Goal: Information Seeking & Learning: Learn about a topic

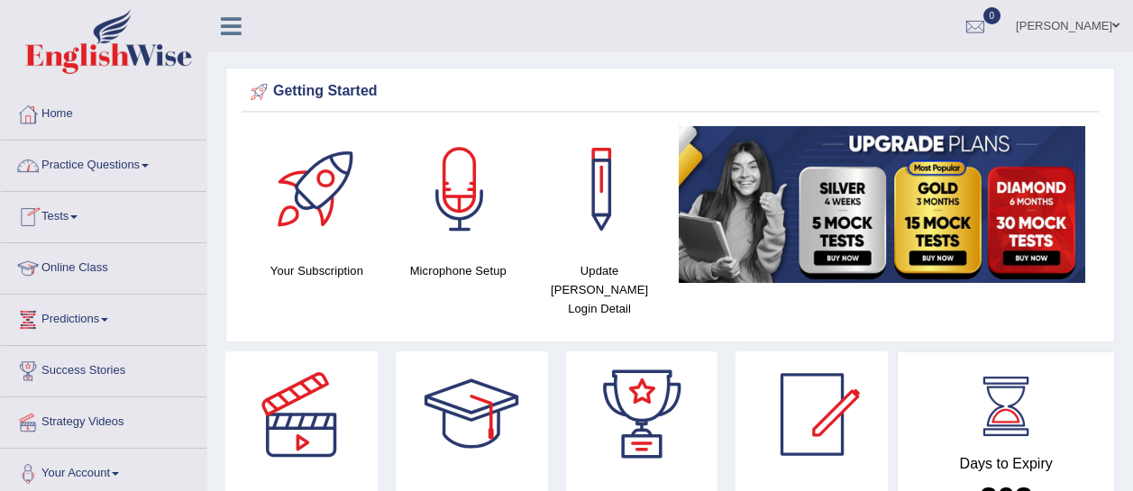
click at [105, 177] on link "Practice Questions" at bounding box center [104, 163] width 206 height 45
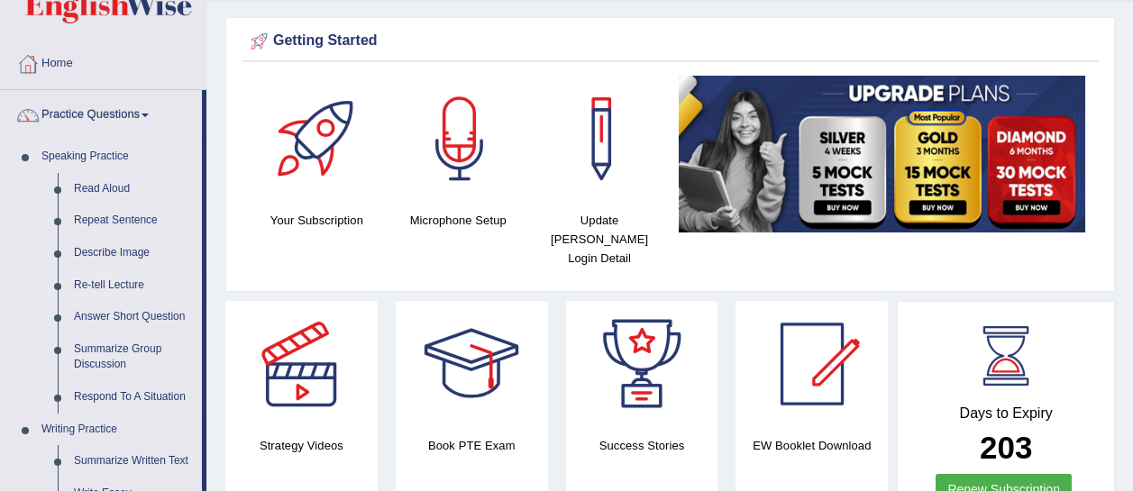
scroll to position [52, 0]
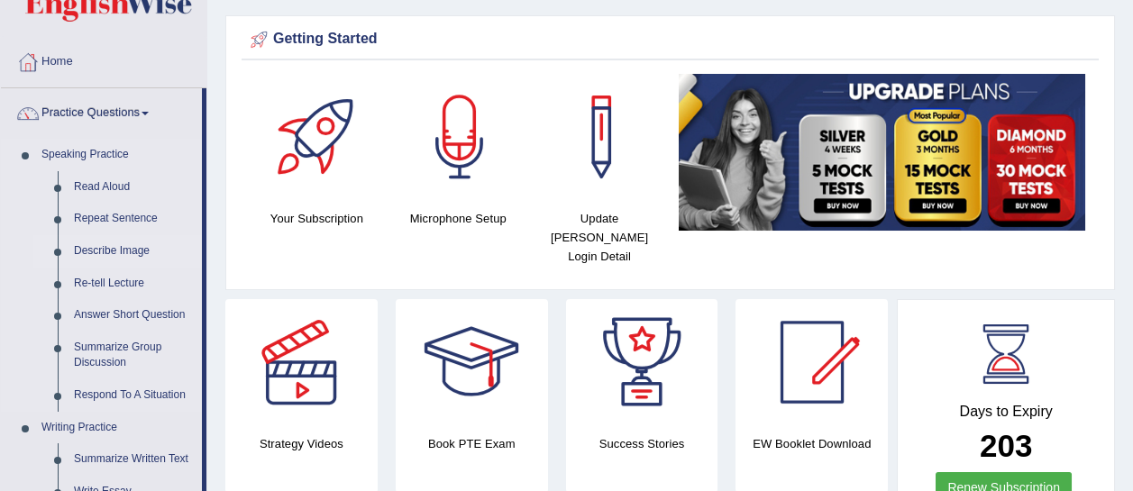
click at [114, 245] on link "Describe Image" at bounding box center [134, 251] width 136 height 32
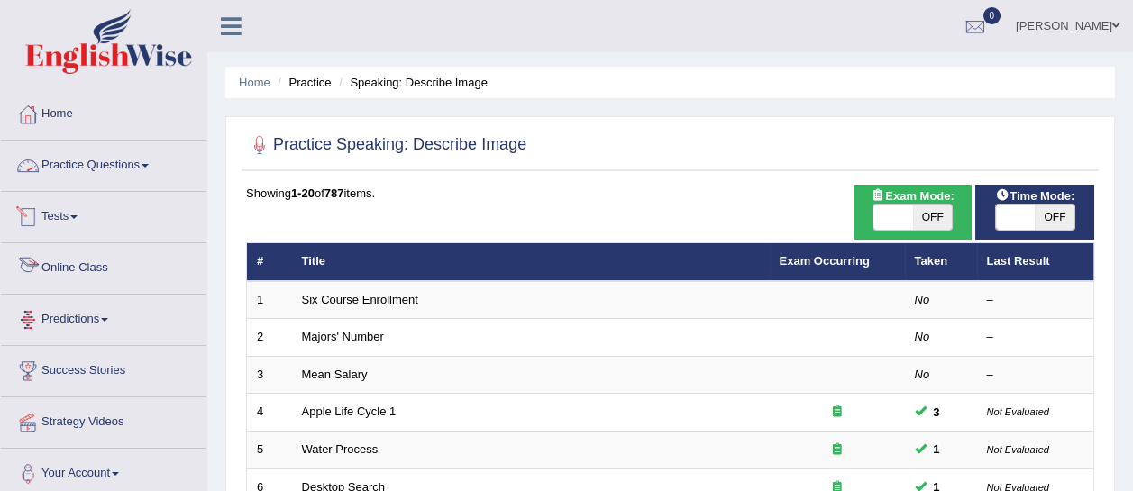
click at [122, 166] on link "Practice Questions" at bounding box center [104, 163] width 206 height 45
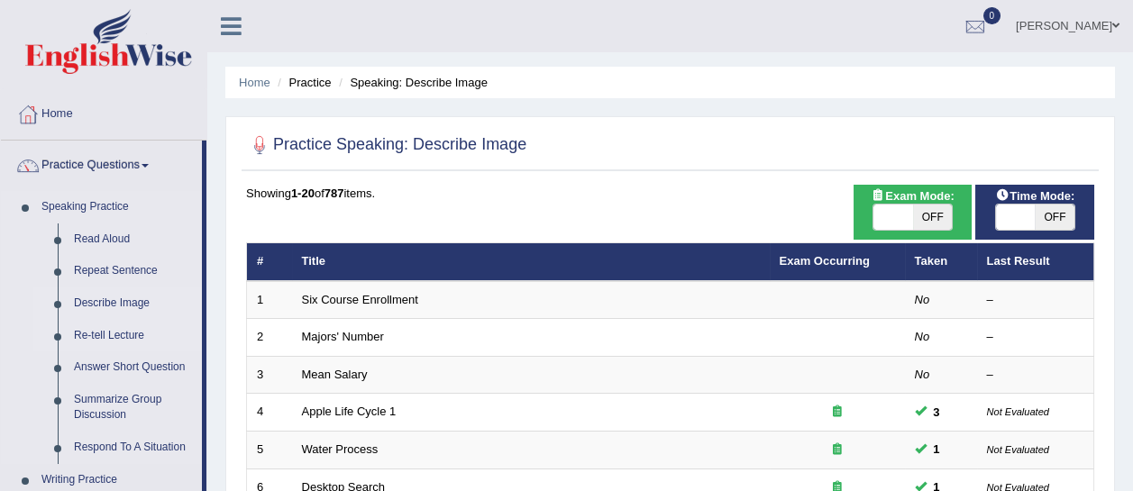
click at [111, 336] on link "Re-tell Lecture" at bounding box center [134, 336] width 136 height 32
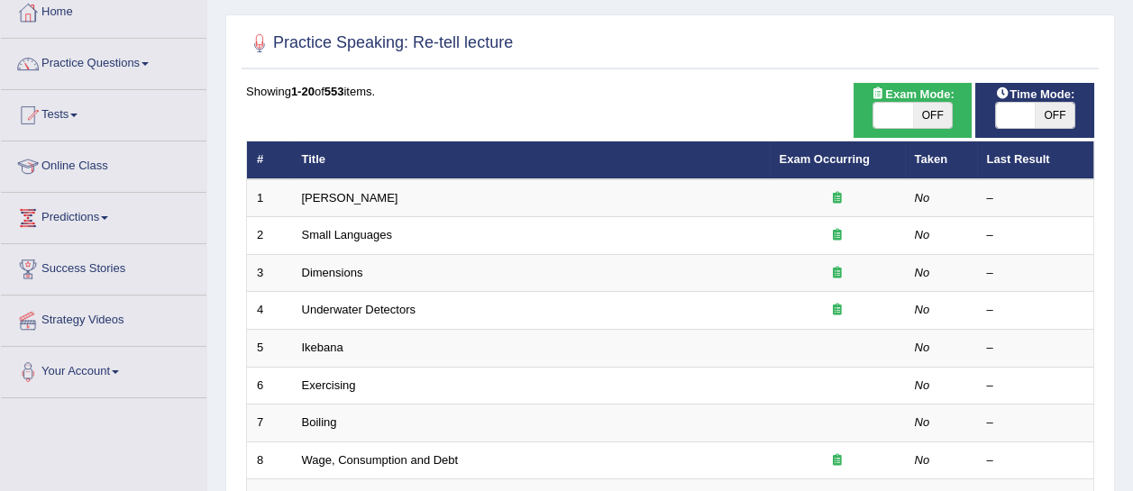
scroll to position [104, 0]
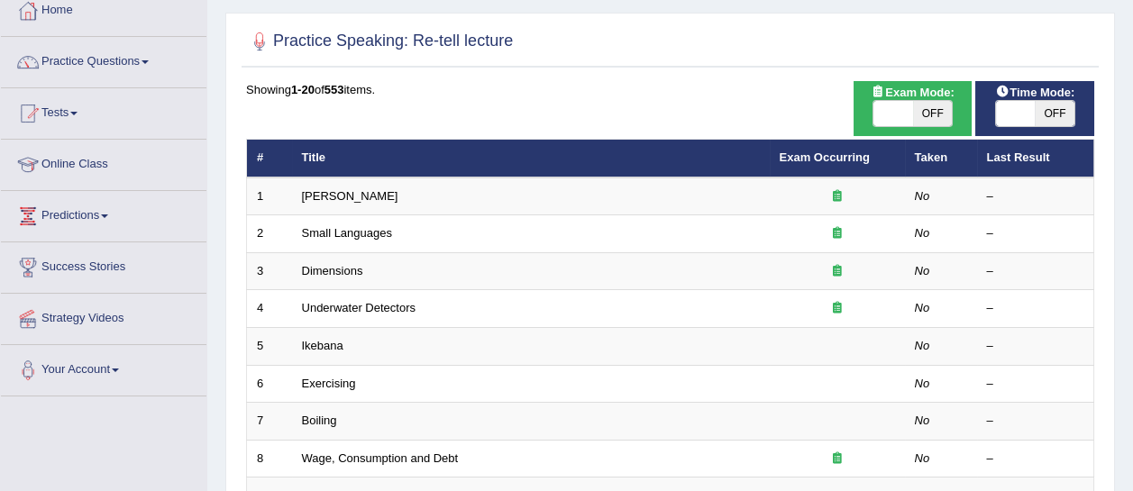
click at [312, 157] on th "Title" at bounding box center [531, 159] width 478 height 38
drag, startPoint x: 300, startPoint y: 157, endPoint x: 326, endPoint y: 159, distance: 26.2
click at [326, 159] on th "Title" at bounding box center [531, 159] width 478 height 38
click at [331, 160] on th "Title" at bounding box center [531, 159] width 478 height 38
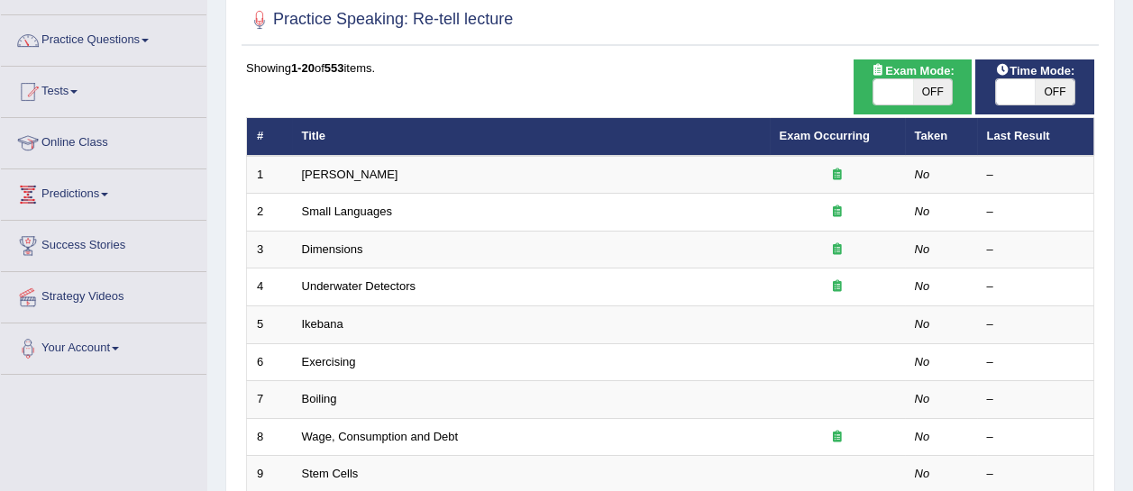
scroll to position [125, 0]
click at [940, 85] on span "OFF" at bounding box center [933, 91] width 40 height 25
checkbox input "true"
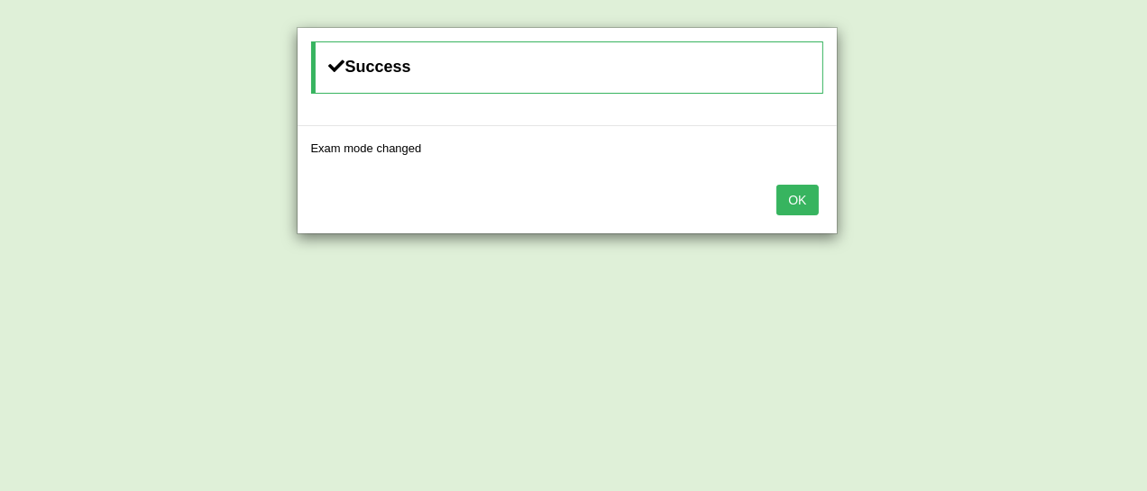
click at [808, 210] on button "OK" at bounding box center [796, 200] width 41 height 31
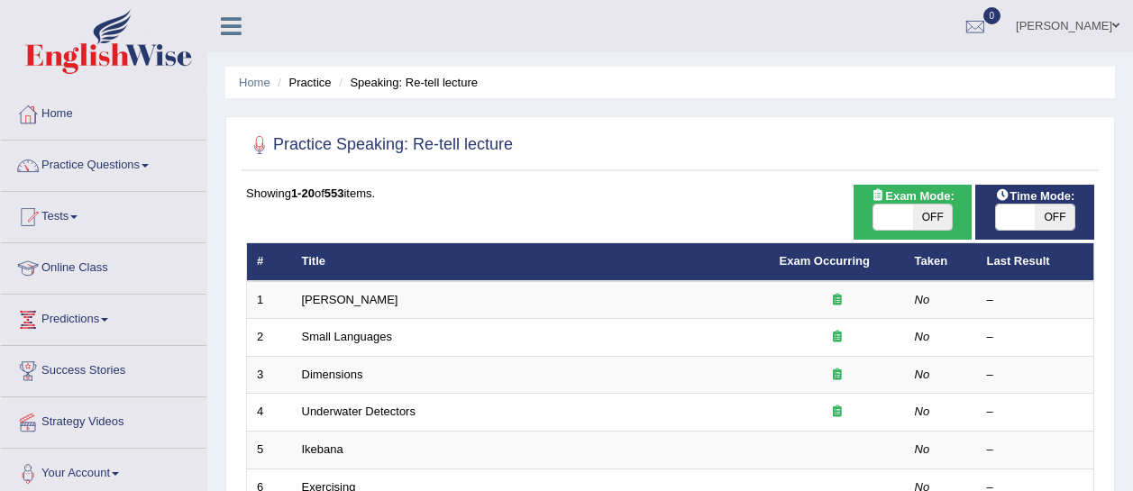
scroll to position [125, 0]
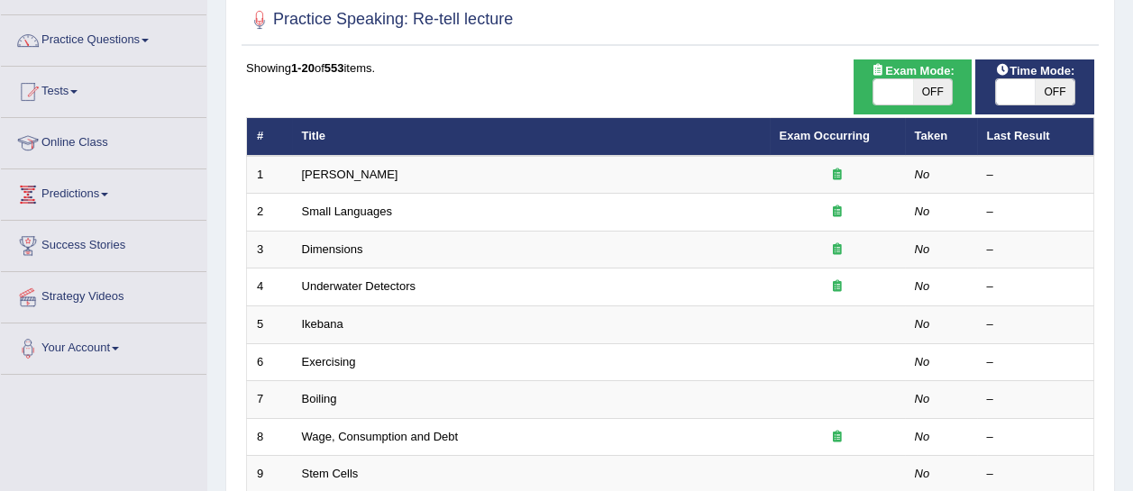
click at [1059, 90] on span "OFF" at bounding box center [1055, 91] width 40 height 25
checkbox input "true"
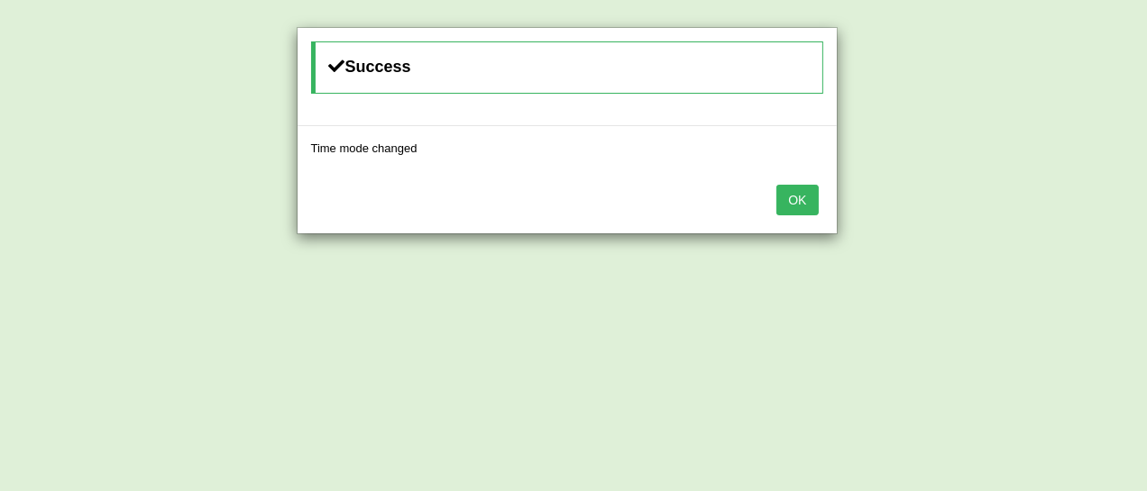
click at [809, 208] on button "OK" at bounding box center [796, 200] width 41 height 31
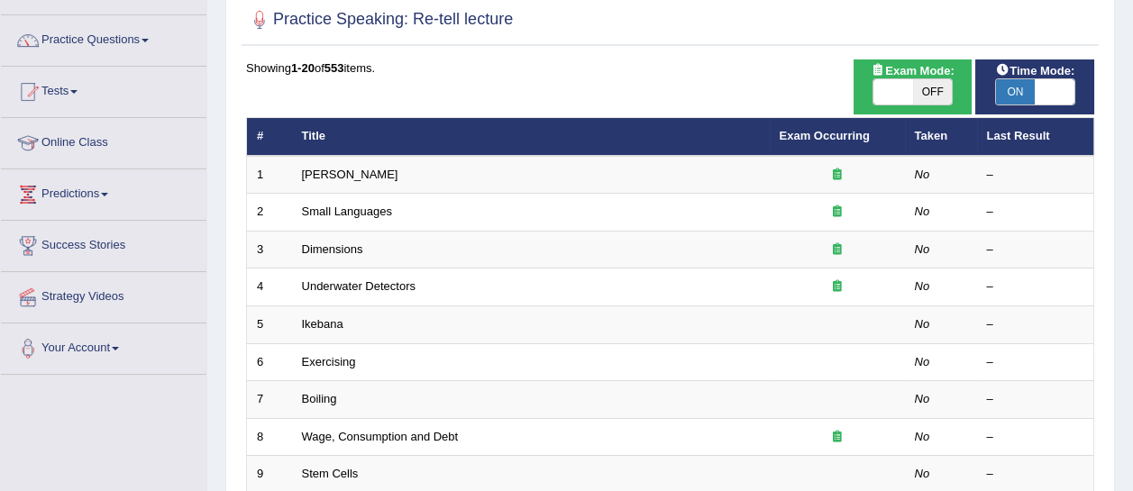
click at [937, 96] on span "OFF" at bounding box center [933, 91] width 40 height 25
checkbox input "true"
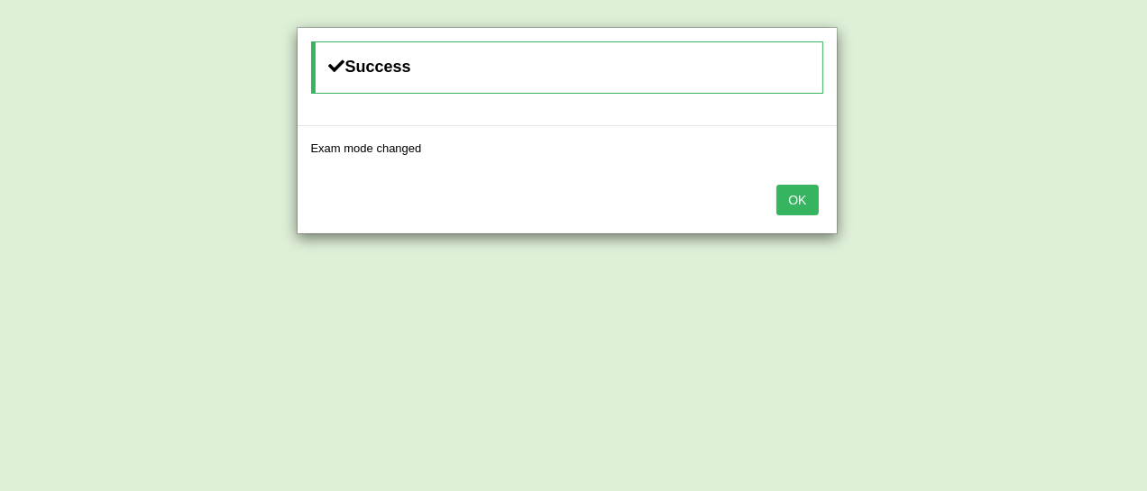
click at [800, 205] on button "OK" at bounding box center [796, 200] width 41 height 31
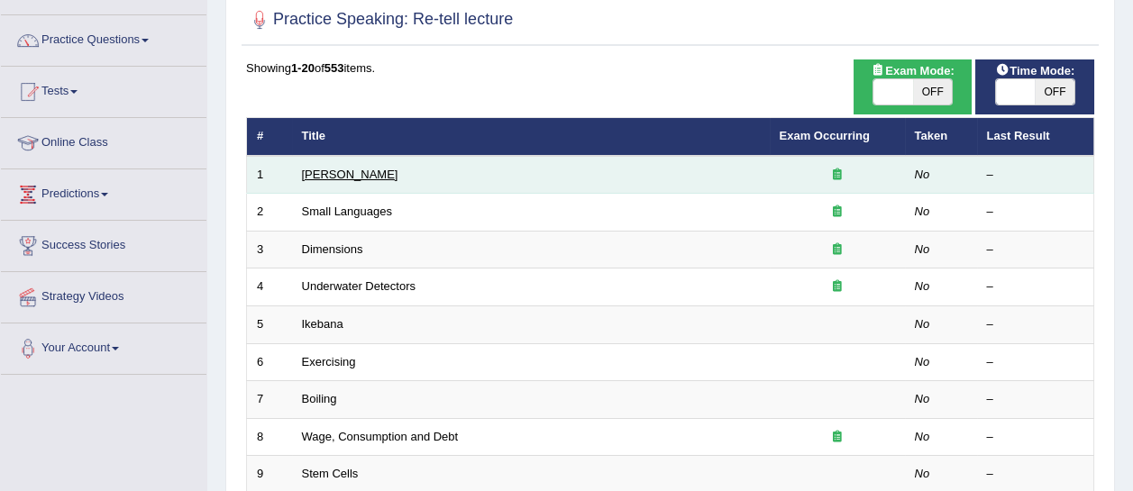
click at [327, 171] on link "[PERSON_NAME]" at bounding box center [350, 175] width 96 height 14
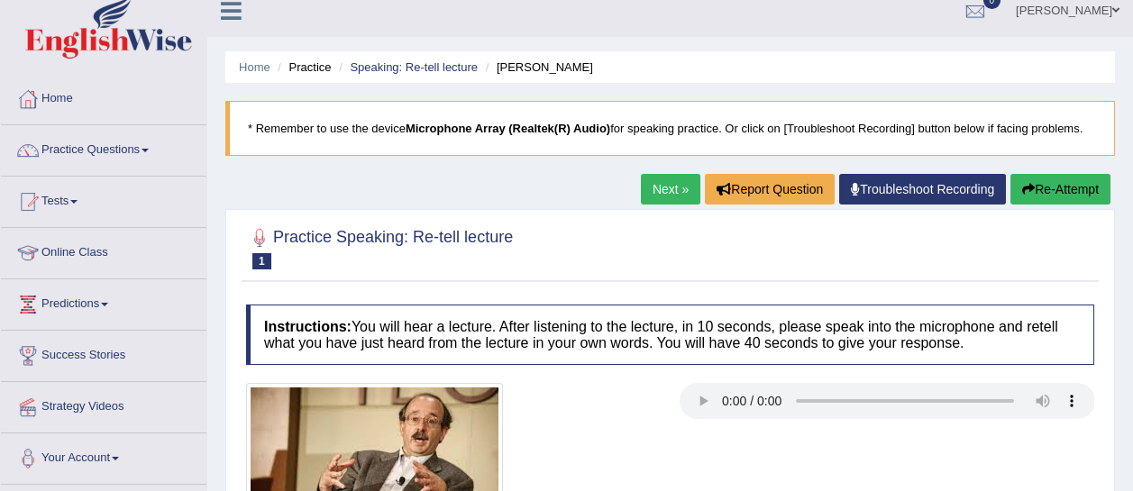
scroll to position [8, 0]
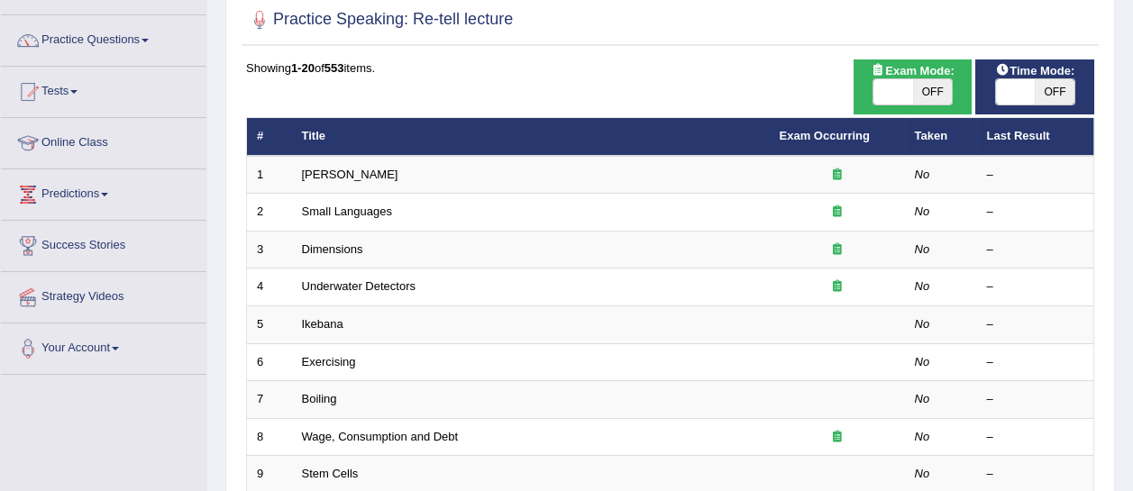
click at [936, 88] on span "OFF" at bounding box center [933, 91] width 40 height 25
checkbox input "true"
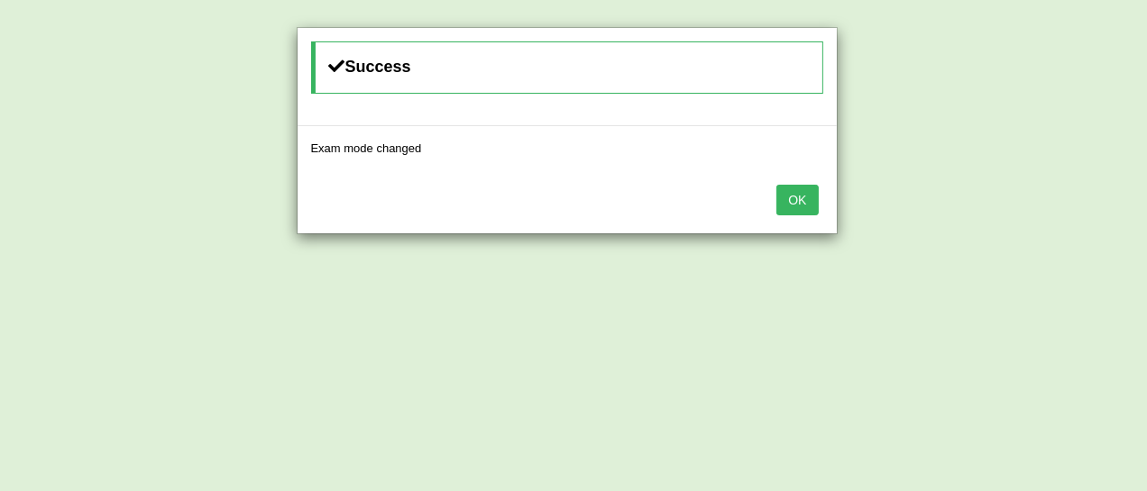
click at [806, 204] on button "OK" at bounding box center [796, 200] width 41 height 31
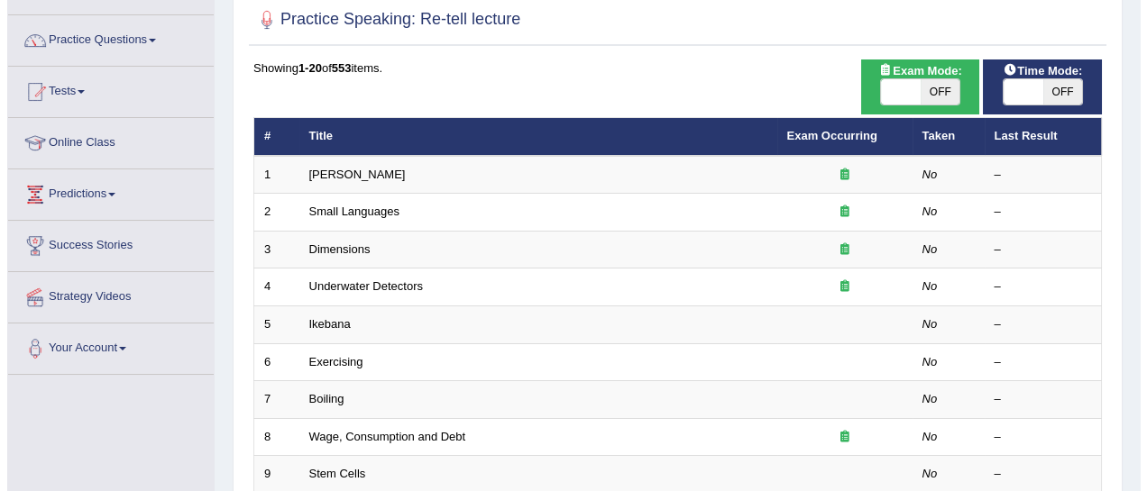
scroll to position [125, 0]
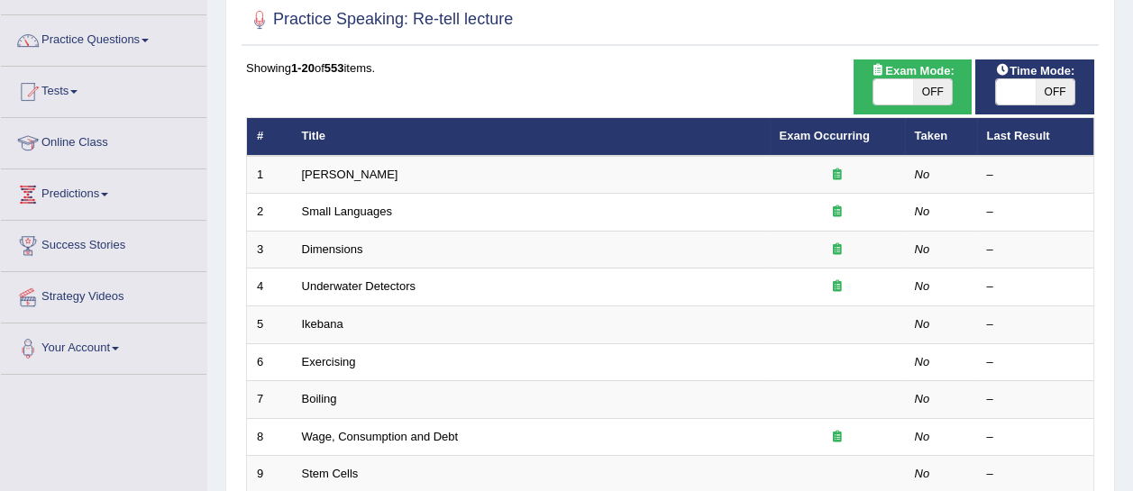
click at [1050, 88] on span "OFF" at bounding box center [1055, 91] width 40 height 25
checkbox input "true"
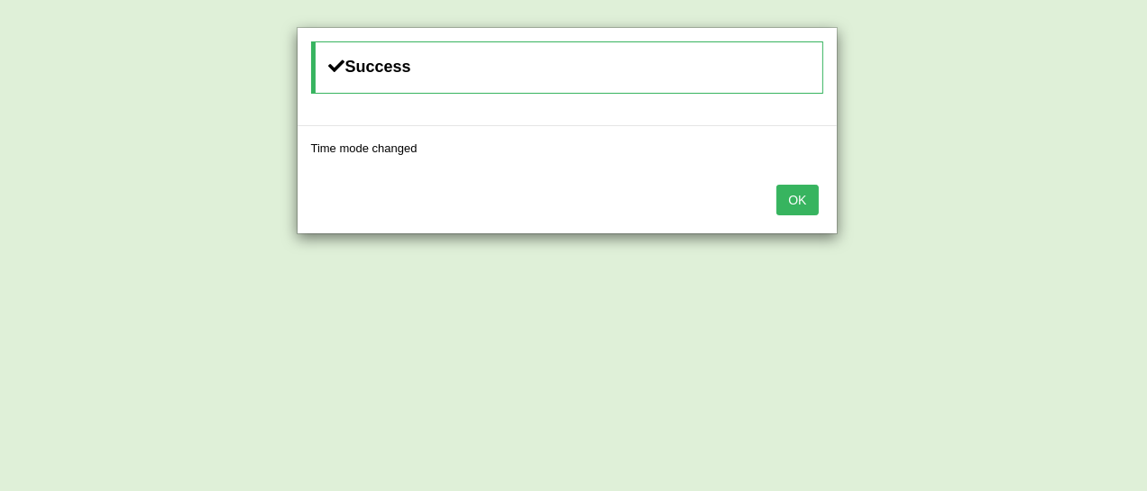
click at [789, 214] on div "OK" at bounding box center [566, 201] width 539 height 63
click at [791, 200] on button "OK" at bounding box center [796, 200] width 41 height 31
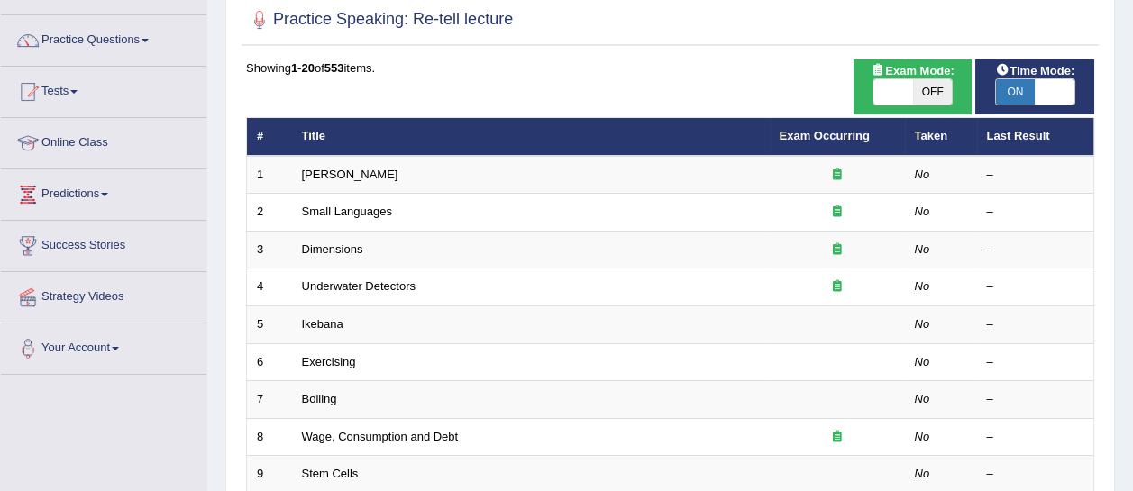
click at [916, 92] on span "OFF" at bounding box center [933, 91] width 40 height 25
checkbox input "true"
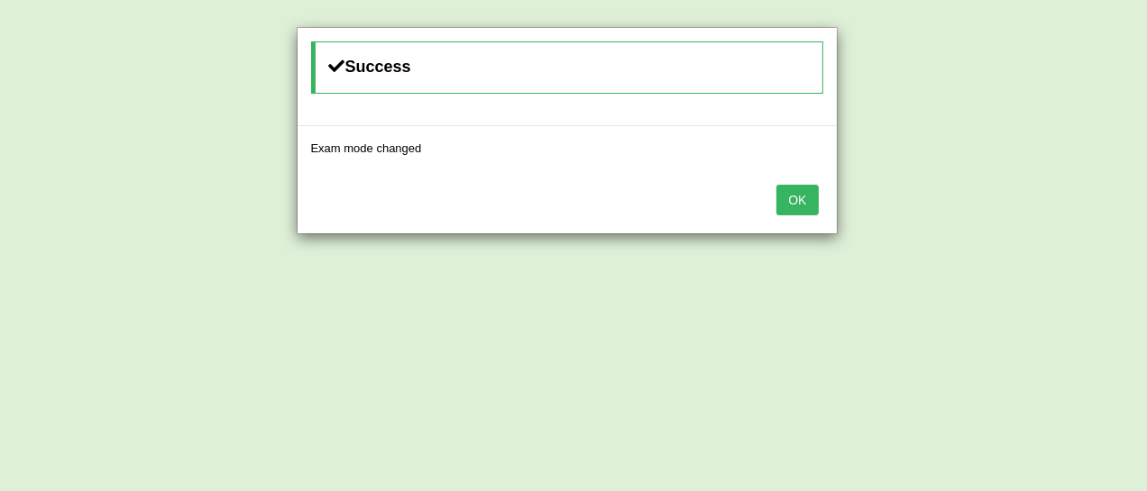
click at [799, 190] on button "OK" at bounding box center [796, 200] width 41 height 31
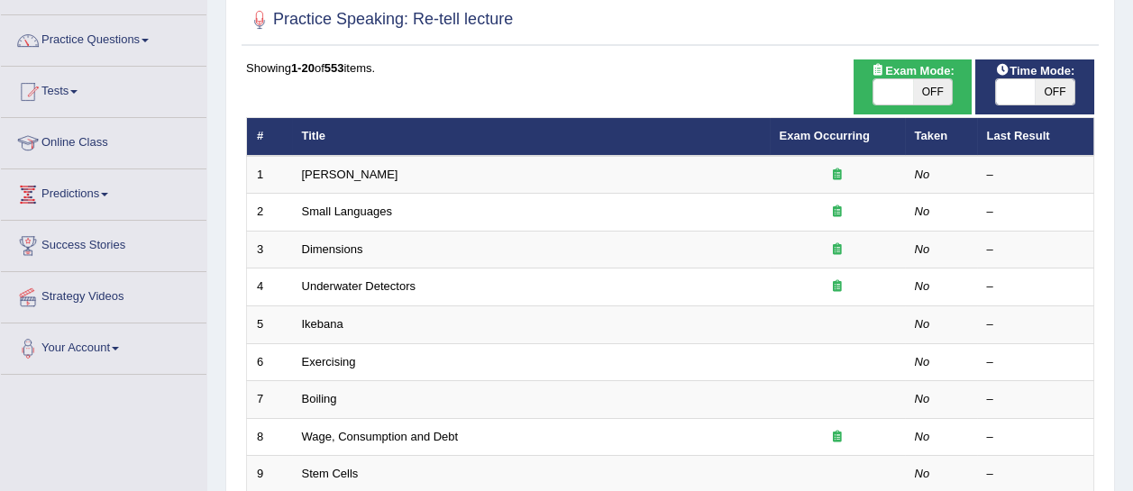
click at [1057, 90] on span "OFF" at bounding box center [1055, 91] width 40 height 25
checkbox input "true"
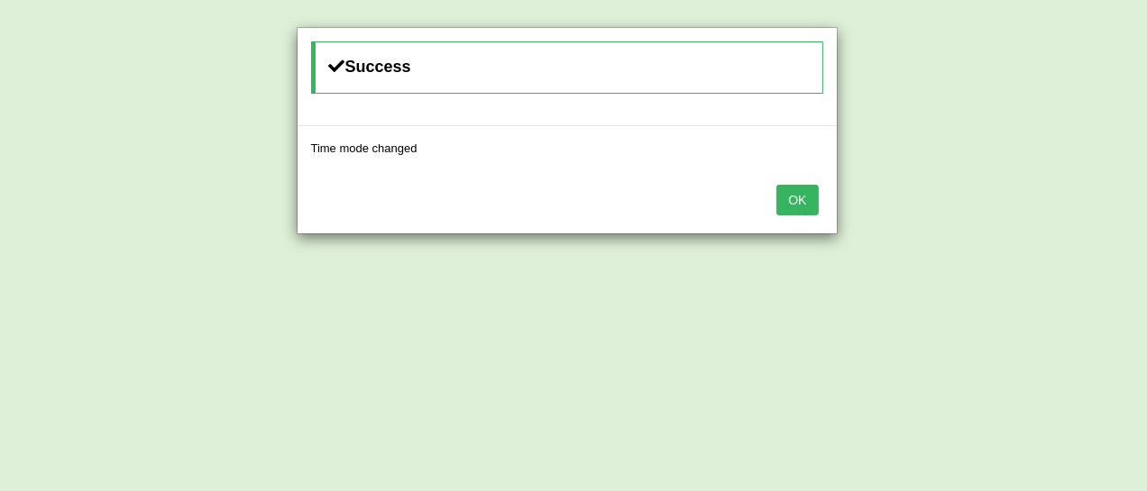
click at [788, 195] on button "OK" at bounding box center [796, 200] width 41 height 31
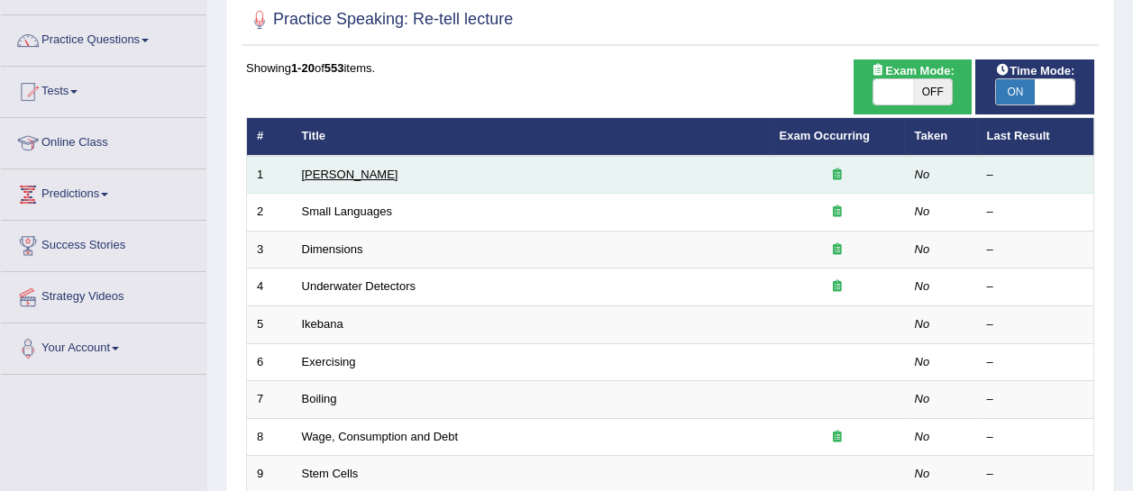
click at [348, 175] on link "[PERSON_NAME]" at bounding box center [350, 175] width 96 height 14
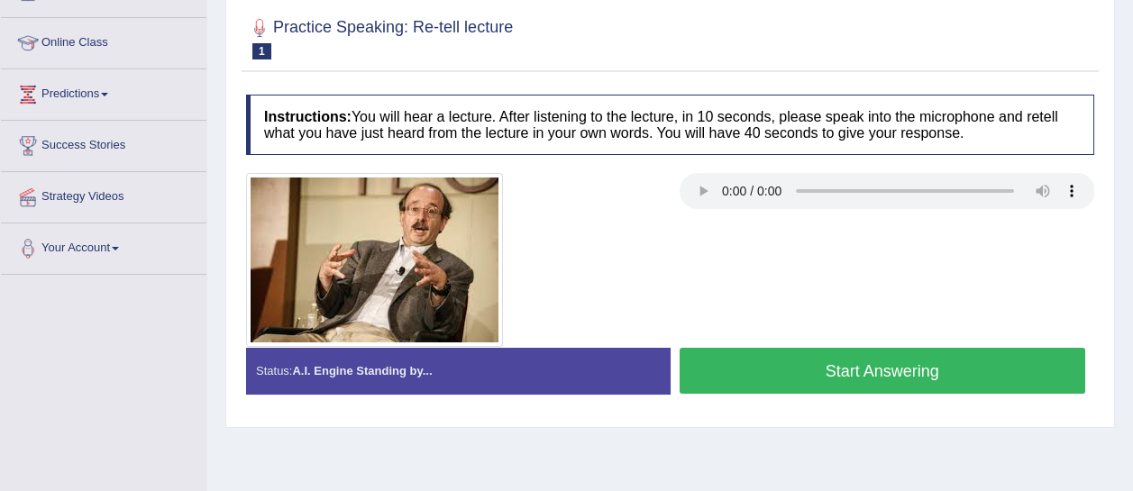
scroll to position [224, 0]
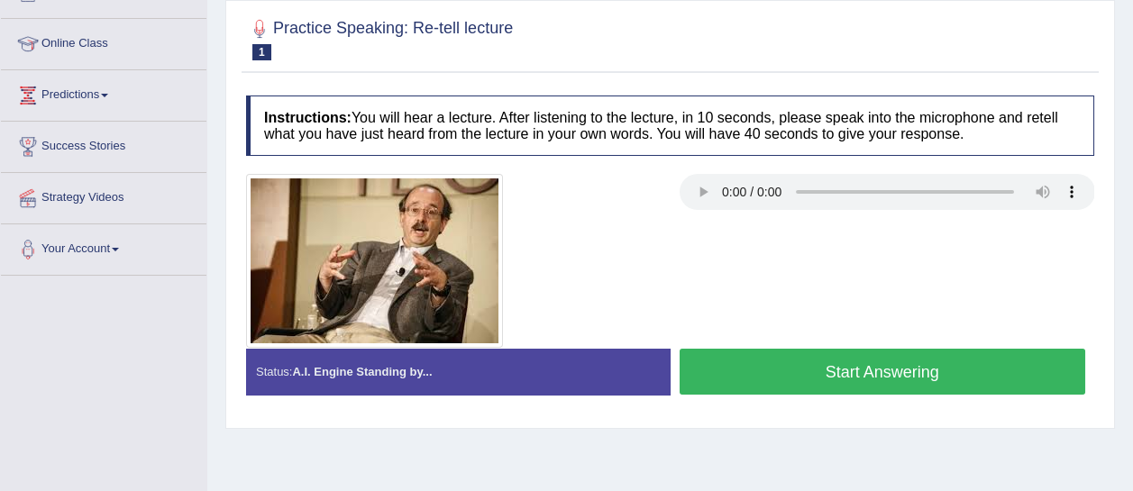
click at [844, 364] on button "Start Answering" at bounding box center [883, 372] width 407 height 46
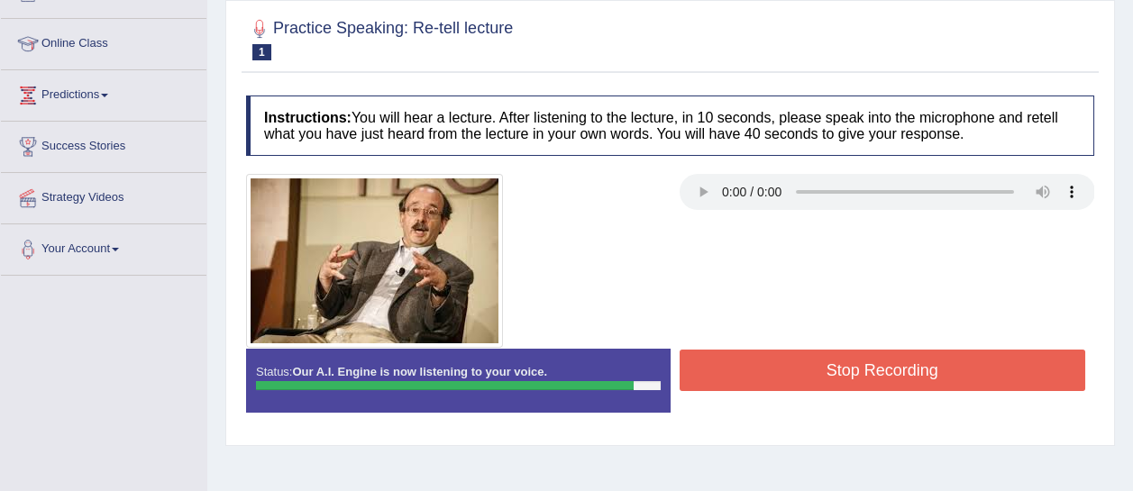
click at [844, 364] on button "Stop Recording" at bounding box center [883, 370] width 407 height 41
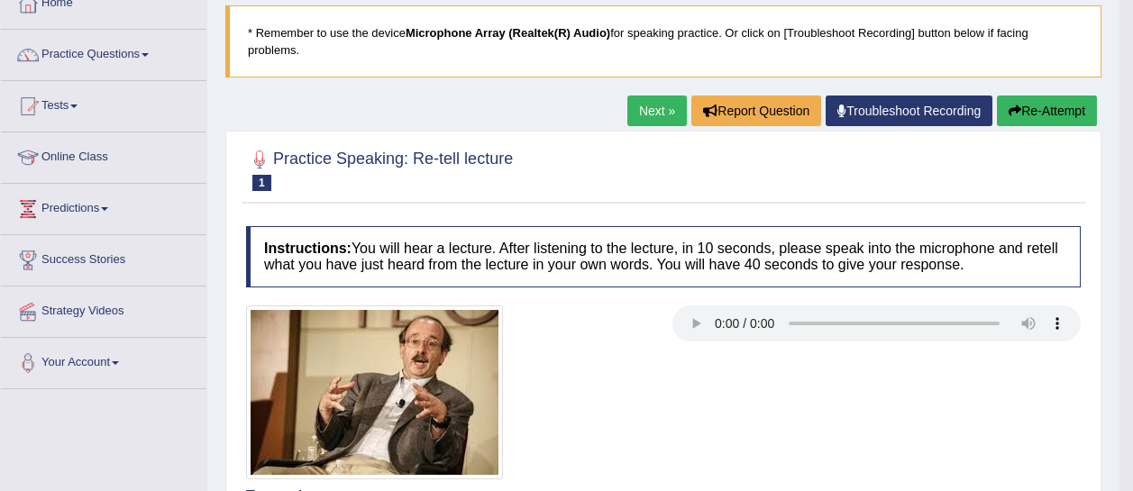
scroll to position [78, 0]
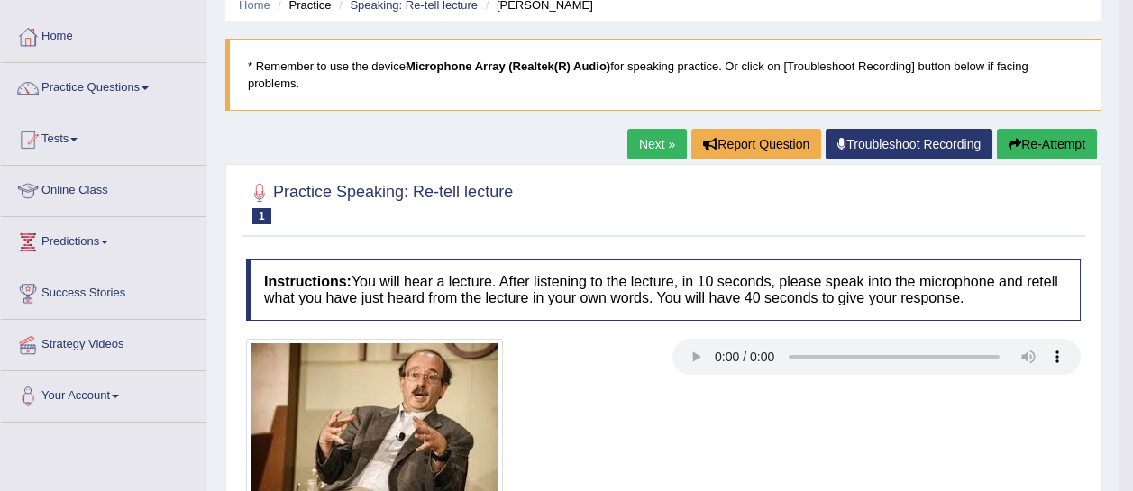
click at [665, 134] on link "Next »" at bounding box center [656, 144] width 59 height 31
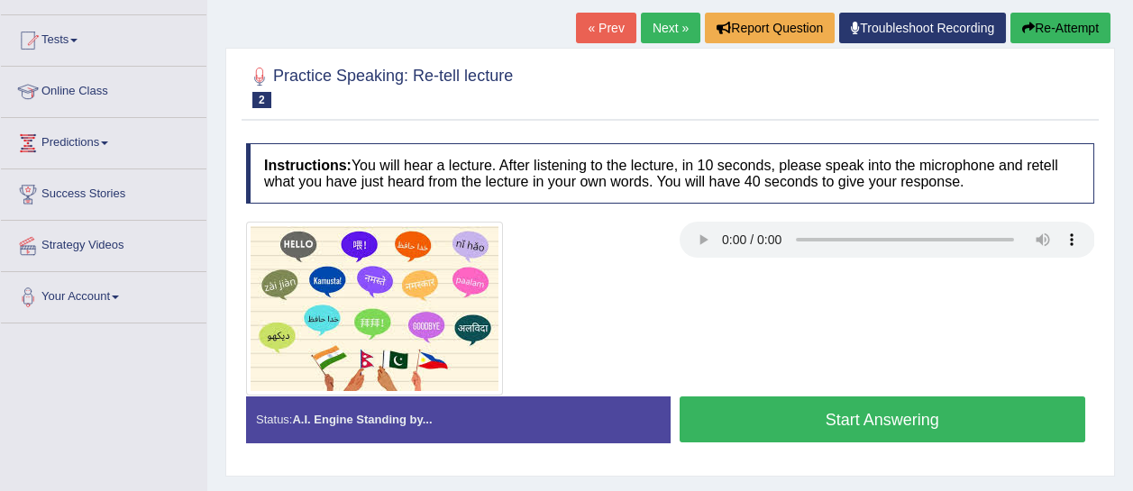
scroll to position [178, 0]
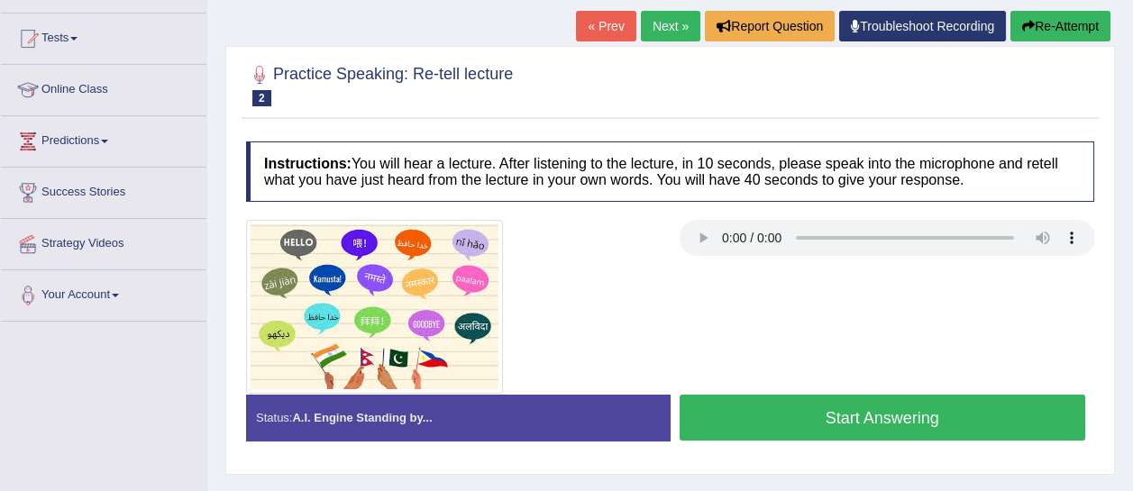
click at [769, 407] on button "Start Answering" at bounding box center [883, 418] width 407 height 46
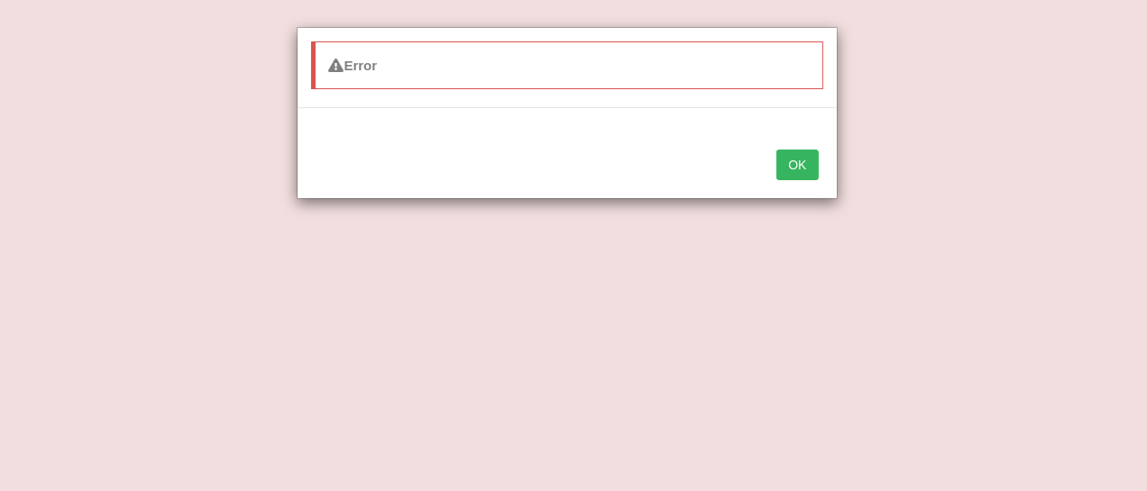
click at [789, 166] on button "OK" at bounding box center [796, 165] width 41 height 31
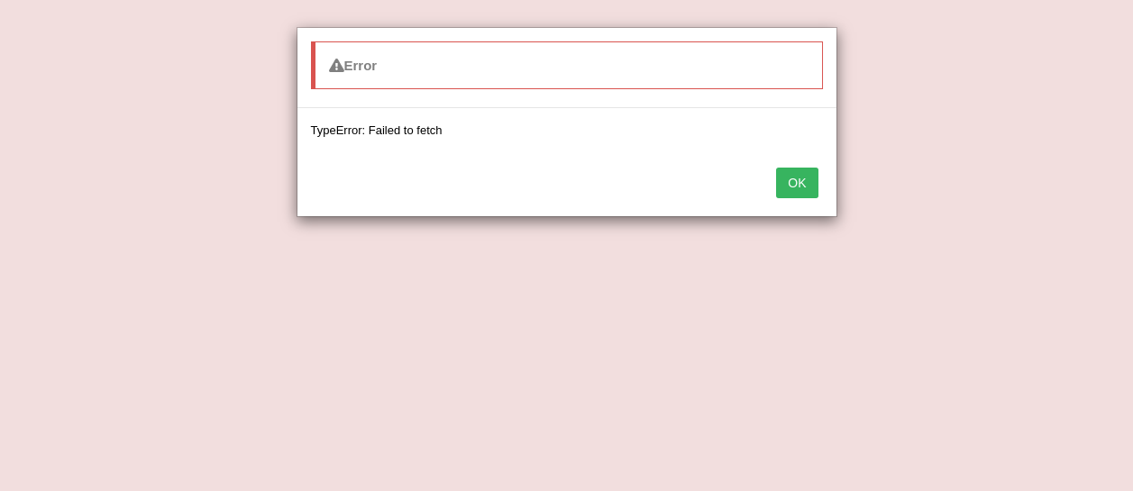
click at [801, 179] on button "OK" at bounding box center [796, 183] width 41 height 31
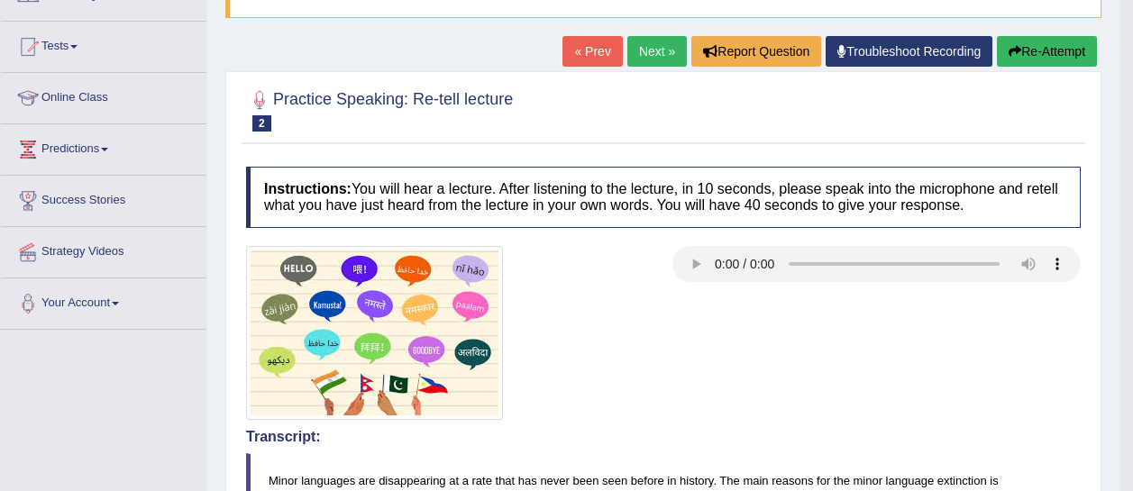
scroll to position [167, 0]
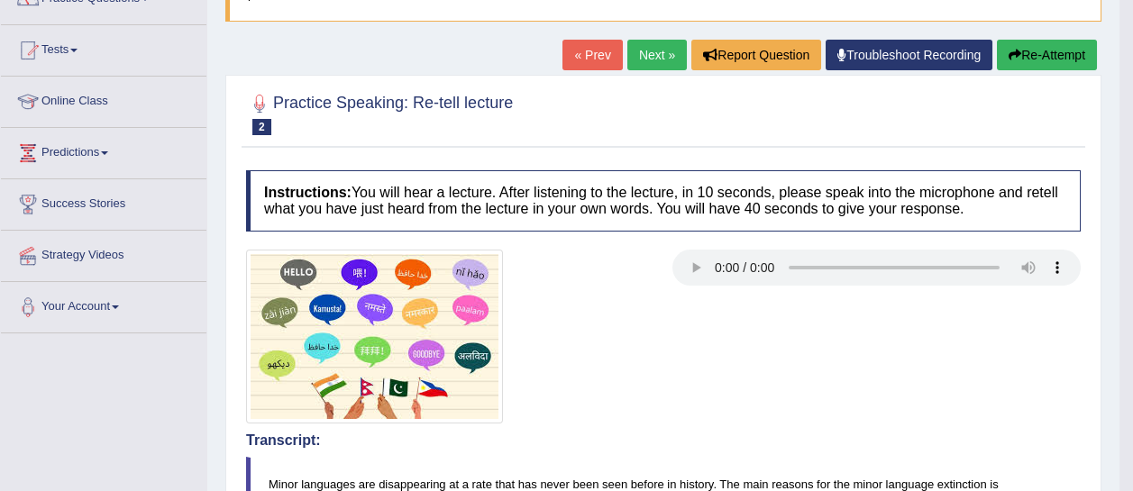
click at [1027, 48] on button "Re-Attempt" at bounding box center [1047, 55] width 100 height 31
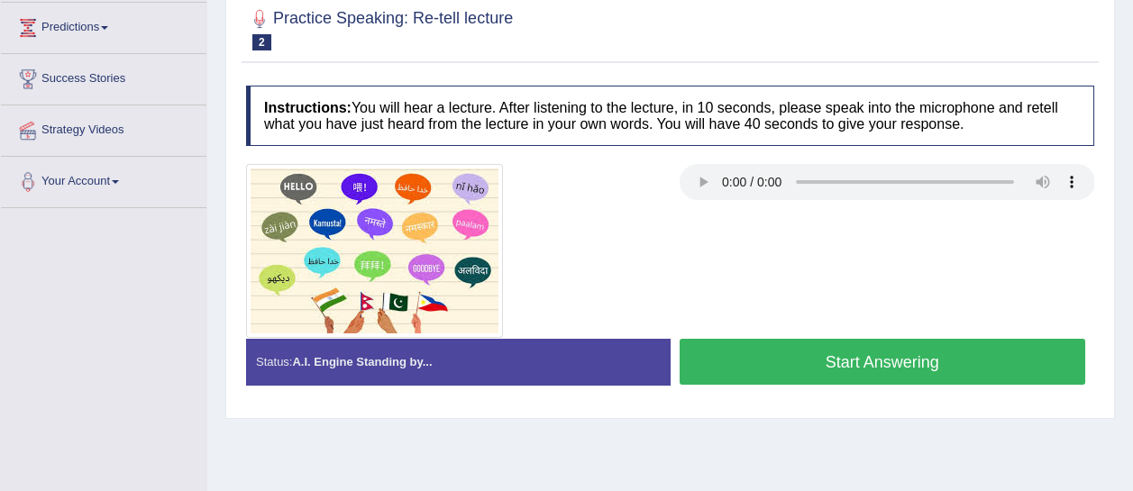
scroll to position [293, 0]
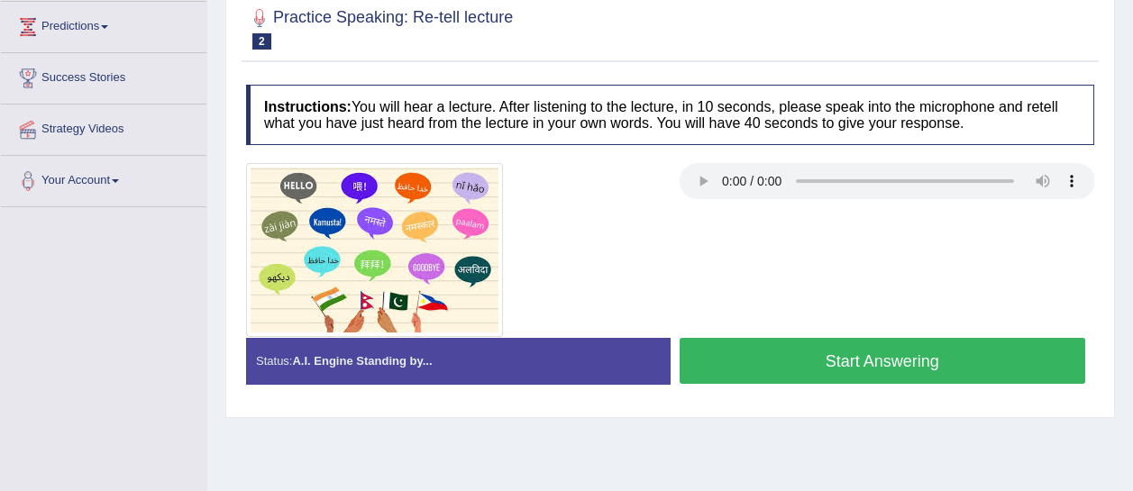
click at [733, 347] on button "Start Answering" at bounding box center [883, 361] width 407 height 46
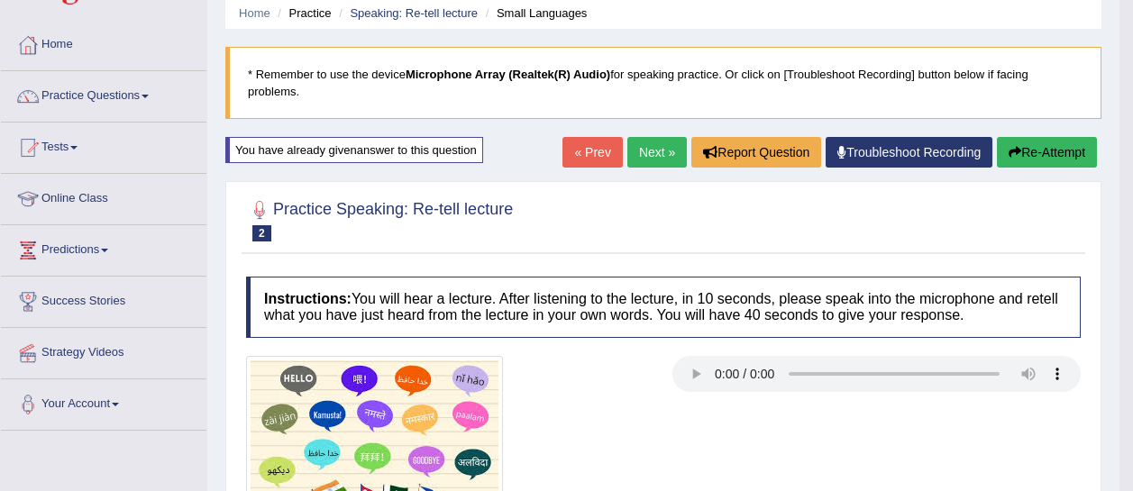
scroll to position [0, 0]
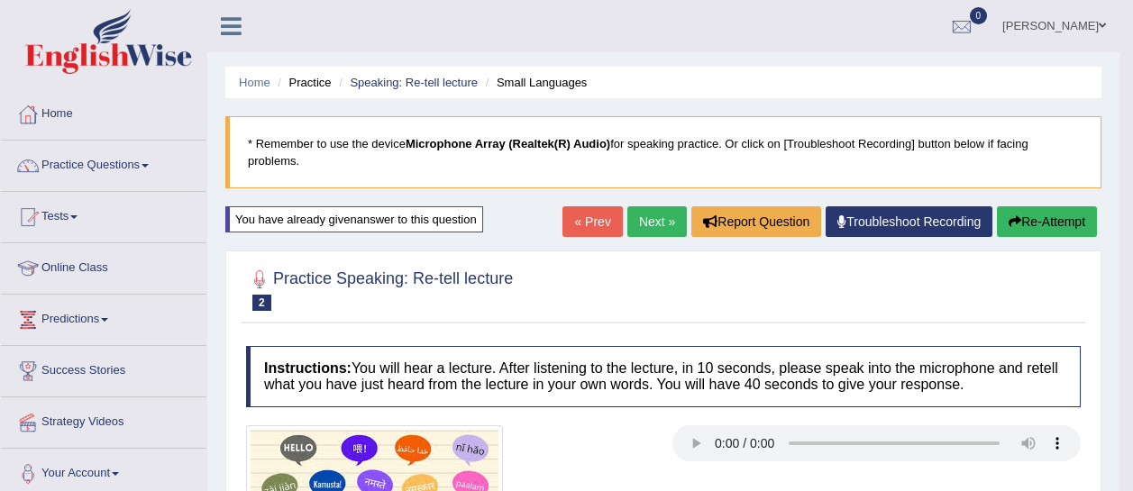
click at [645, 222] on link "Next »" at bounding box center [656, 221] width 59 height 31
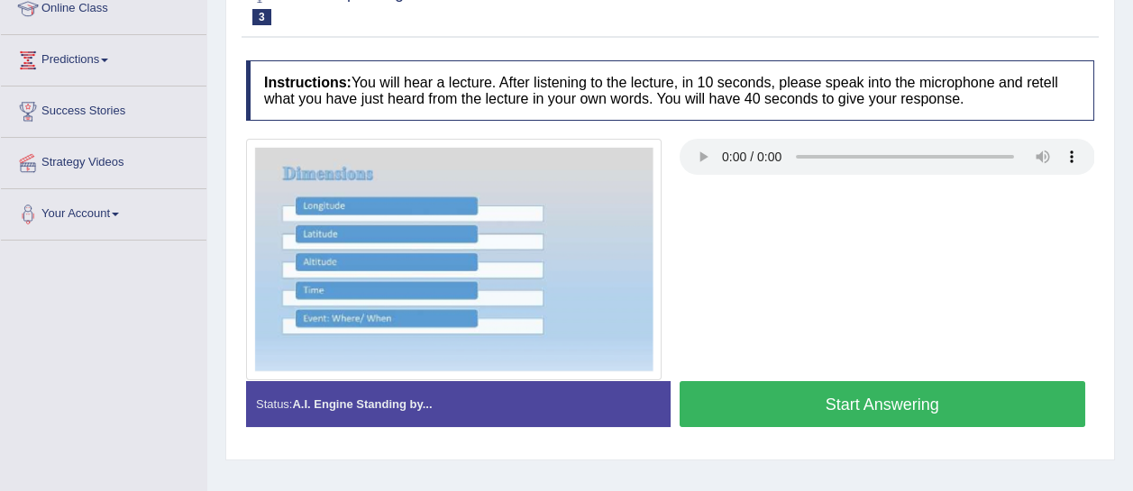
scroll to position [265, 0]
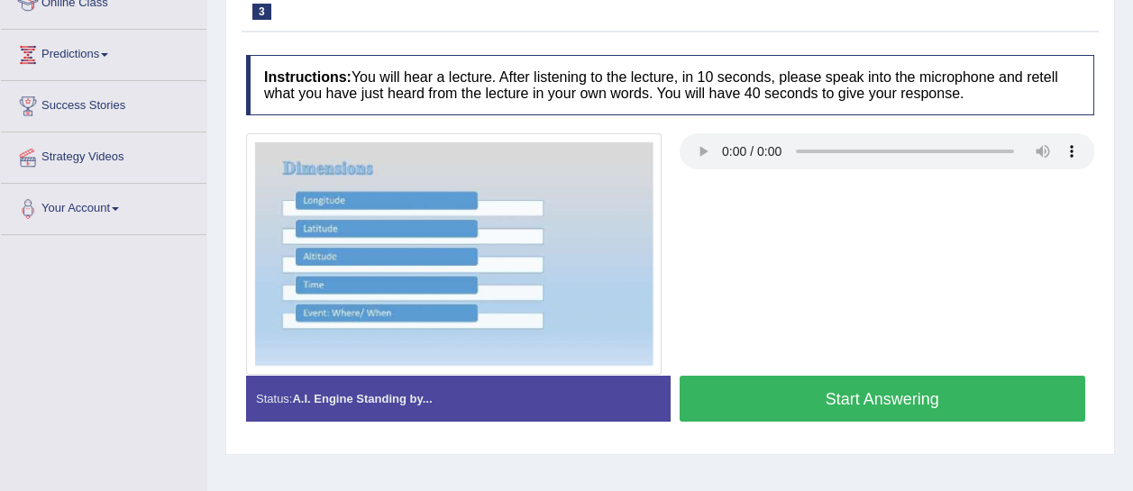
click at [796, 385] on button "Start Answering" at bounding box center [883, 399] width 407 height 46
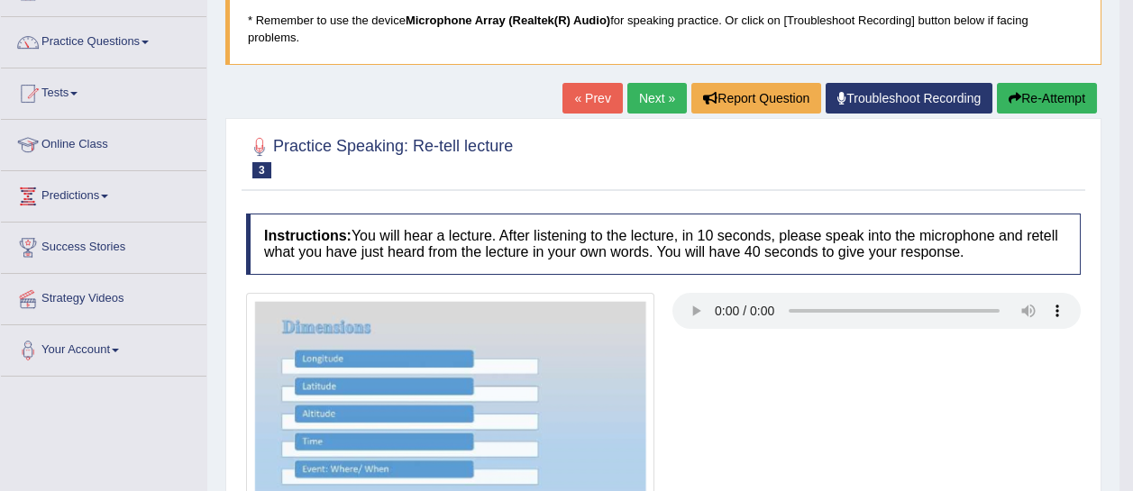
scroll to position [91, 0]
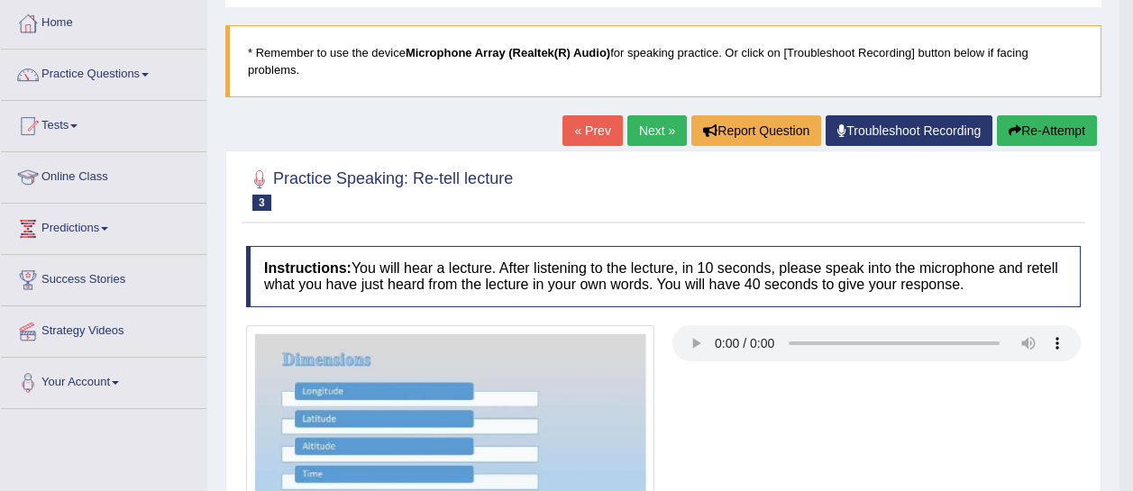
click at [654, 124] on link "Next »" at bounding box center [656, 130] width 59 height 31
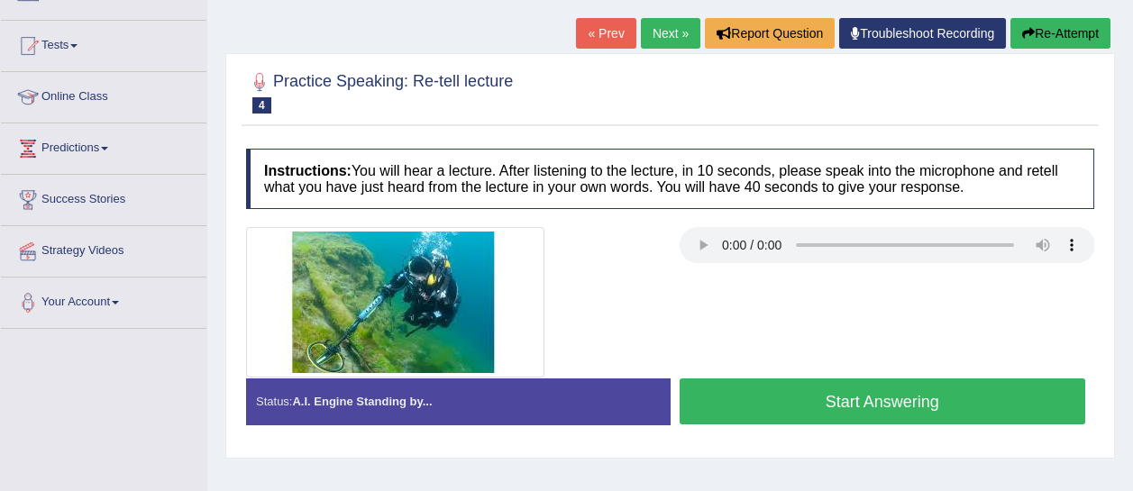
scroll to position [173, 0]
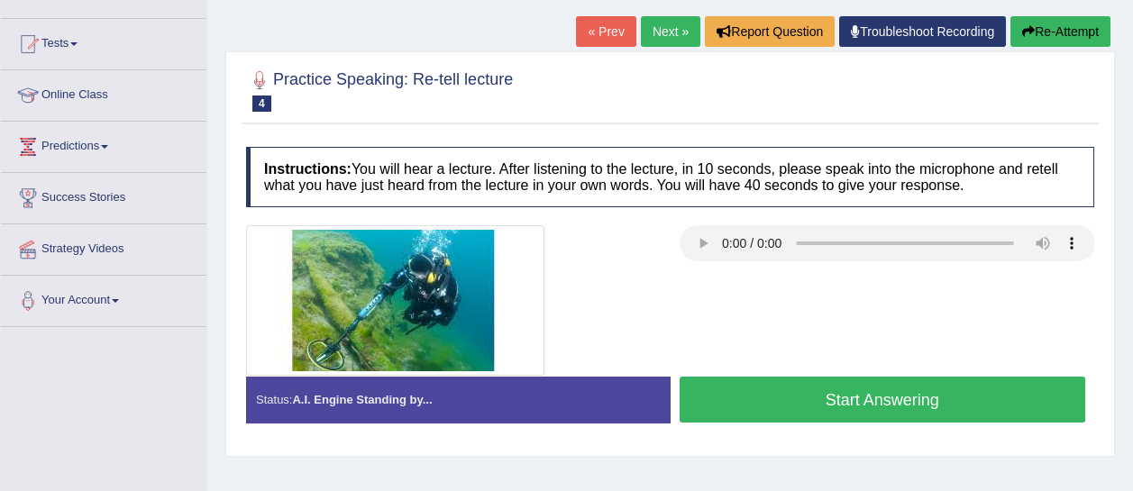
click at [779, 396] on button "Start Answering" at bounding box center [883, 400] width 407 height 46
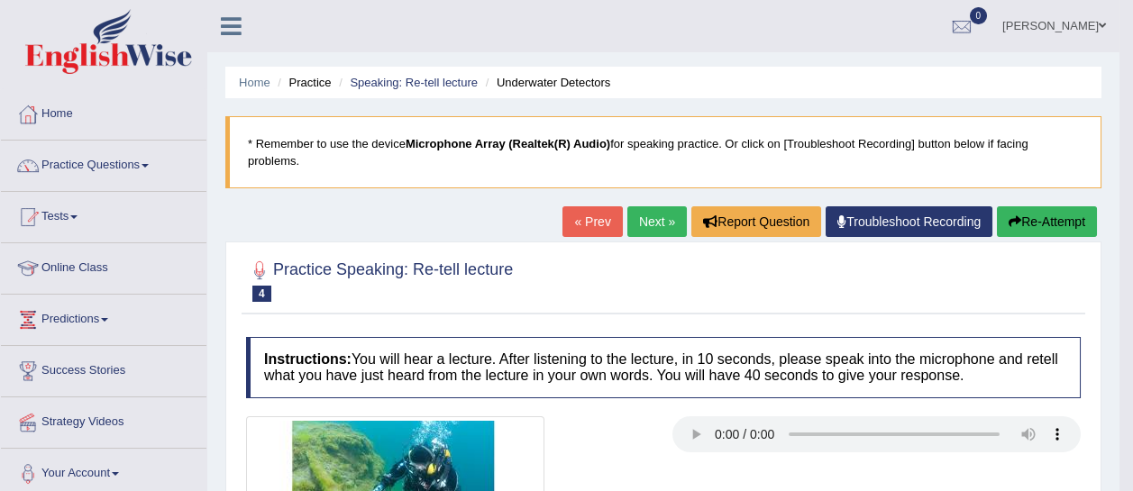
click at [627, 216] on link "Next »" at bounding box center [656, 221] width 59 height 31
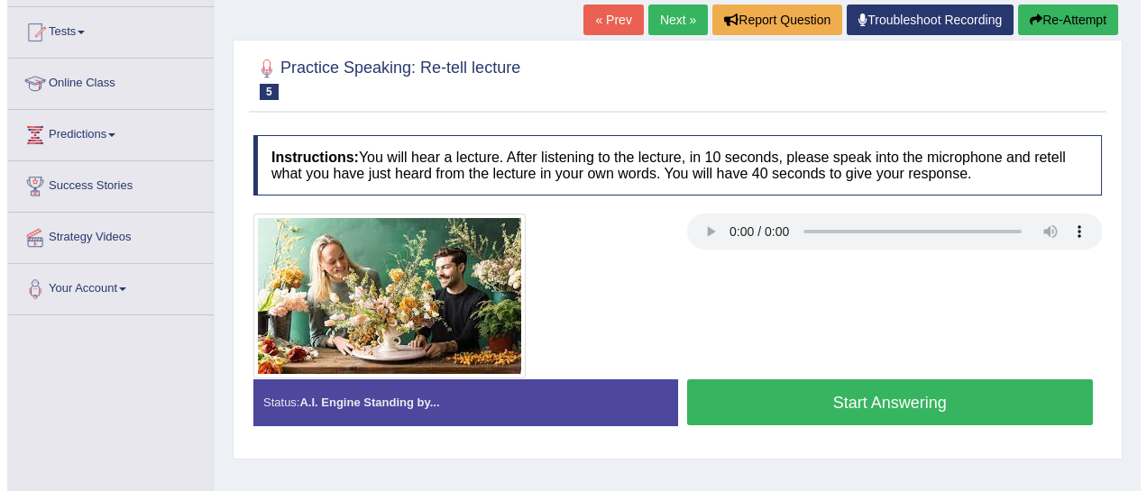
scroll to position [194, 0]
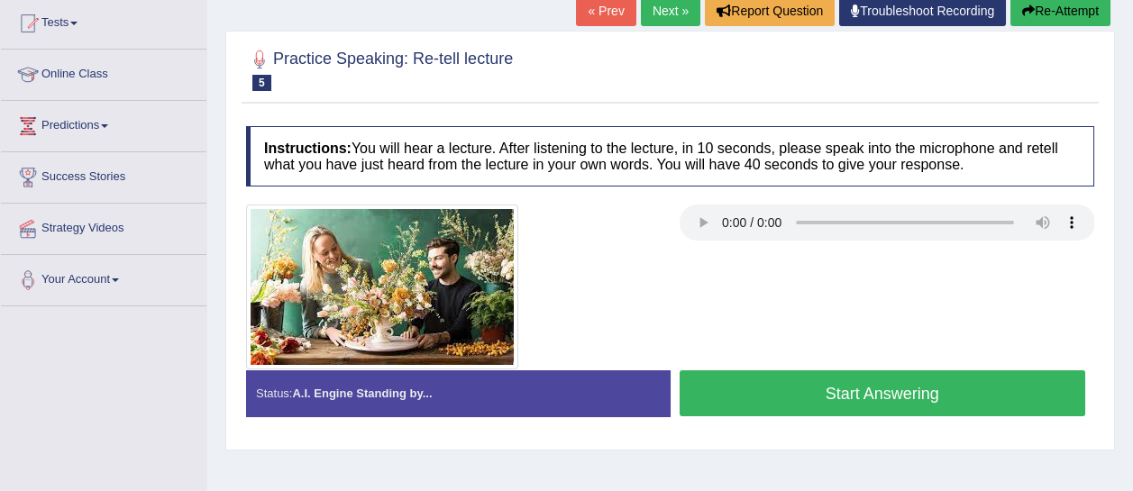
click at [811, 392] on button "Start Answering" at bounding box center [883, 393] width 407 height 46
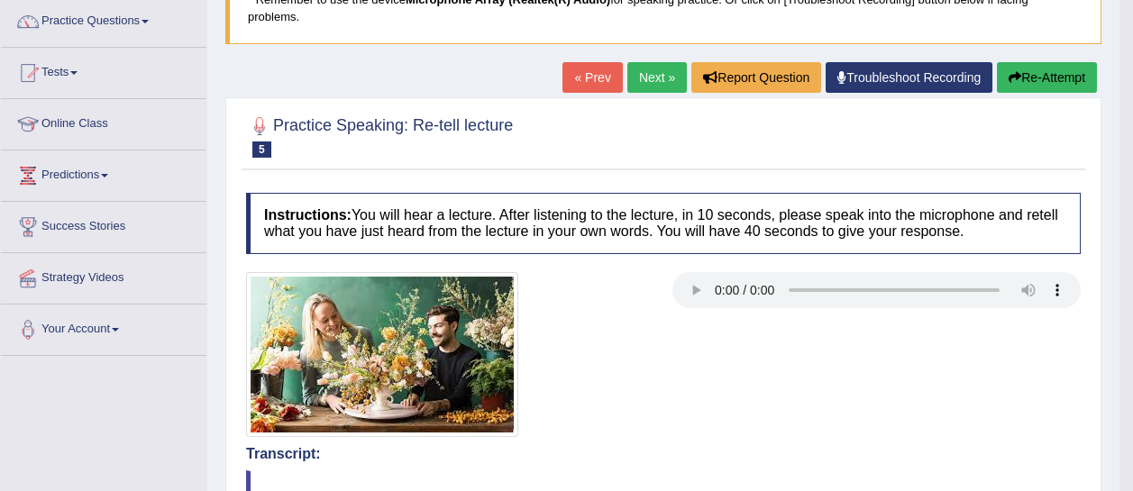
scroll to position [144, 0]
click at [642, 71] on link "Next »" at bounding box center [656, 77] width 59 height 31
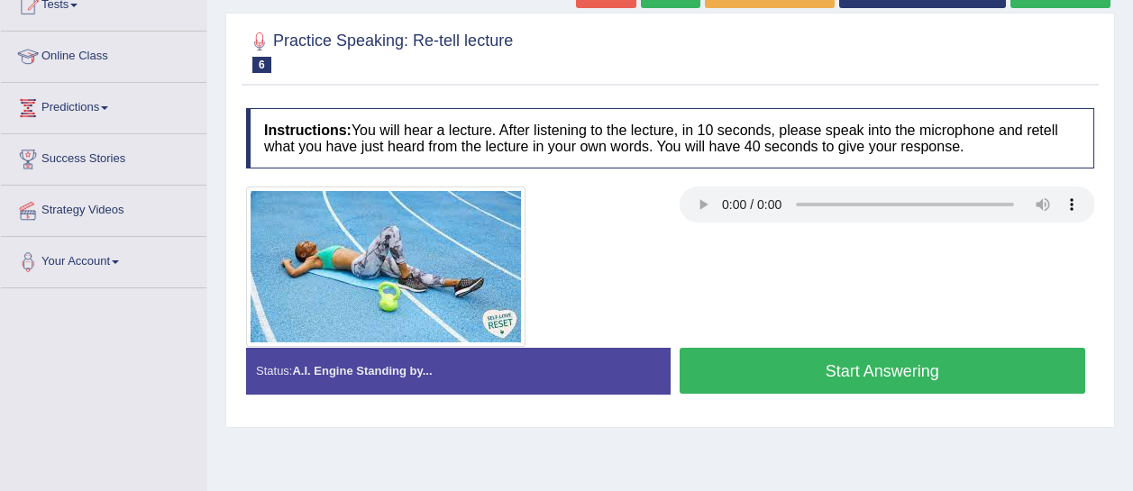
scroll to position [217, 0]
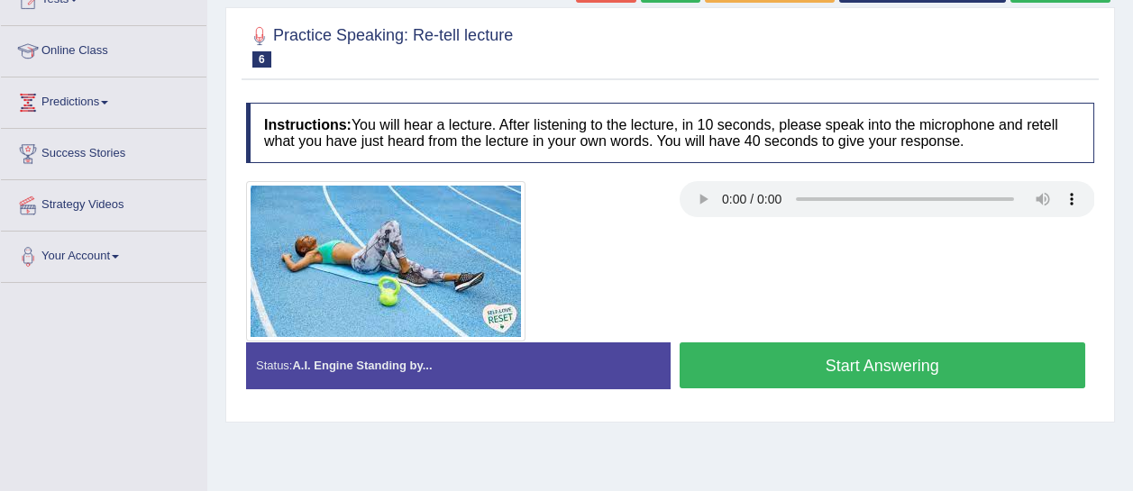
click at [852, 356] on button "Start Answering" at bounding box center [883, 366] width 407 height 46
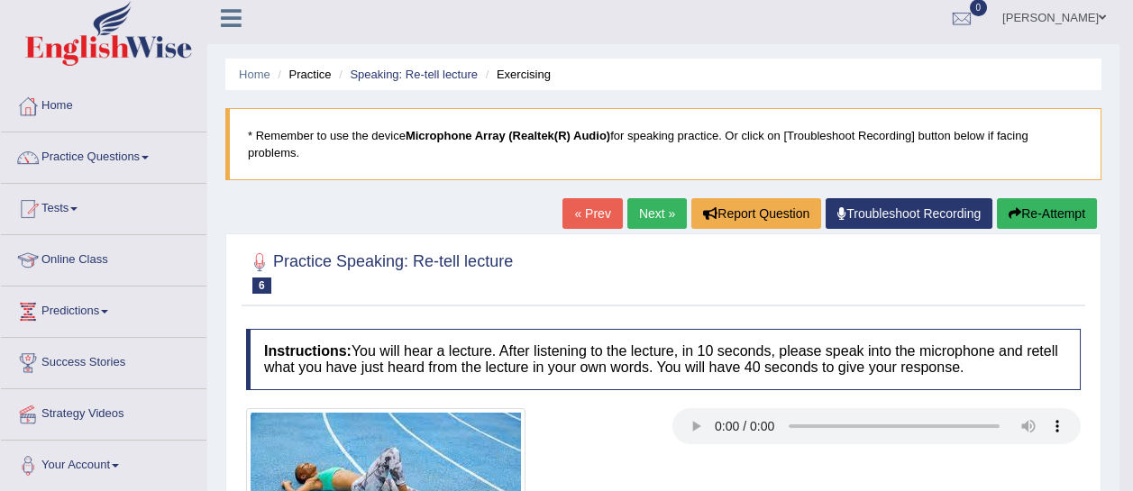
scroll to position [0, 0]
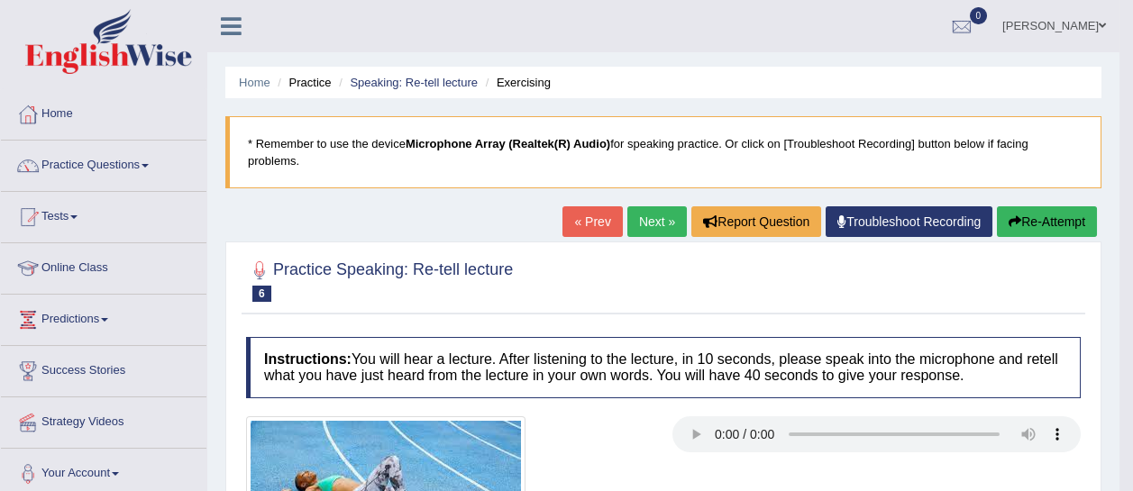
click at [639, 213] on link "Next »" at bounding box center [656, 221] width 59 height 31
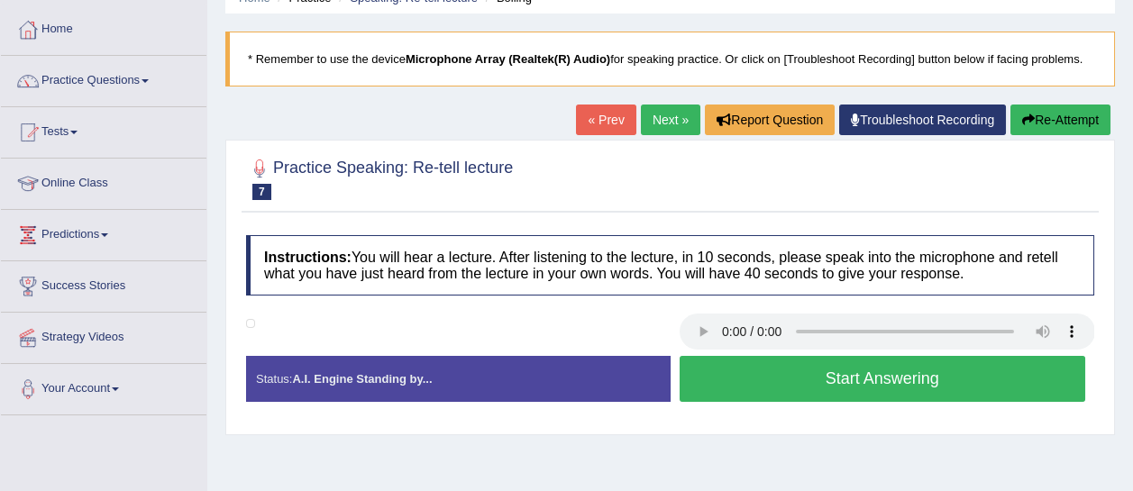
scroll to position [87, 0]
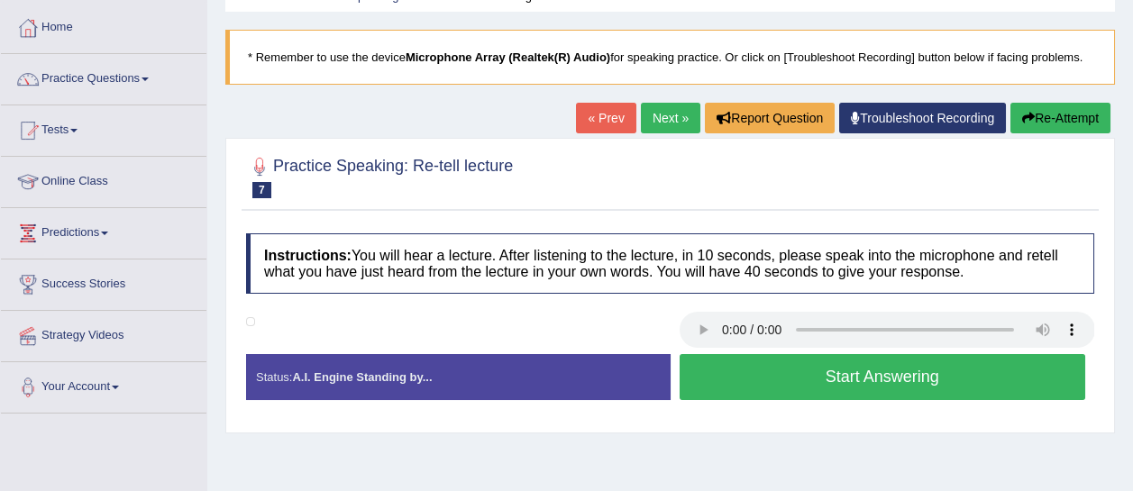
click at [749, 392] on button "Start Answering" at bounding box center [883, 377] width 407 height 46
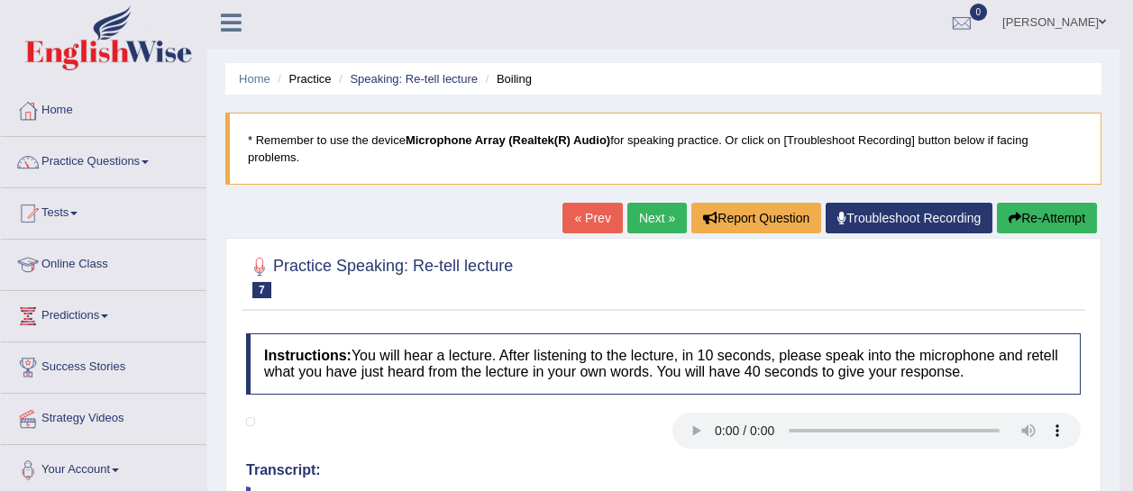
scroll to position [0, 0]
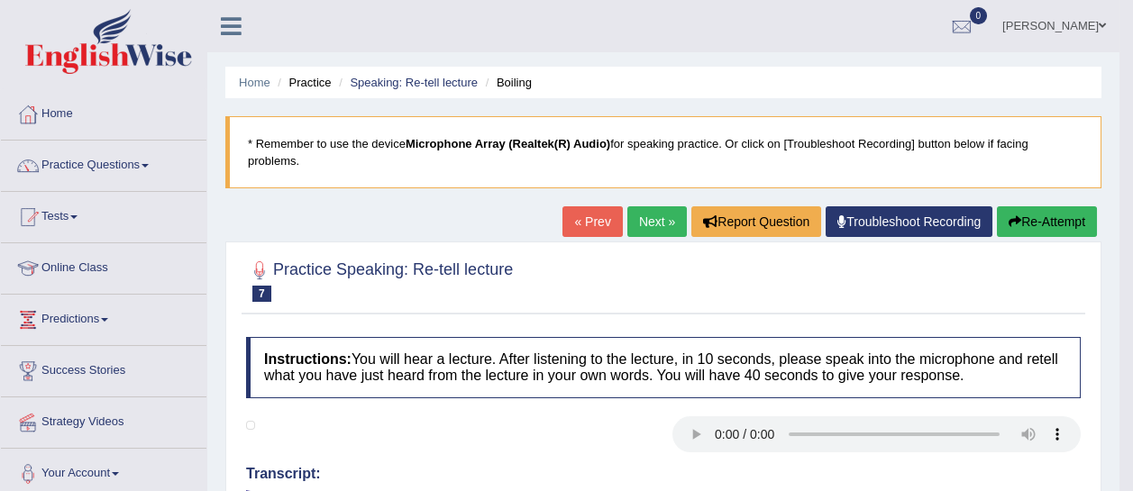
click at [648, 217] on link "Next »" at bounding box center [656, 221] width 59 height 31
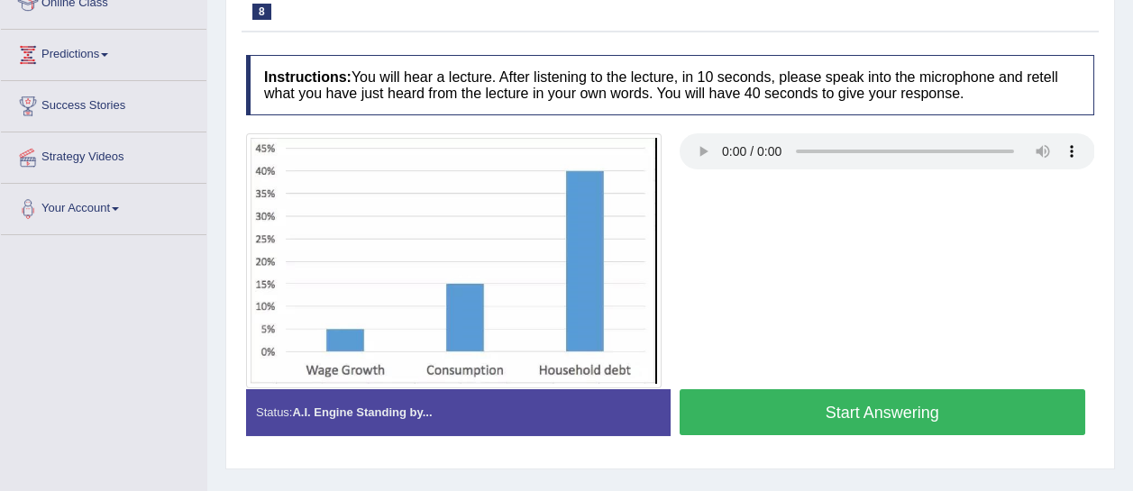
scroll to position [267, 0]
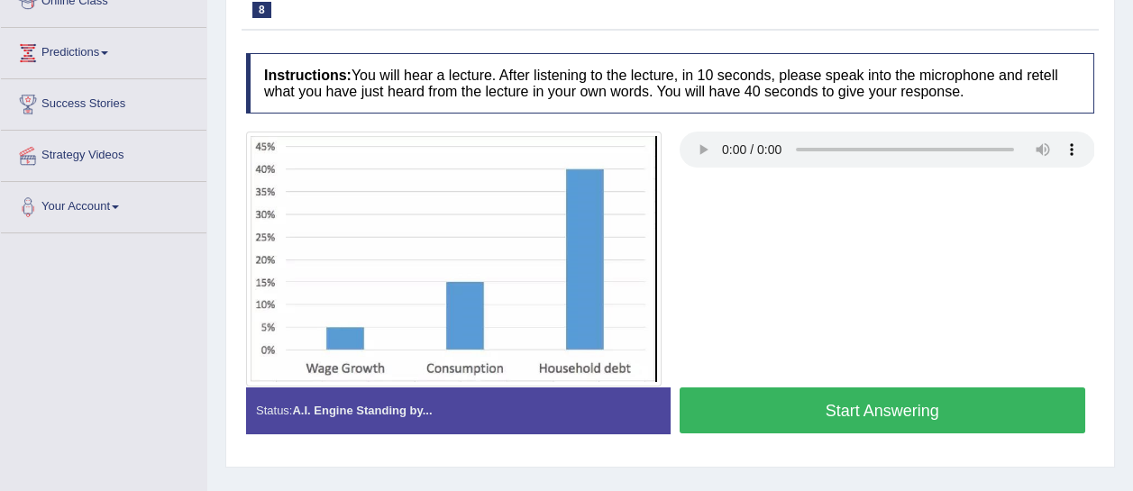
click at [827, 398] on button "Start Answering" at bounding box center [883, 411] width 407 height 46
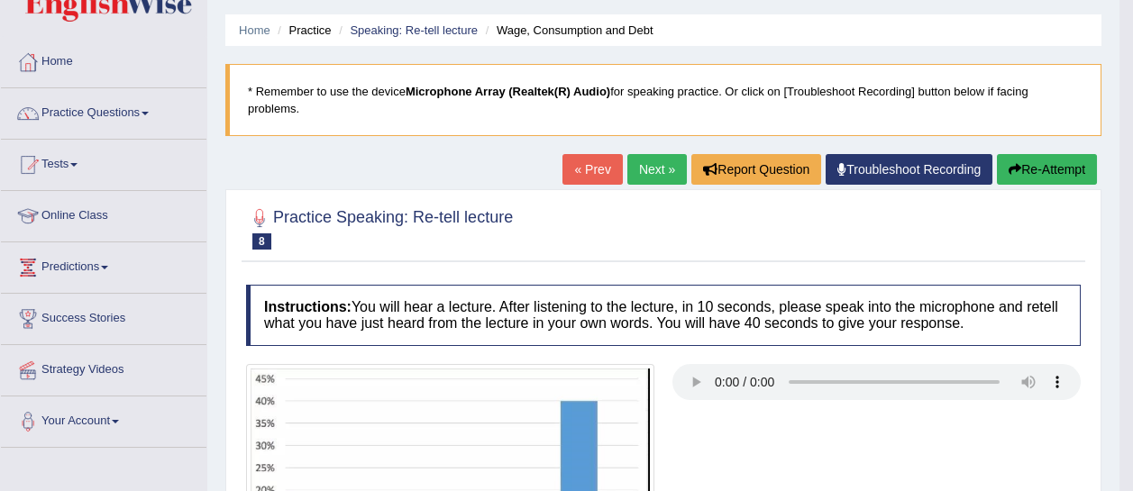
scroll to position [0, 0]
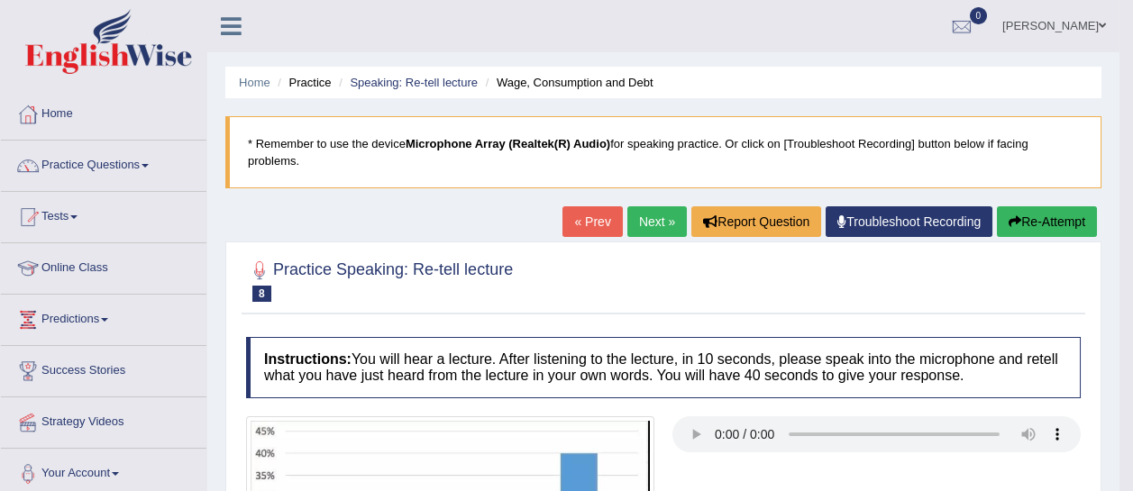
click at [657, 224] on link "Next »" at bounding box center [656, 221] width 59 height 31
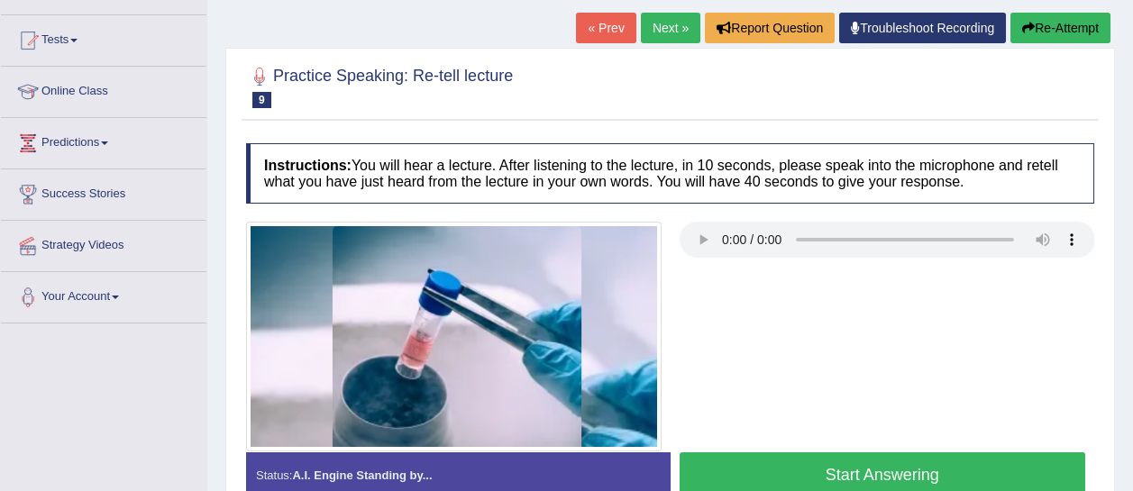
scroll to position [181, 0]
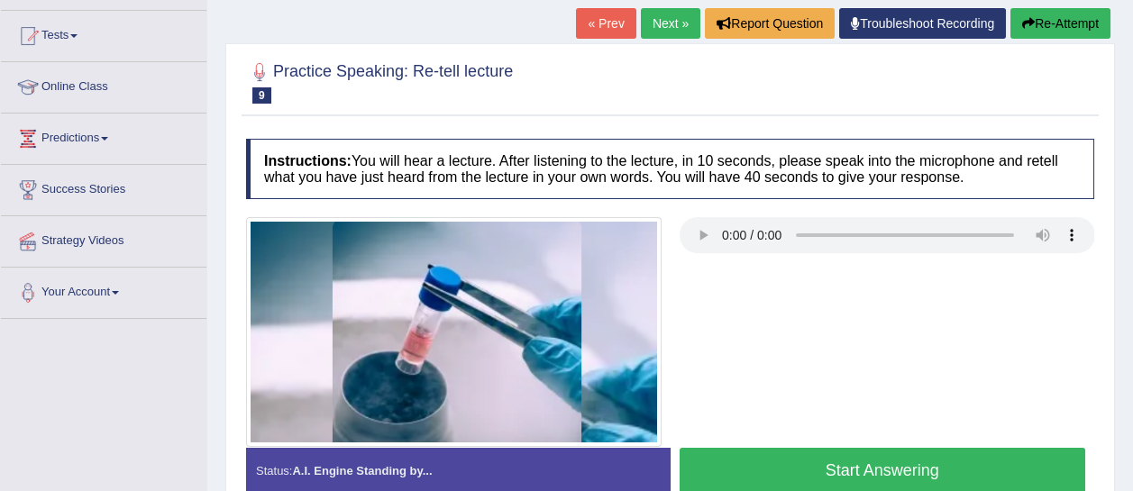
click at [769, 451] on button "Start Answering" at bounding box center [883, 471] width 407 height 46
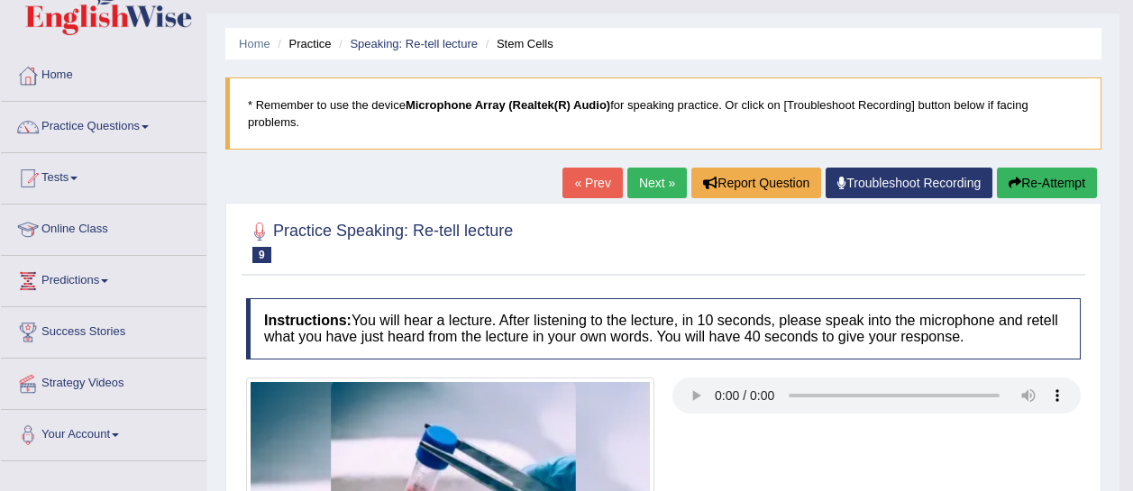
scroll to position [0, 0]
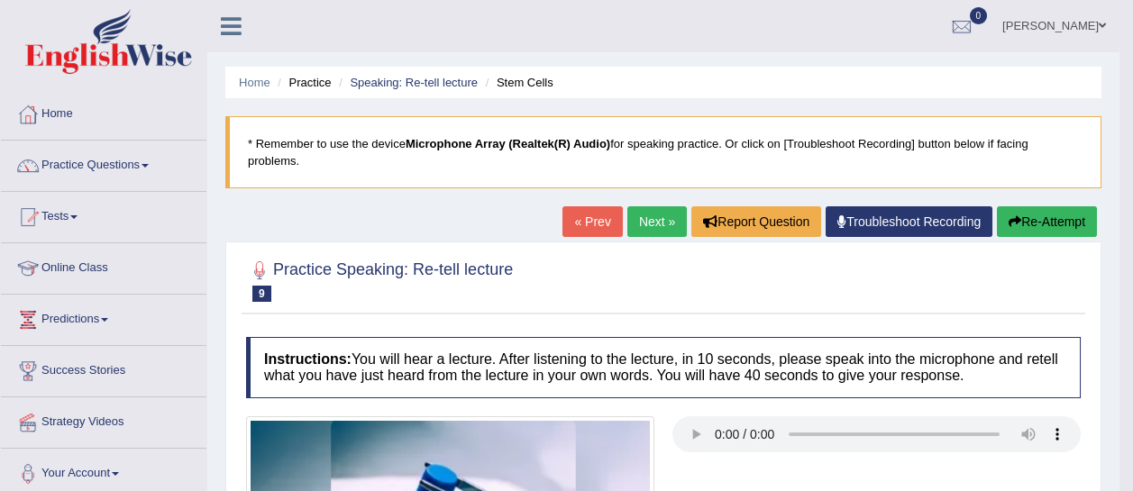
click at [652, 207] on link "Next »" at bounding box center [656, 221] width 59 height 31
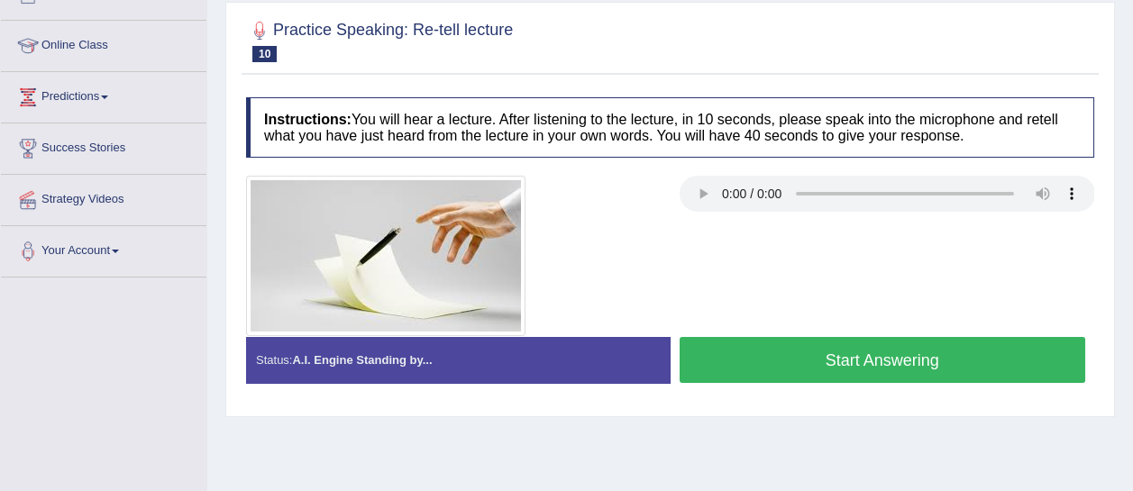
scroll to position [224, 0]
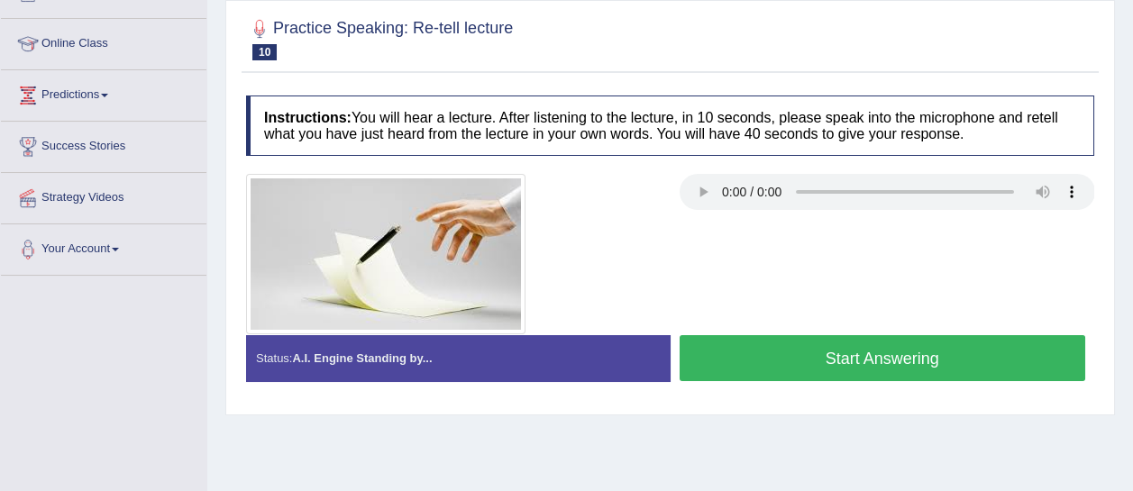
click at [948, 361] on button "Start Answering" at bounding box center [883, 358] width 407 height 46
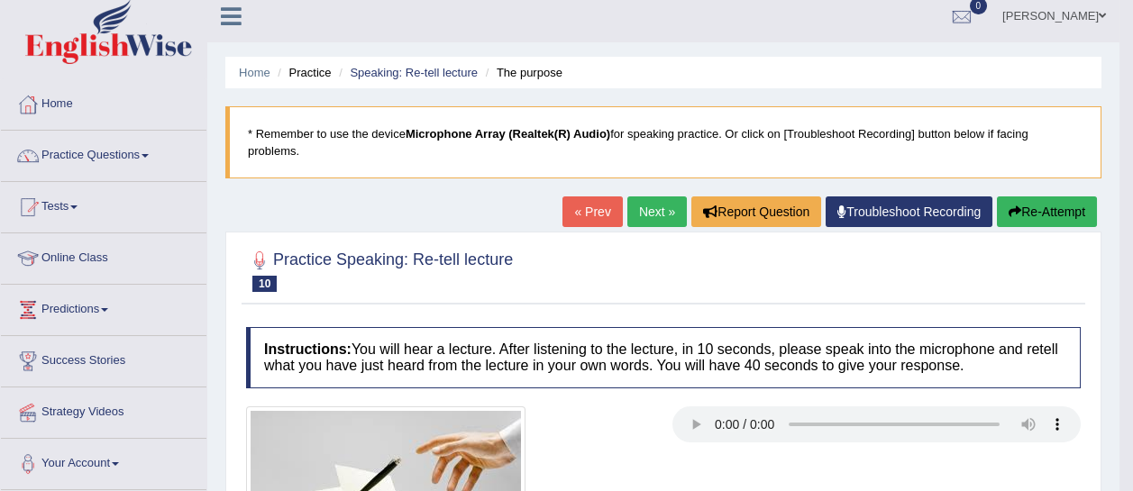
scroll to position [12, 0]
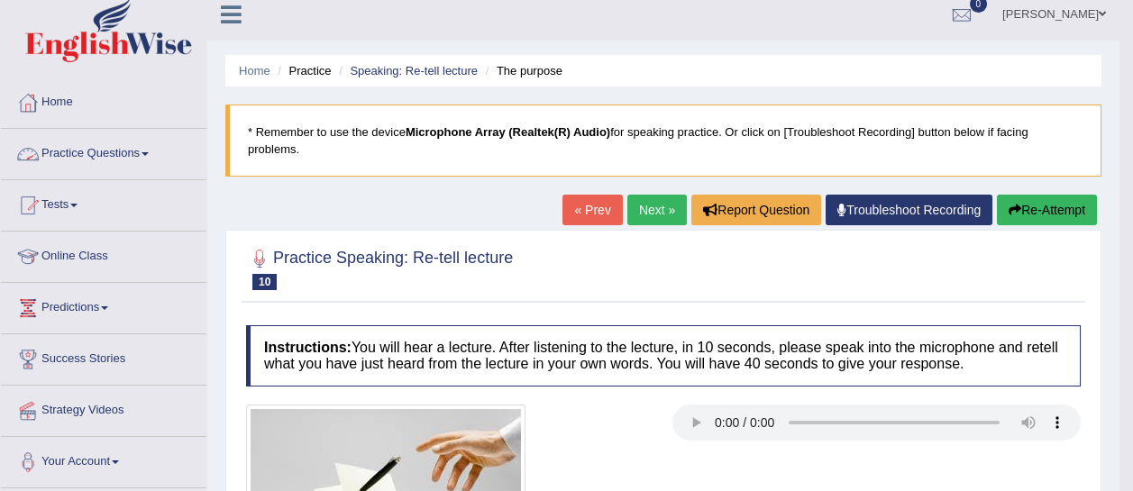
click at [113, 150] on link "Practice Questions" at bounding box center [104, 151] width 206 height 45
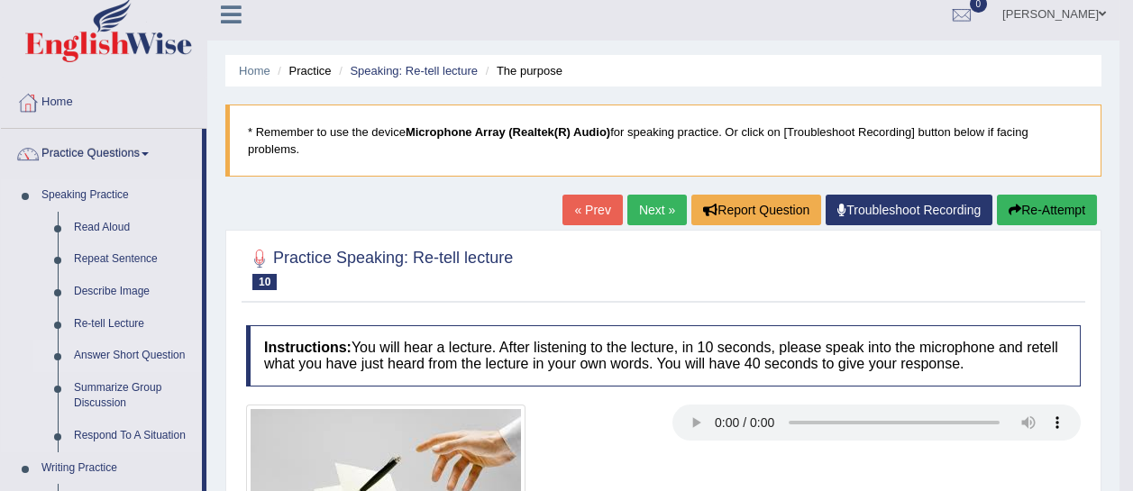
click at [123, 353] on link "Answer Short Question" at bounding box center [134, 356] width 136 height 32
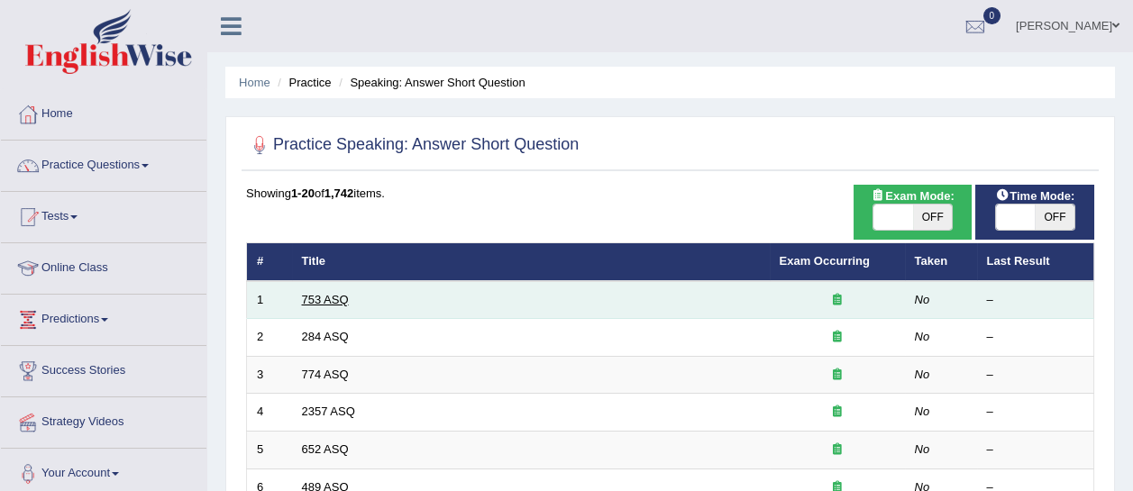
click at [343, 297] on link "753 ASQ" at bounding box center [325, 300] width 47 height 14
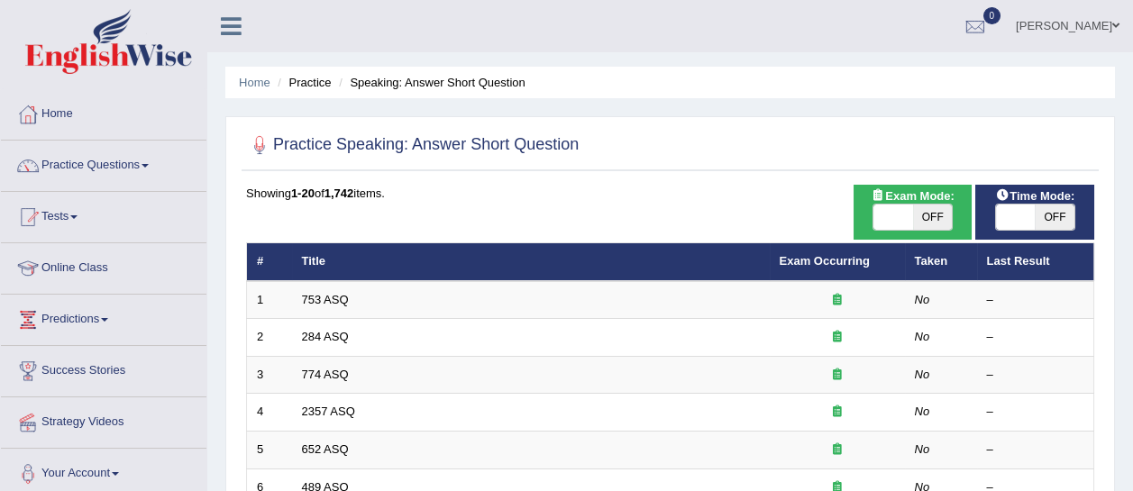
click at [935, 217] on span "OFF" at bounding box center [933, 217] width 40 height 25
checkbox input "true"
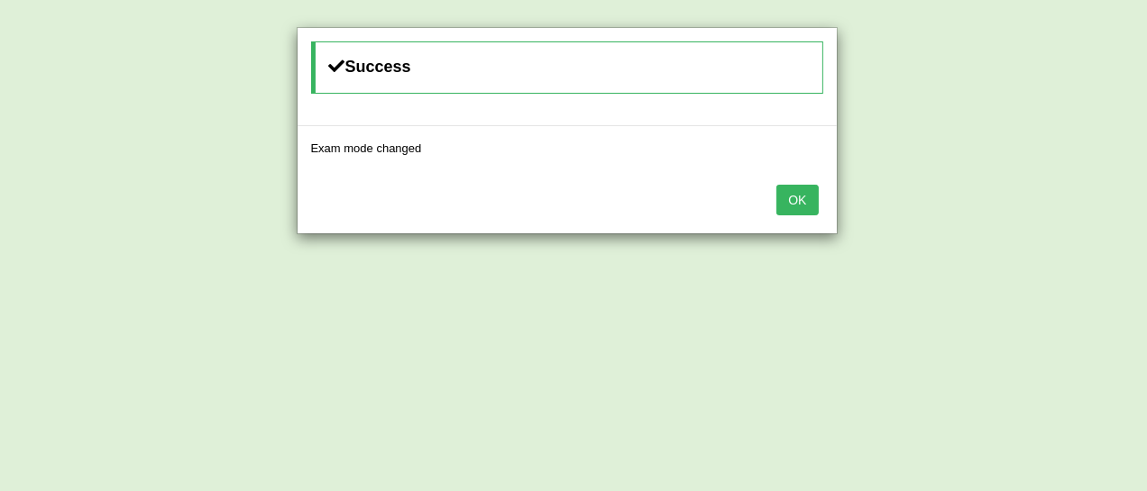
click at [802, 192] on button "OK" at bounding box center [796, 200] width 41 height 31
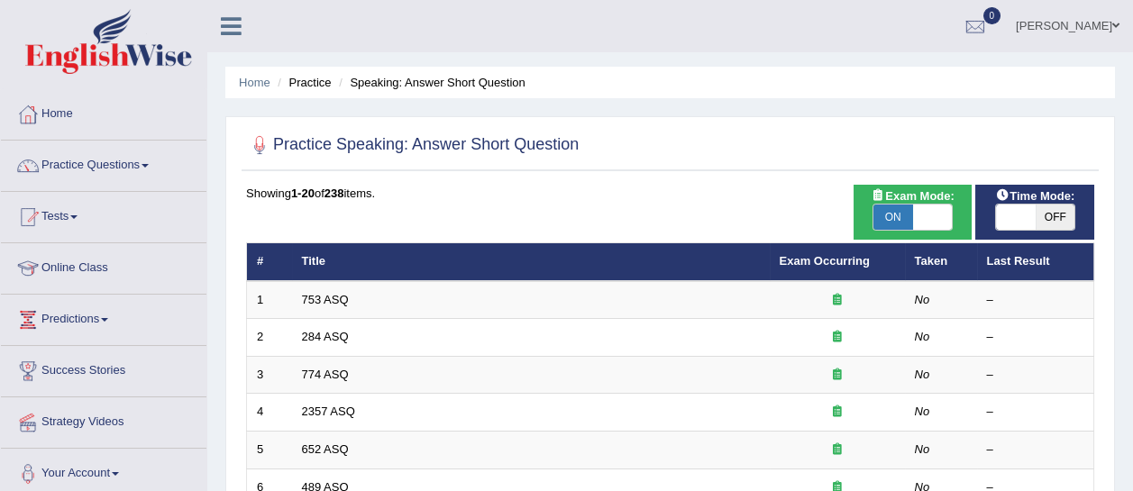
click at [1054, 214] on span "OFF" at bounding box center [1055, 217] width 40 height 25
checkbox input "true"
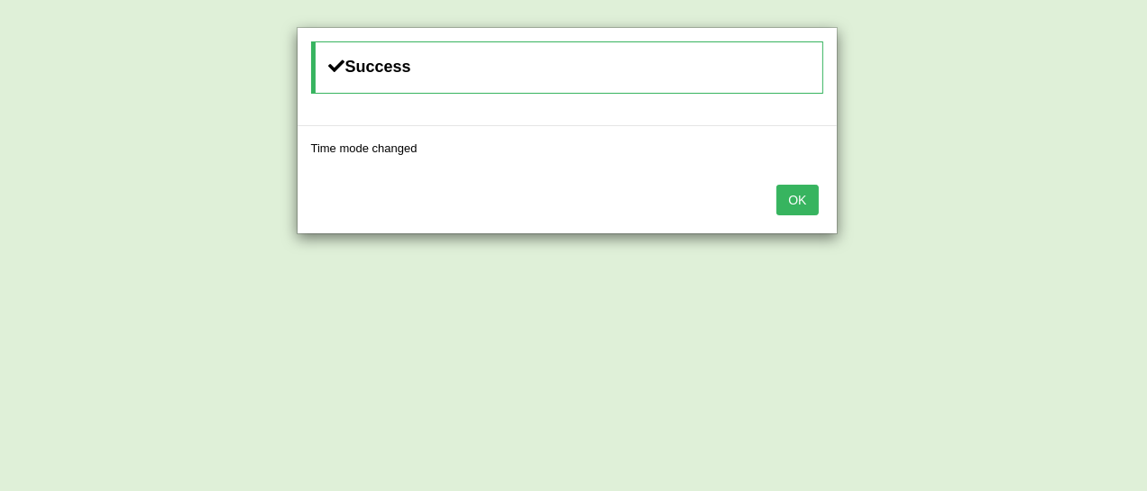
click at [779, 203] on button "OK" at bounding box center [796, 200] width 41 height 31
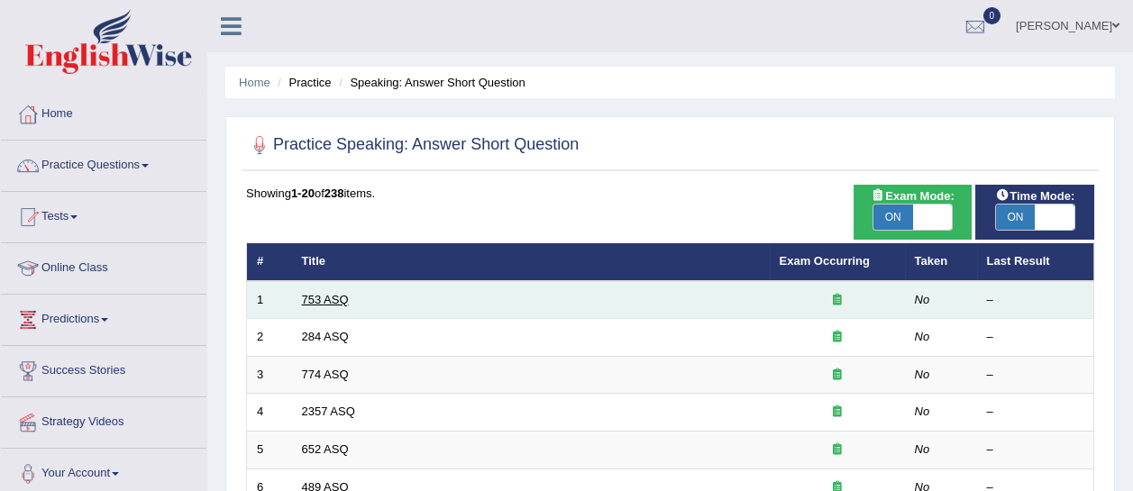
click at [339, 304] on link "753 ASQ" at bounding box center [325, 300] width 47 height 14
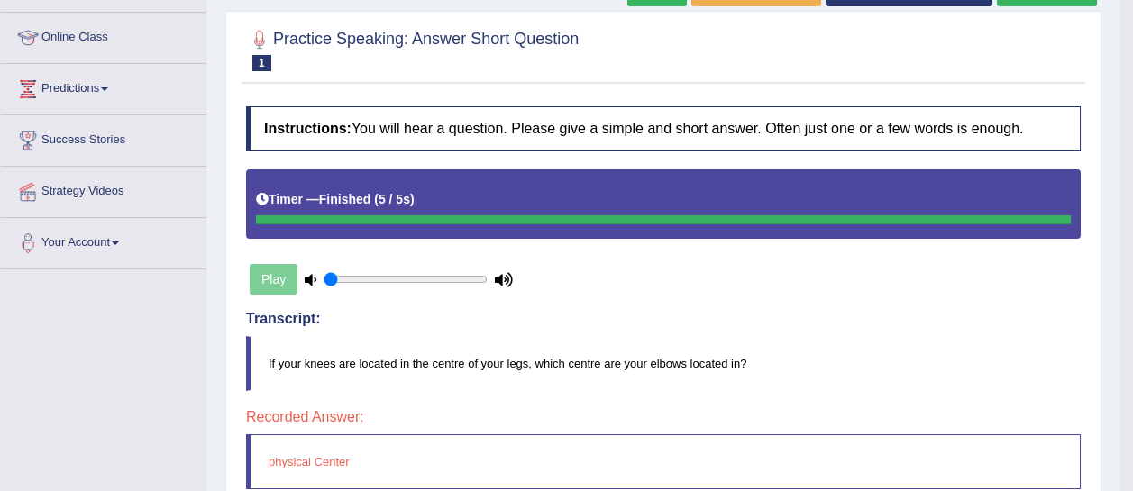
scroll to position [93, 0]
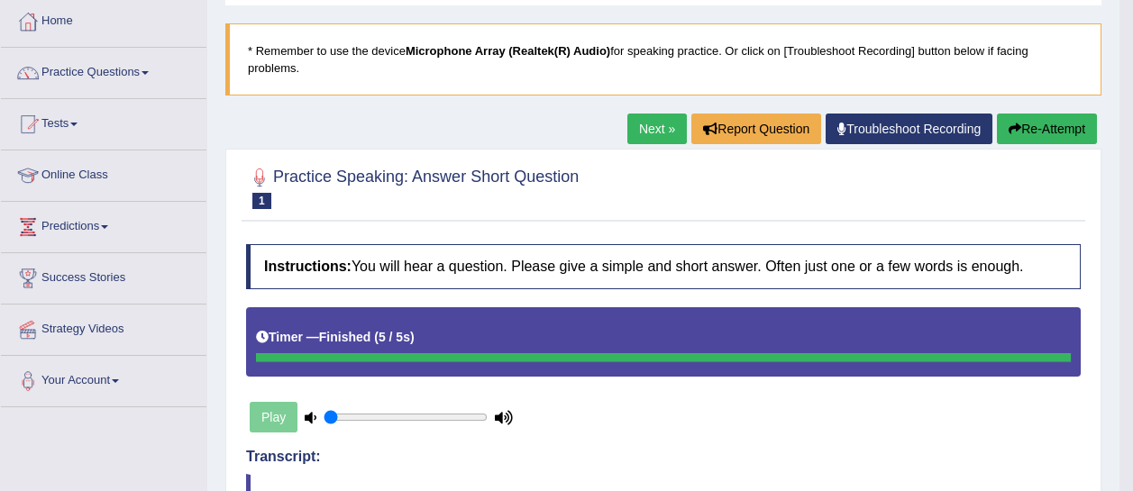
click at [654, 123] on link "Next »" at bounding box center [656, 129] width 59 height 31
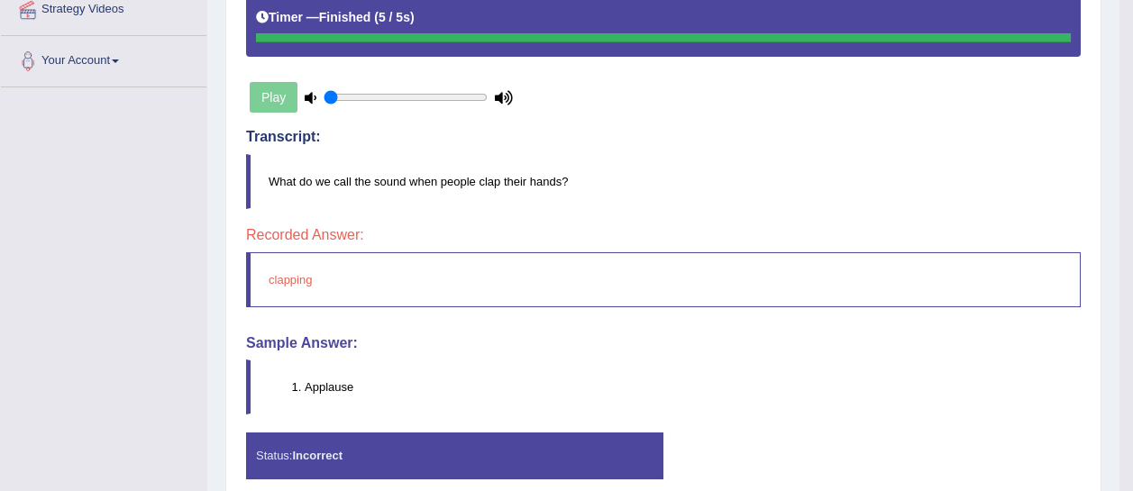
scroll to position [415, 0]
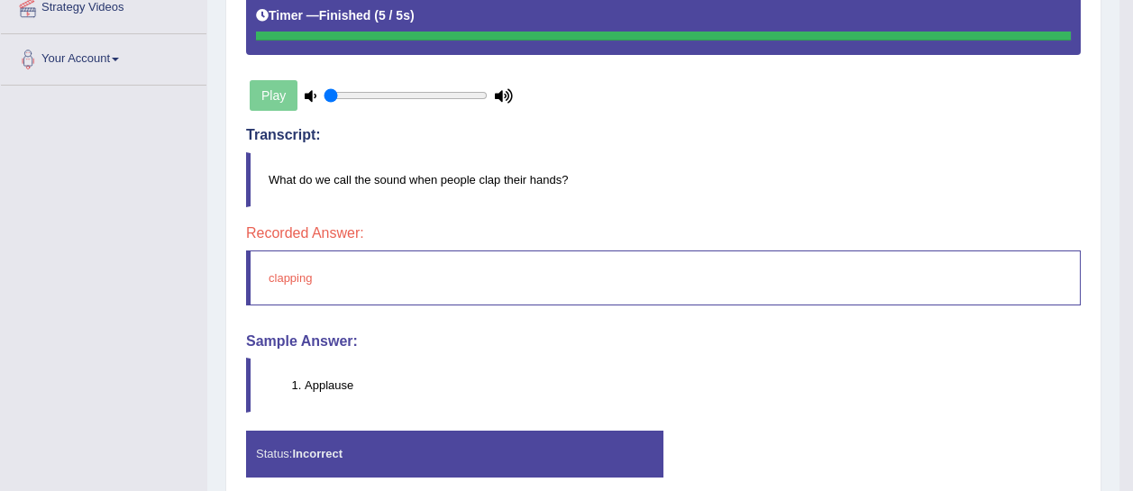
drag, startPoint x: 363, startPoint y: 380, endPoint x: 309, endPoint y: 379, distance: 54.1
click at [309, 379] on li "Applause" at bounding box center [692, 385] width 775 height 17
drag, startPoint x: 304, startPoint y: 379, endPoint x: 359, endPoint y: 379, distance: 55.0
click at [359, 379] on li "Applause" at bounding box center [692, 385] width 775 height 17
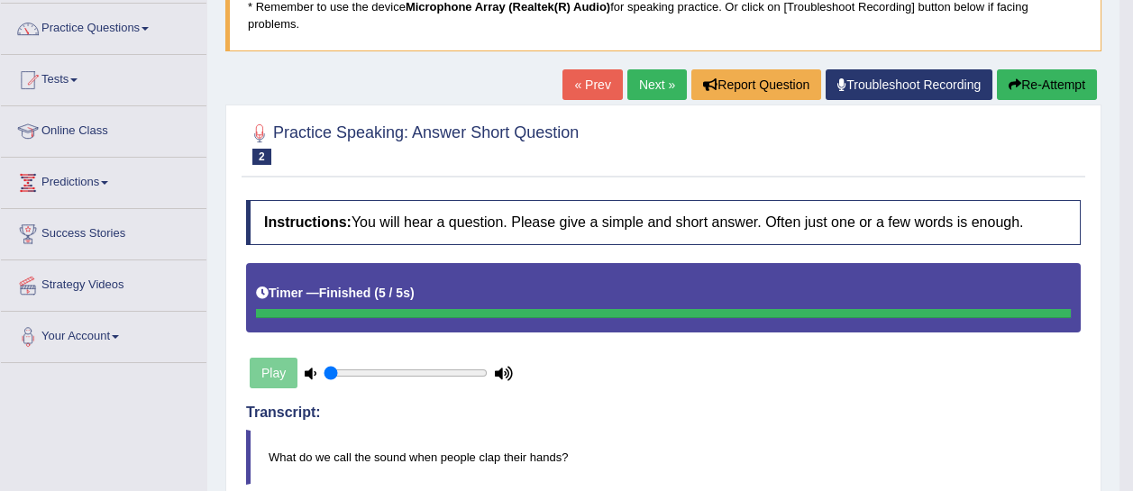
scroll to position [135, 0]
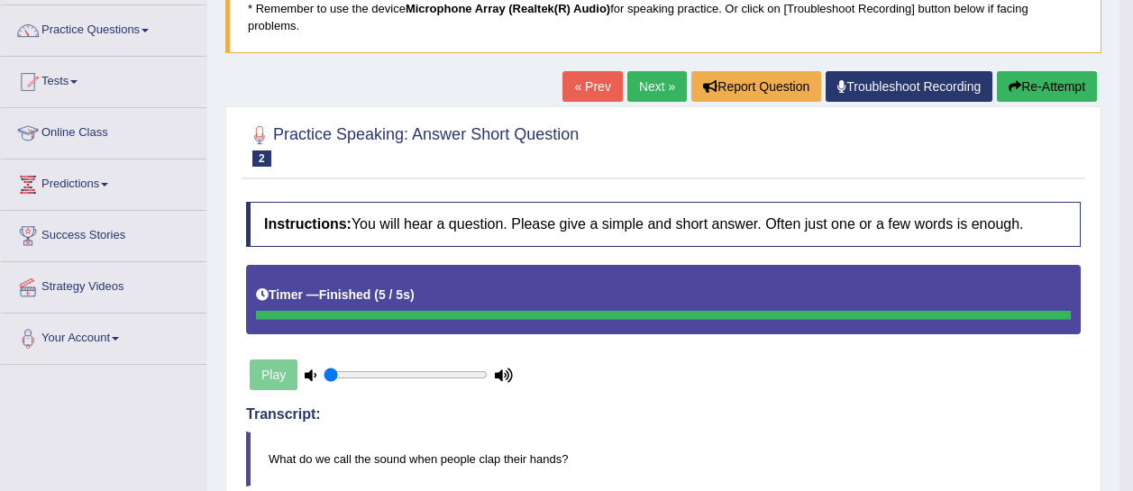
click at [646, 87] on link "Next »" at bounding box center [656, 86] width 59 height 31
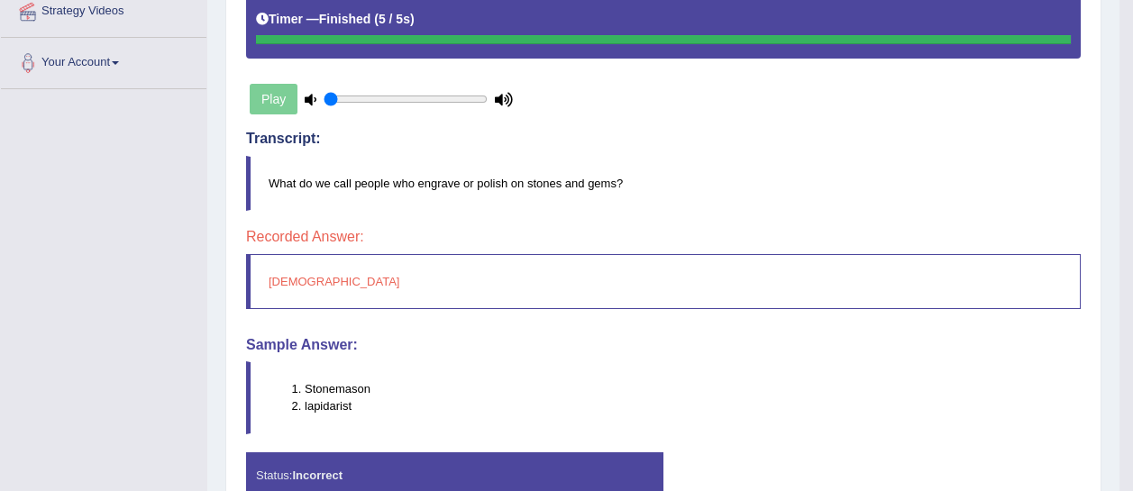
scroll to position [413, 0]
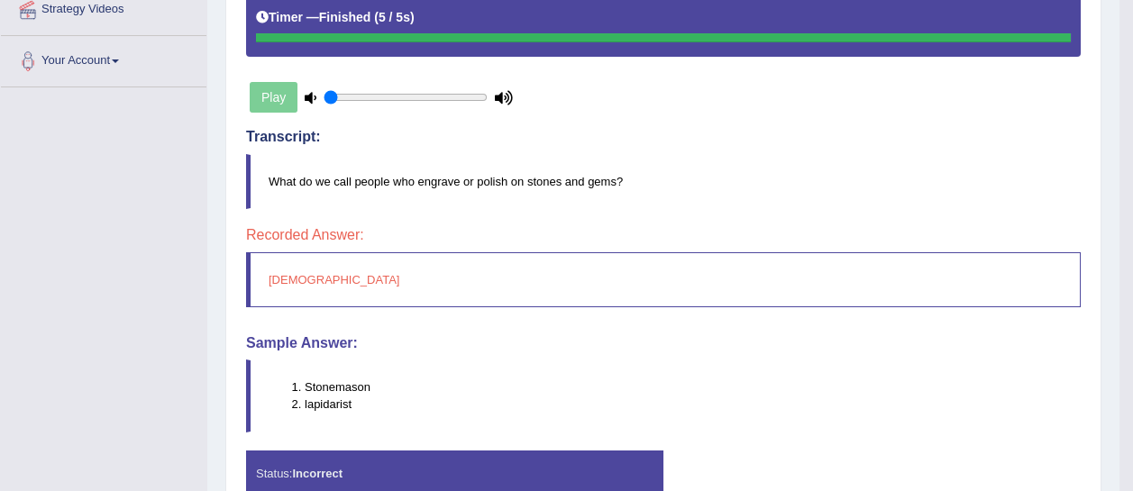
drag, startPoint x: 353, startPoint y: 404, endPoint x: 284, endPoint y: 387, distance: 71.5
click at [284, 387] on ol "Stonemason lapidarist" at bounding box center [674, 396] width 811 height 34
drag, startPoint x: 290, startPoint y: 379, endPoint x: 343, endPoint y: 392, distance: 54.7
click at [343, 392] on ol "Stonemason lapidarist" at bounding box center [674, 396] width 811 height 34
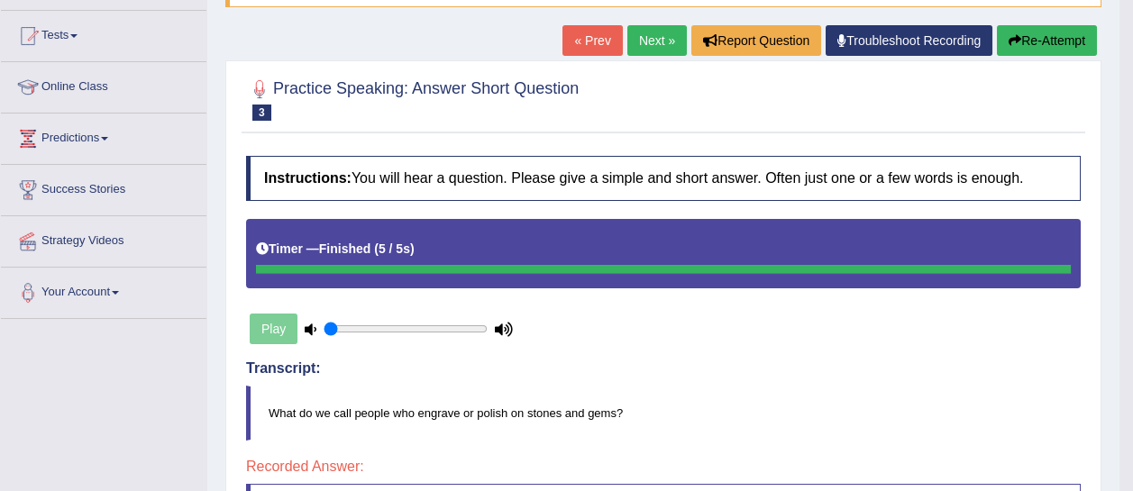
scroll to position [178, 0]
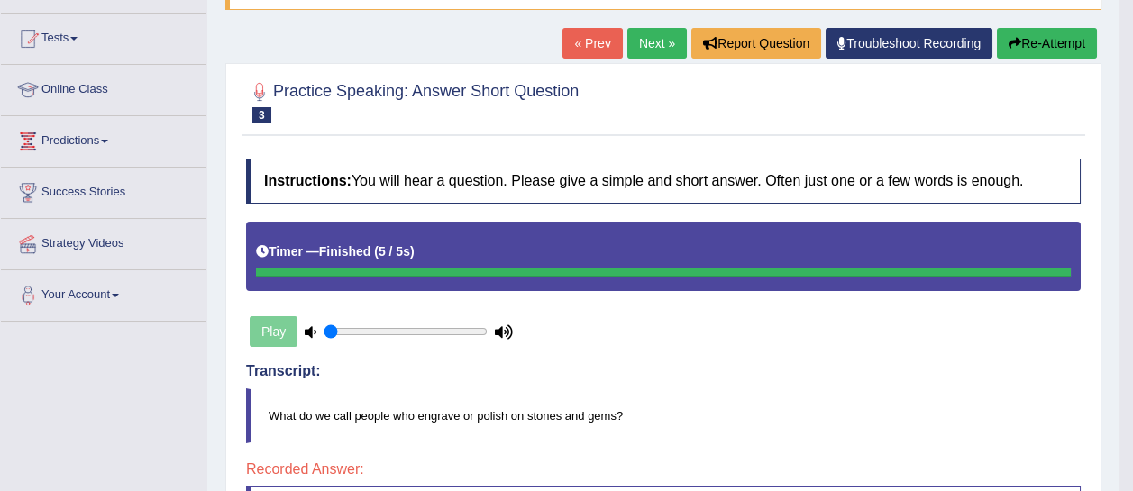
click at [664, 48] on link "Next »" at bounding box center [656, 43] width 59 height 31
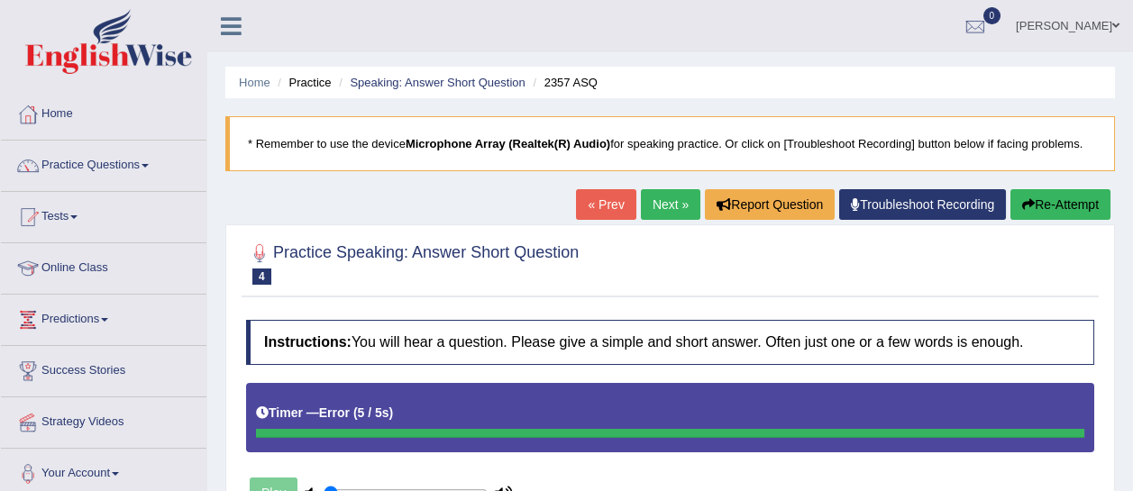
click at [1042, 206] on button "Re-Attempt" at bounding box center [1060, 204] width 100 height 31
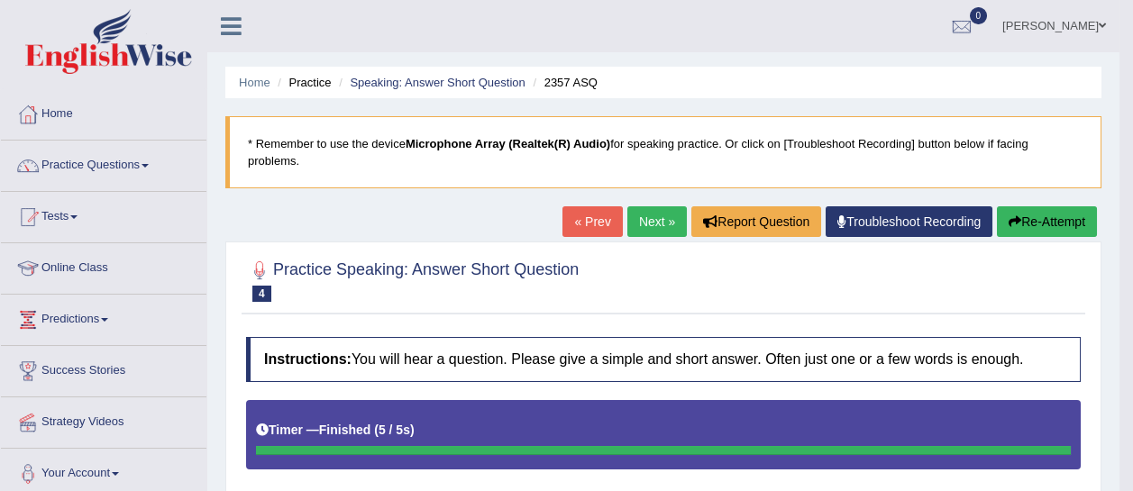
click at [639, 215] on link "Next »" at bounding box center [656, 221] width 59 height 31
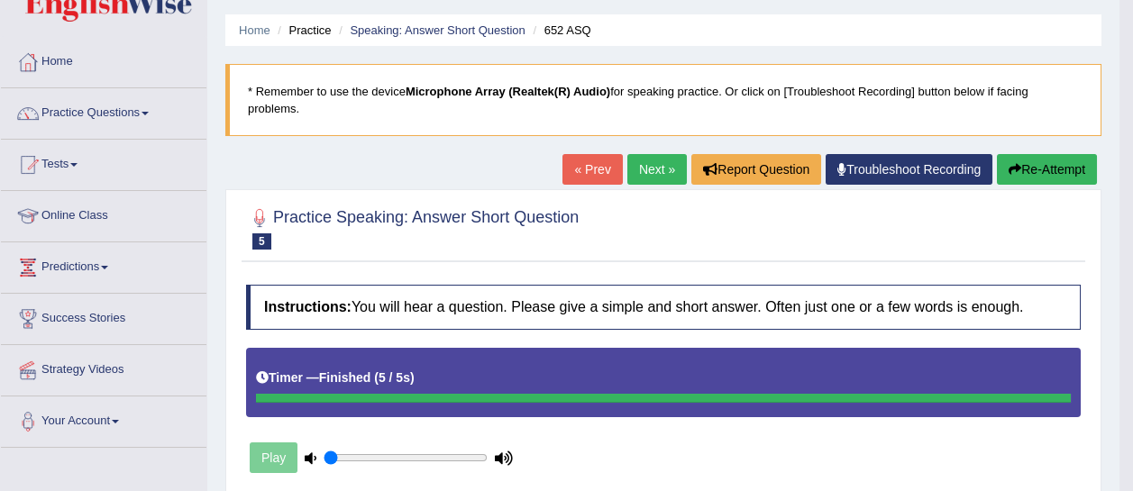
scroll to position [45, 0]
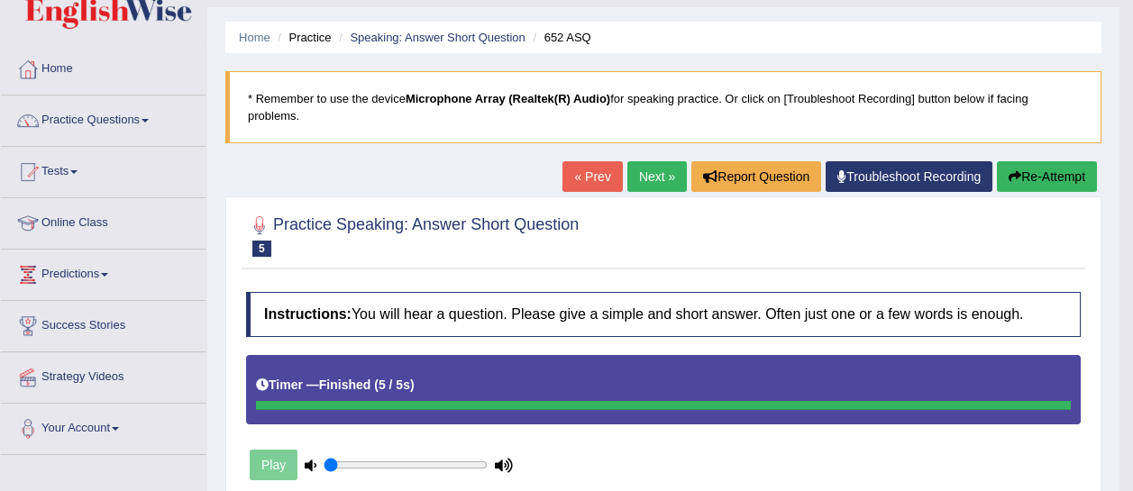
click at [645, 187] on link "Next »" at bounding box center [656, 176] width 59 height 31
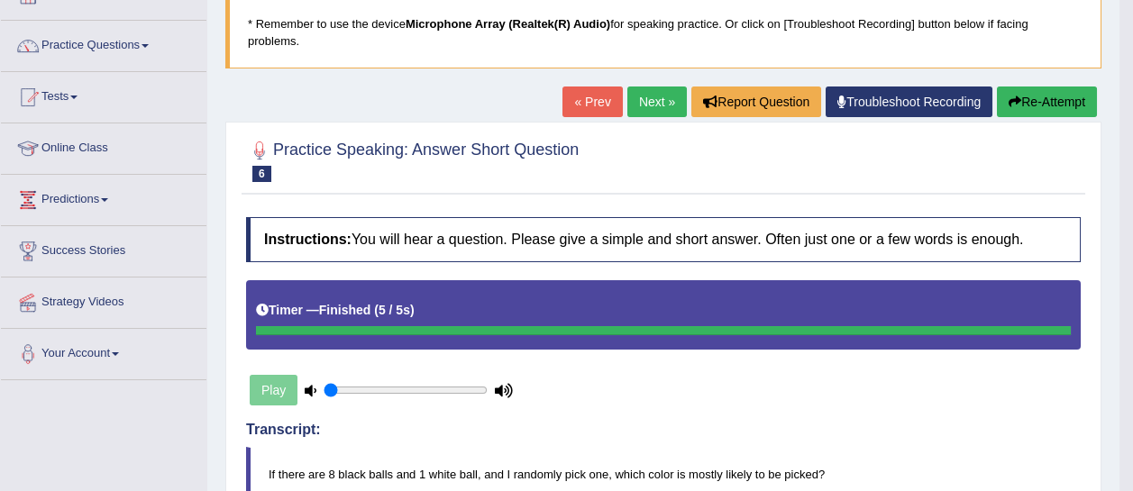
scroll to position [118, 0]
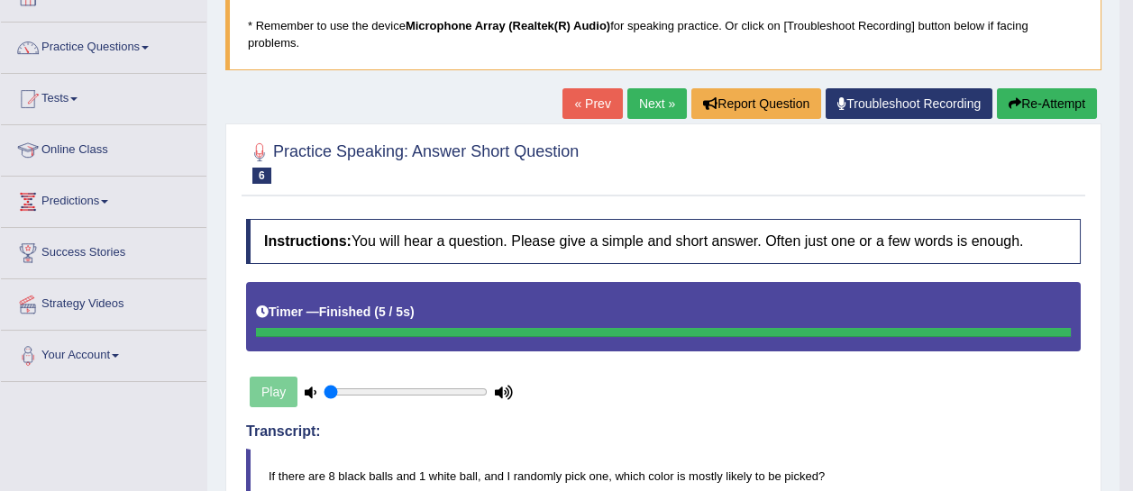
click at [657, 100] on link "Next »" at bounding box center [656, 103] width 59 height 31
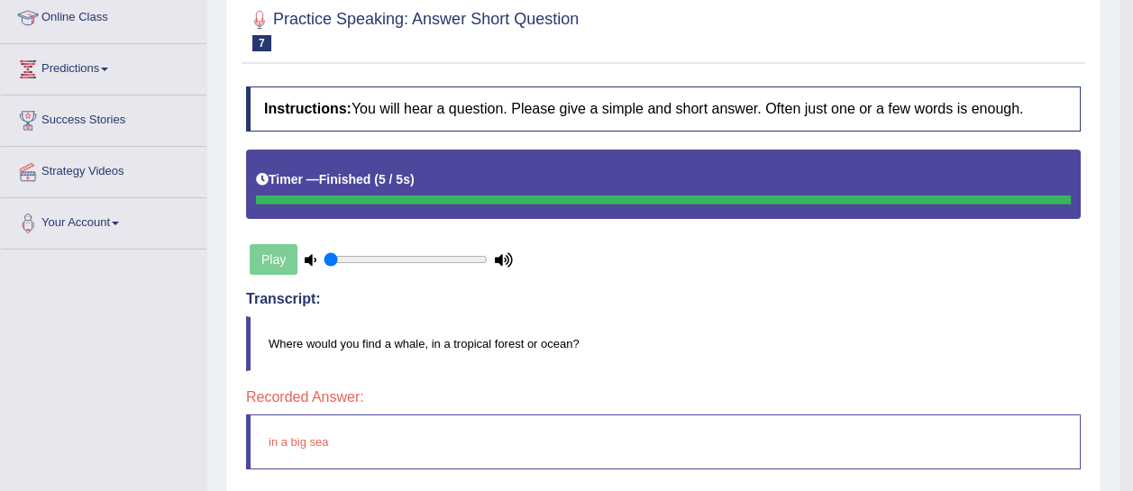
scroll to position [203, 0]
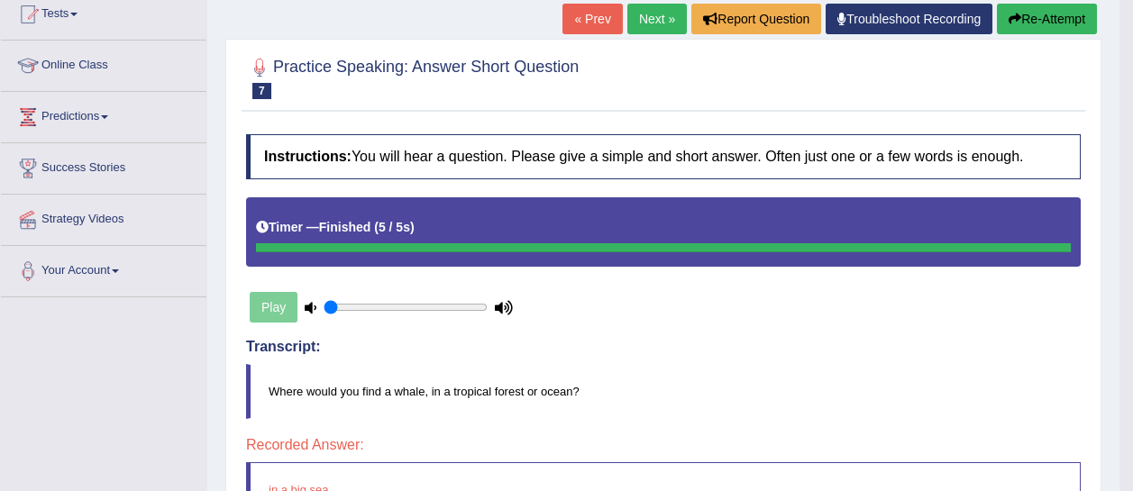
click at [637, 21] on link "Next »" at bounding box center [656, 19] width 59 height 31
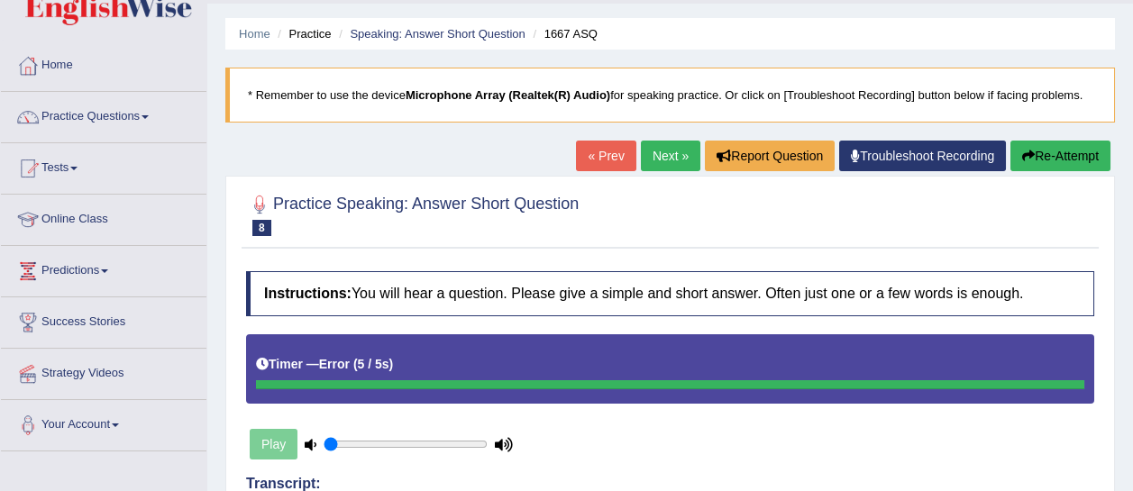
scroll to position [41, 0]
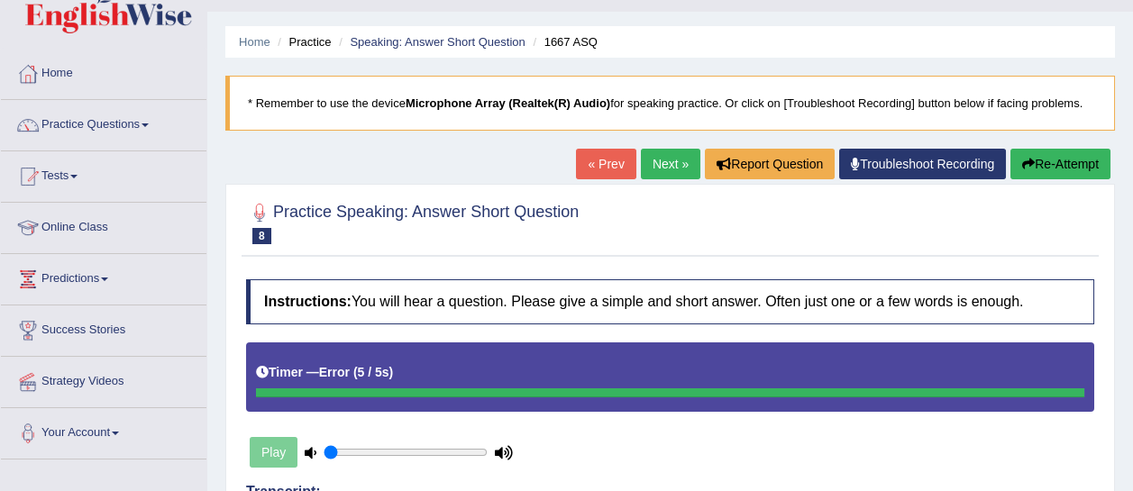
click at [661, 166] on link "Next »" at bounding box center [670, 164] width 59 height 31
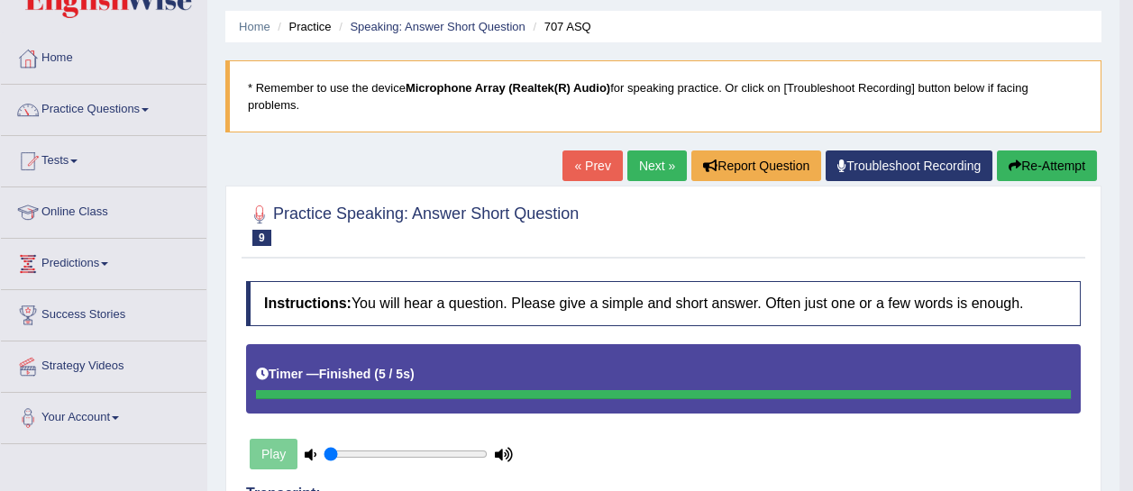
scroll to position [56, 0]
click at [1004, 163] on button "Re-Attempt" at bounding box center [1047, 166] width 100 height 31
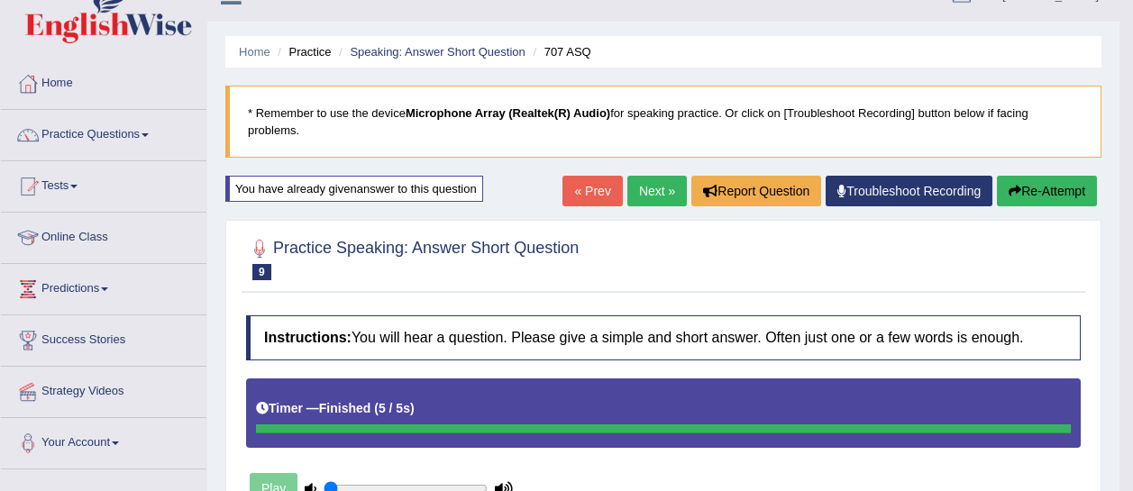
scroll to position [14, 0]
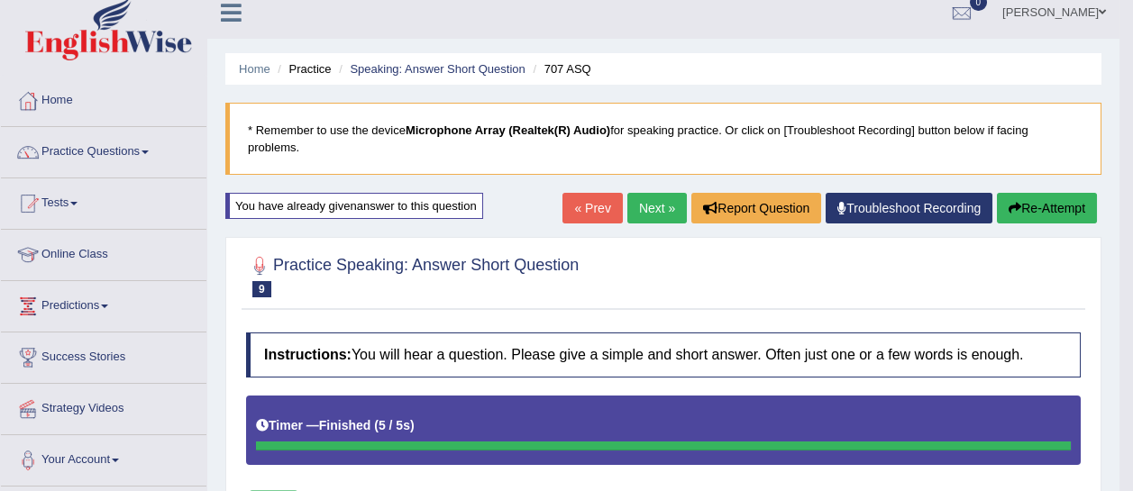
click at [653, 215] on link "Next »" at bounding box center [656, 208] width 59 height 31
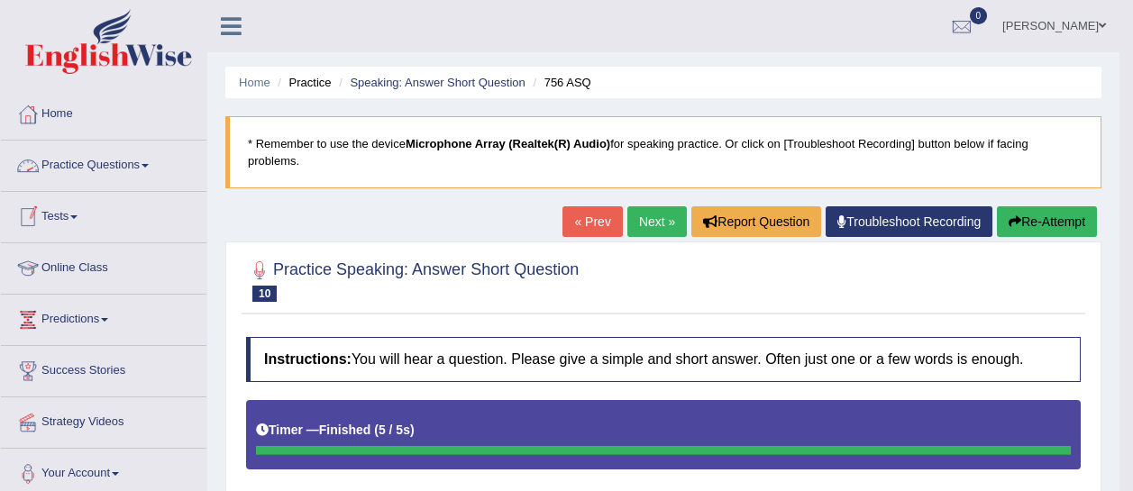
click at [120, 173] on link "Practice Questions" at bounding box center [104, 163] width 206 height 45
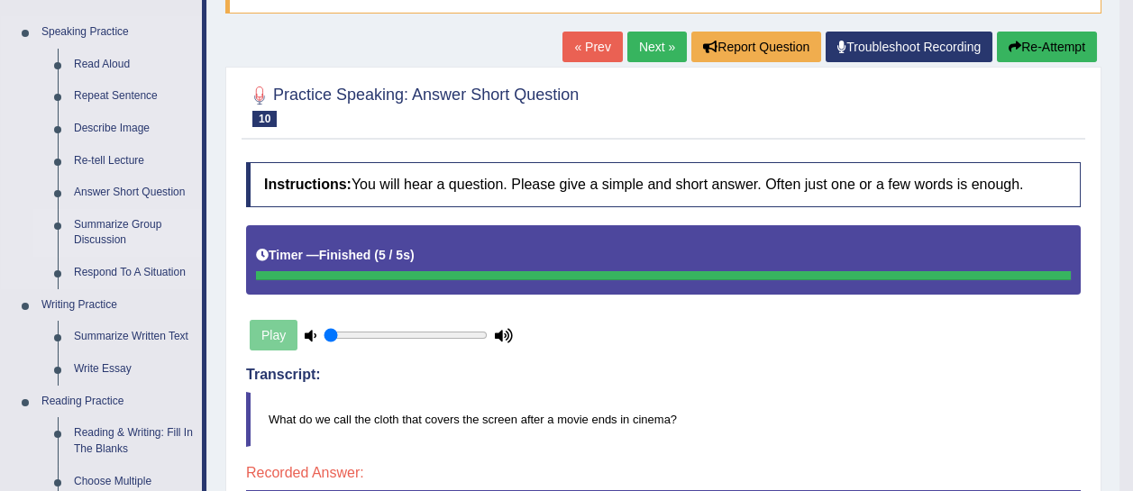
scroll to position [178, 0]
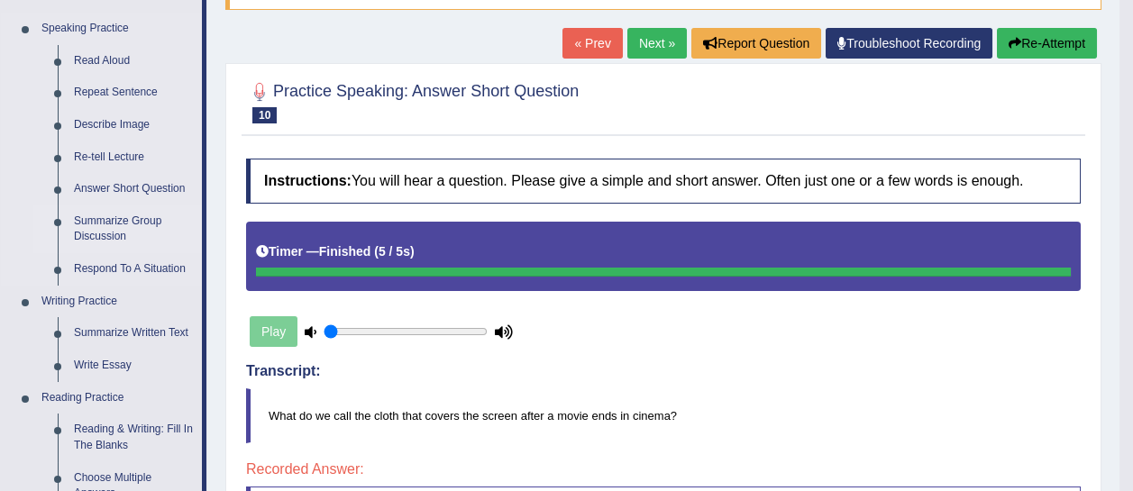
click at [118, 230] on link "Summarize Group Discussion" at bounding box center [134, 230] width 136 height 48
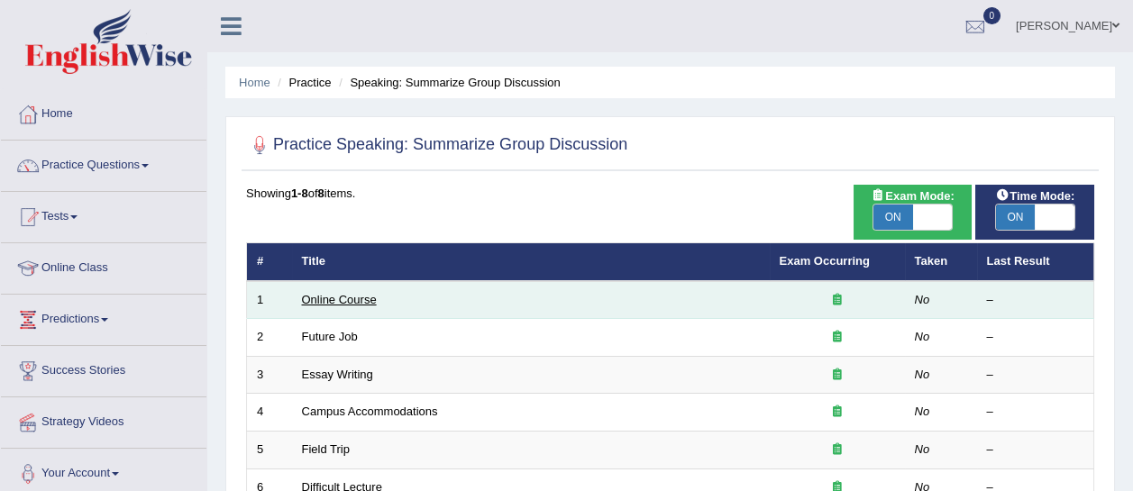
click at [342, 296] on link "Online Course" at bounding box center [339, 300] width 75 height 14
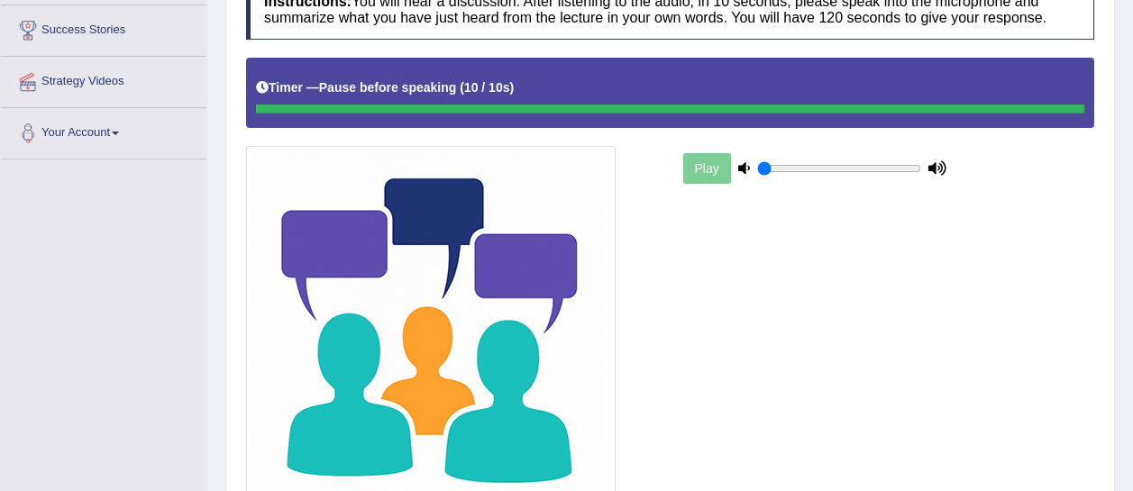
scroll to position [341, 0]
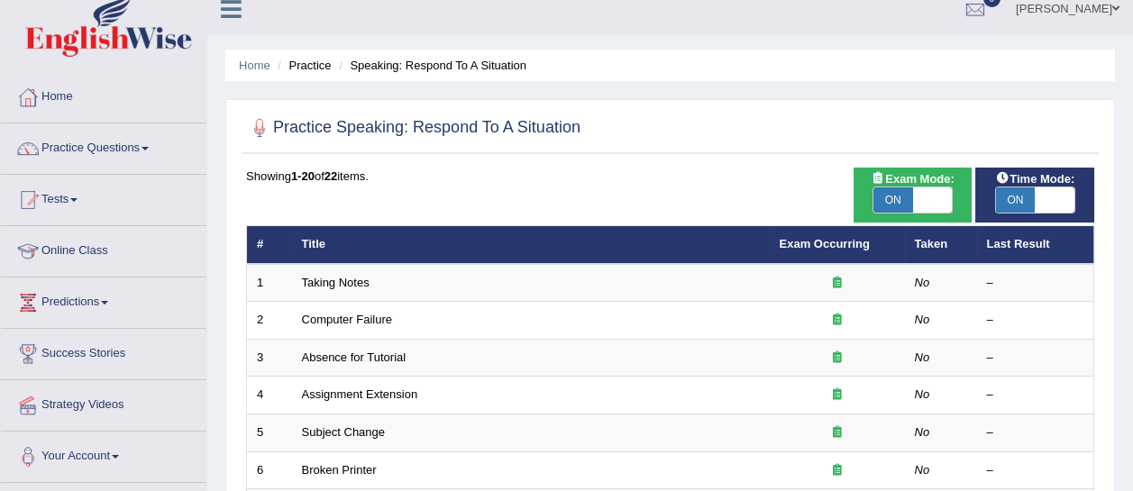
scroll to position [15, 0]
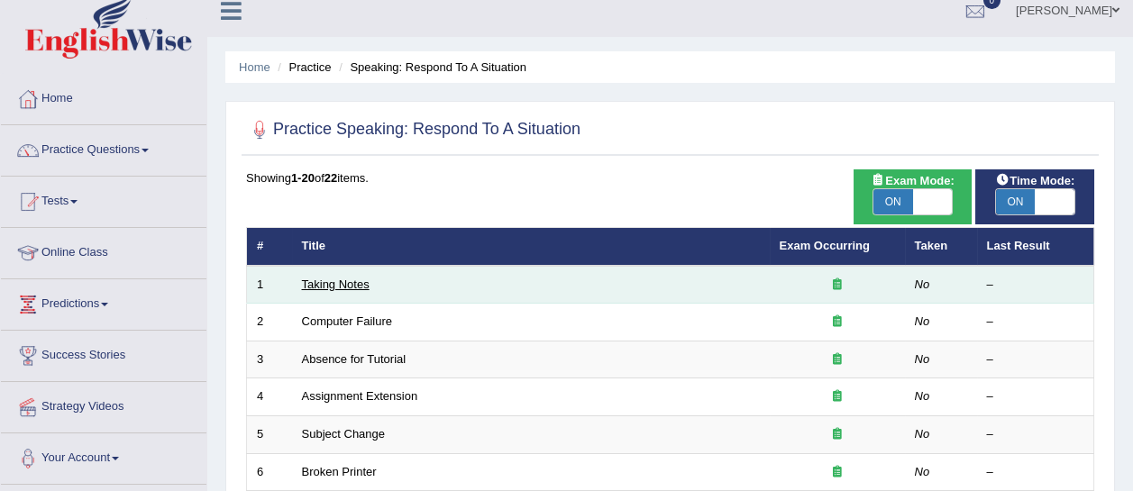
click at [317, 288] on link "Taking Notes" at bounding box center [336, 285] width 68 height 14
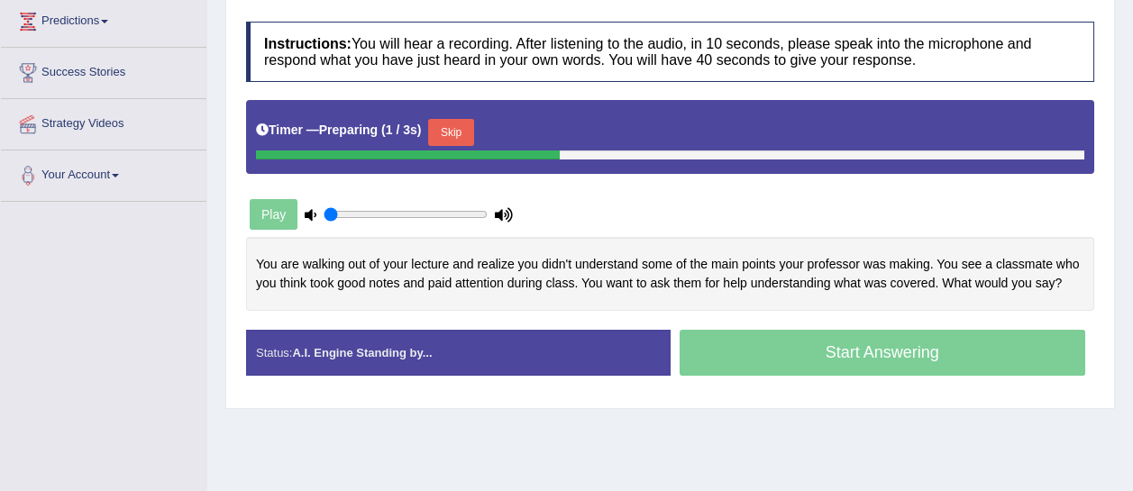
scroll to position [300, 0]
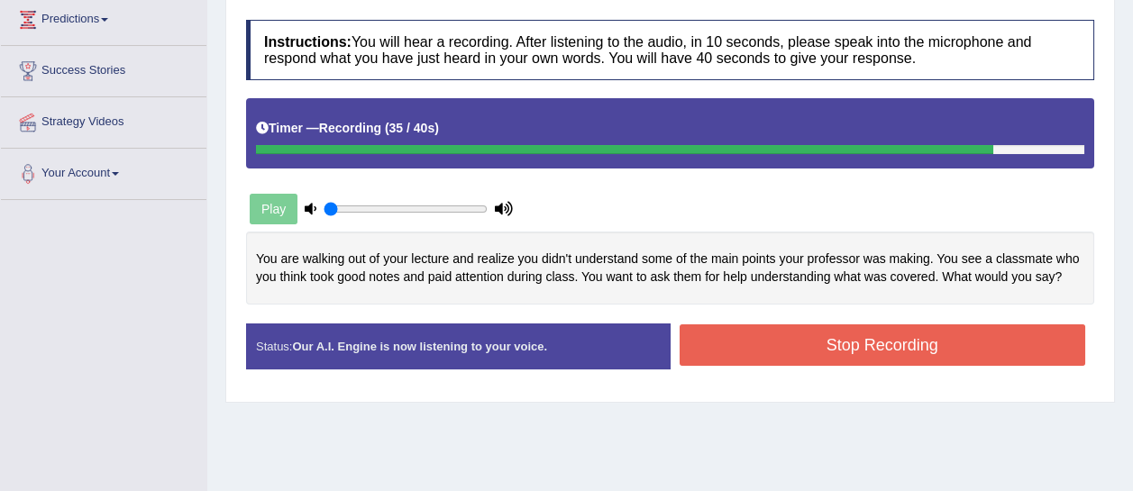
click at [696, 359] on button "Stop Recording" at bounding box center [883, 345] width 407 height 41
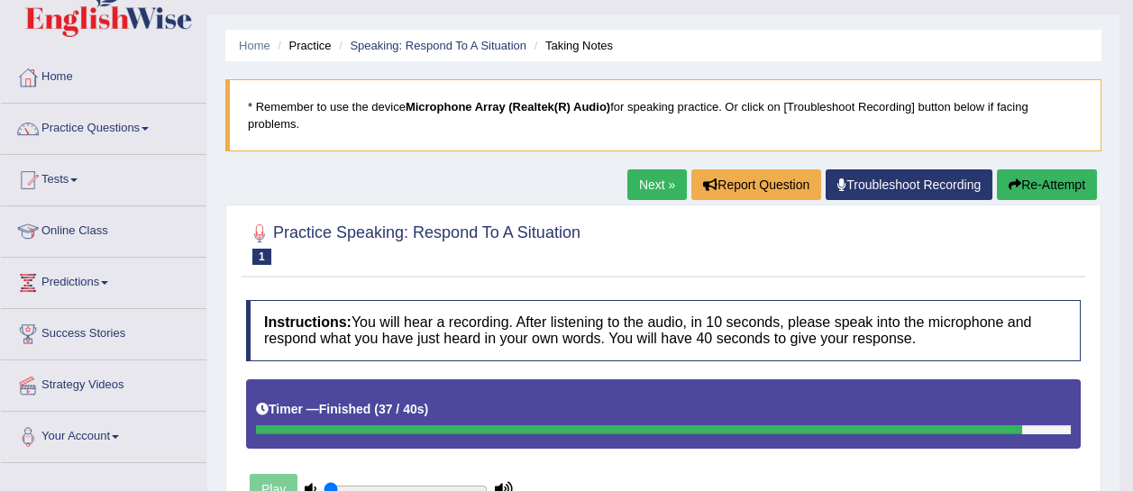
scroll to position [14, 0]
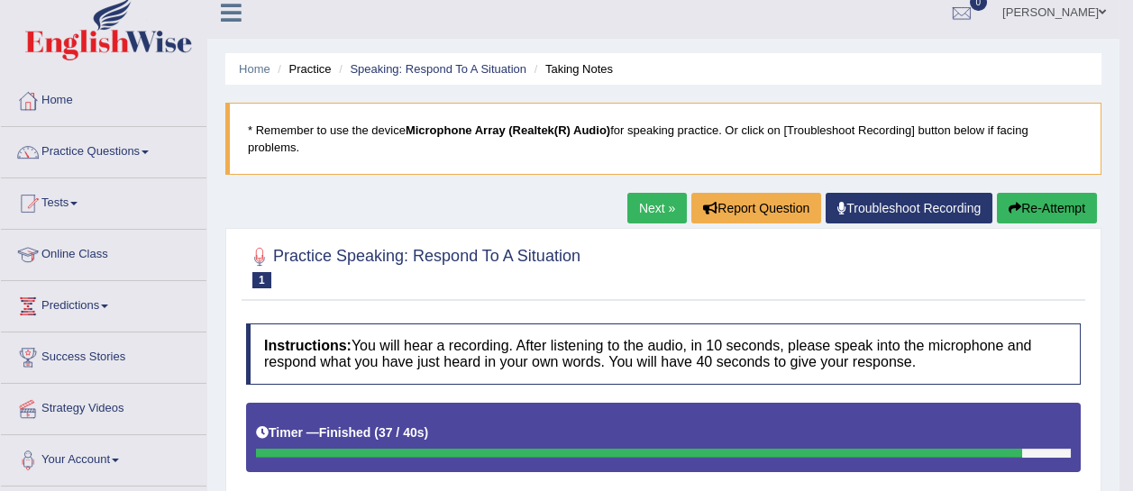
click at [1016, 209] on icon "button" at bounding box center [1015, 208] width 13 height 13
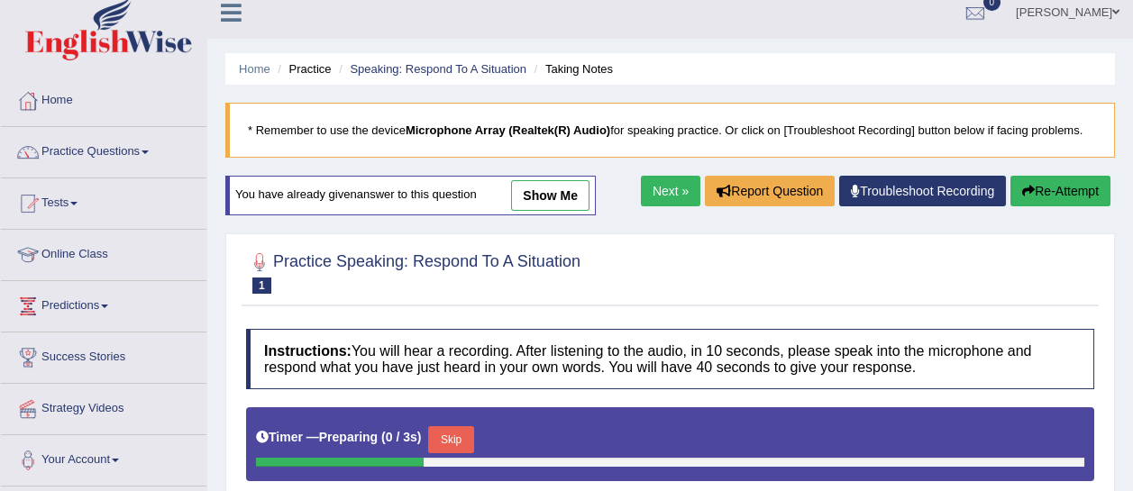
scroll to position [206, 0]
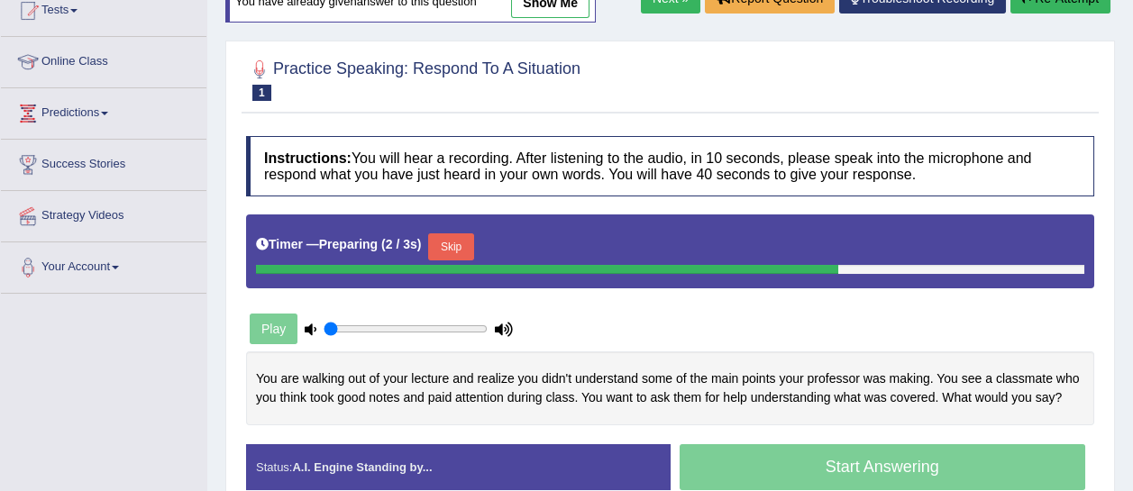
click at [466, 233] on button "Skip" at bounding box center [450, 246] width 45 height 27
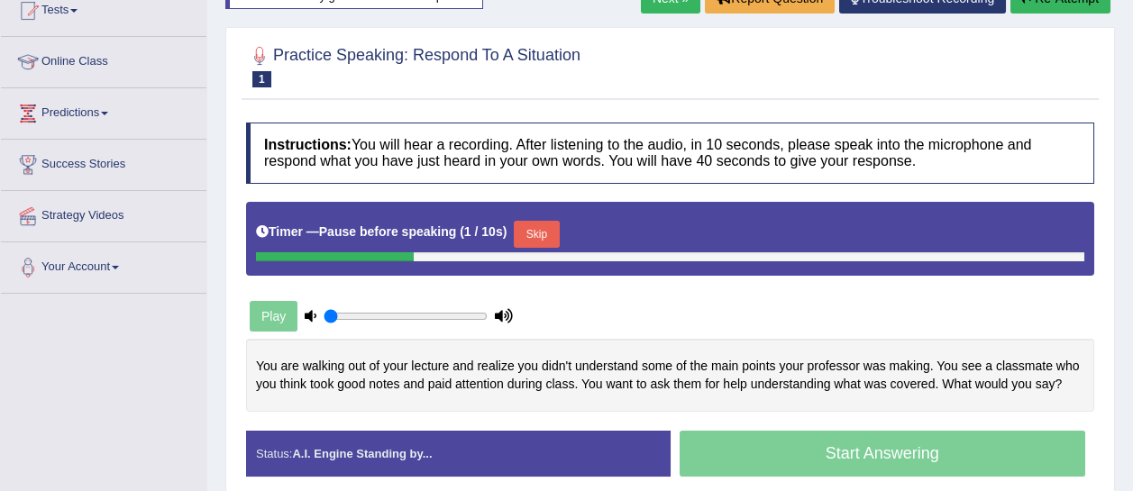
click at [536, 221] on button "Skip" at bounding box center [536, 234] width 45 height 27
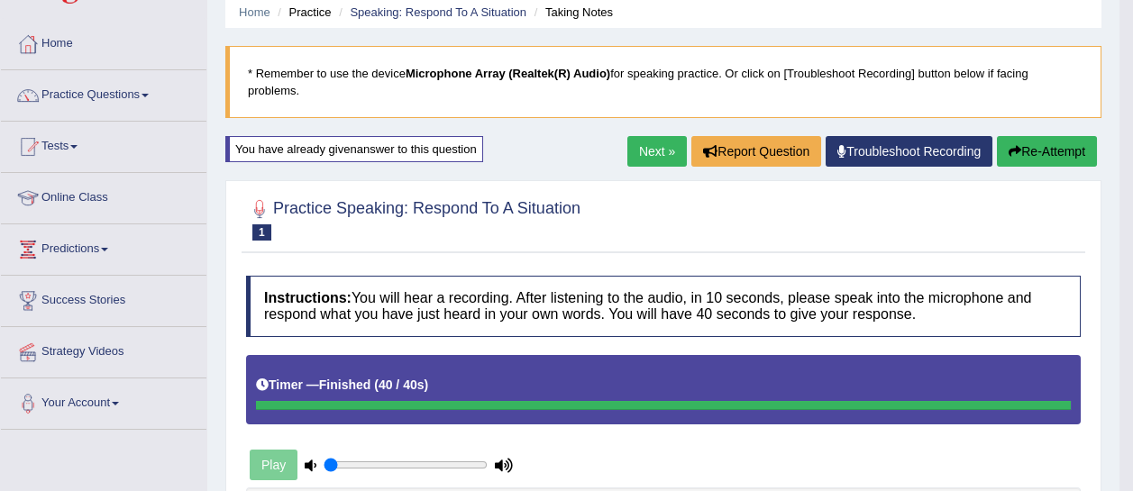
scroll to position [63, 0]
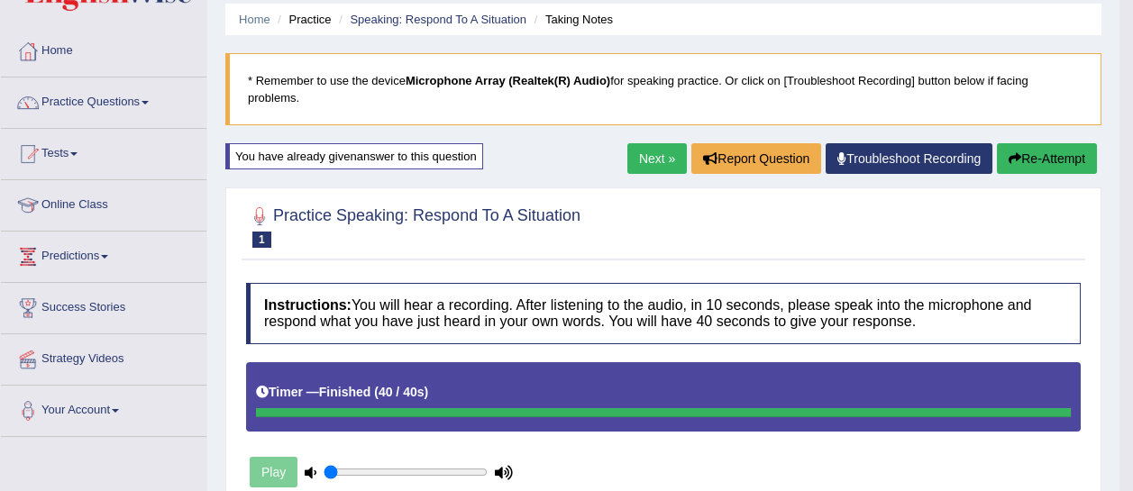
click at [646, 144] on link "Next »" at bounding box center [656, 158] width 59 height 31
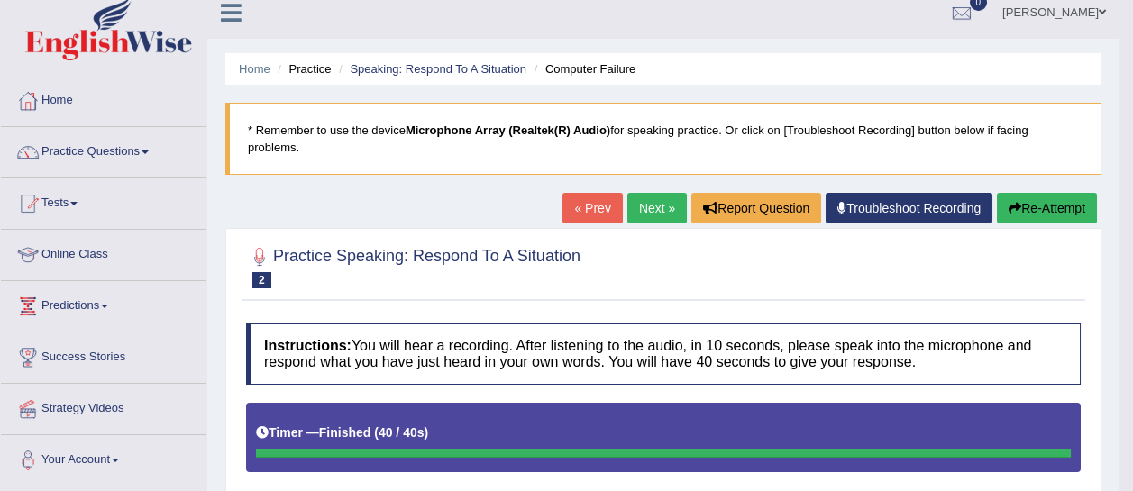
scroll to position [5, 0]
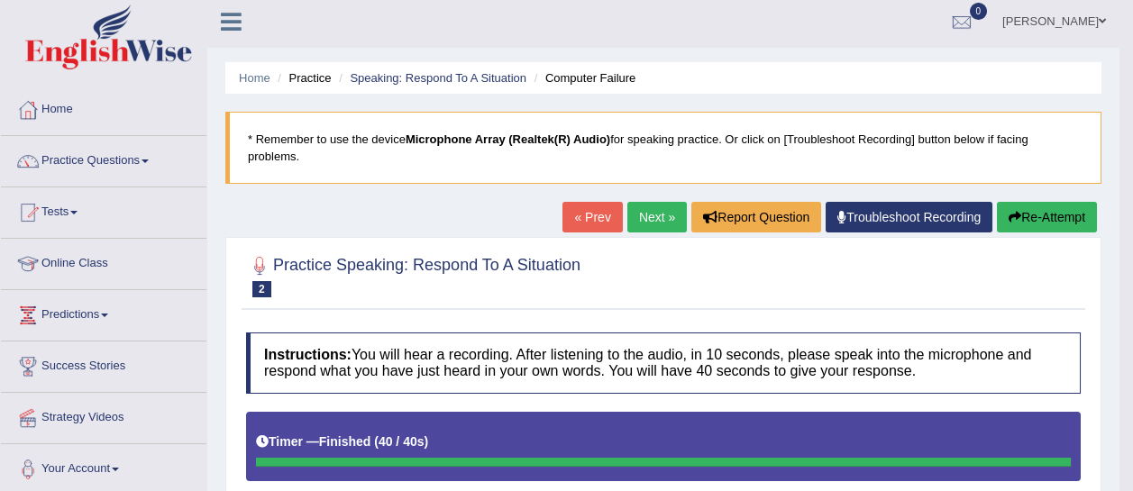
click at [649, 216] on link "Next »" at bounding box center [656, 217] width 59 height 31
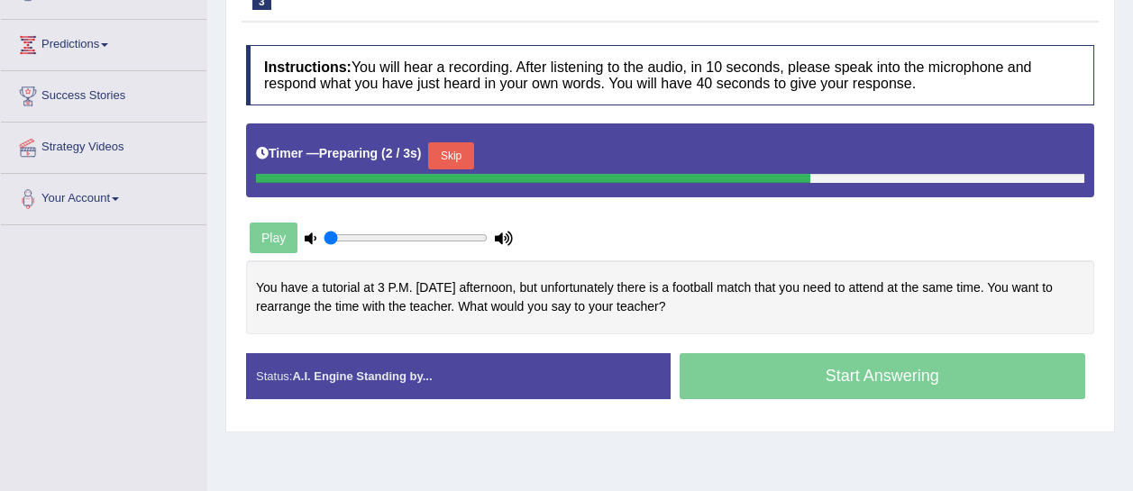
scroll to position [279, 0]
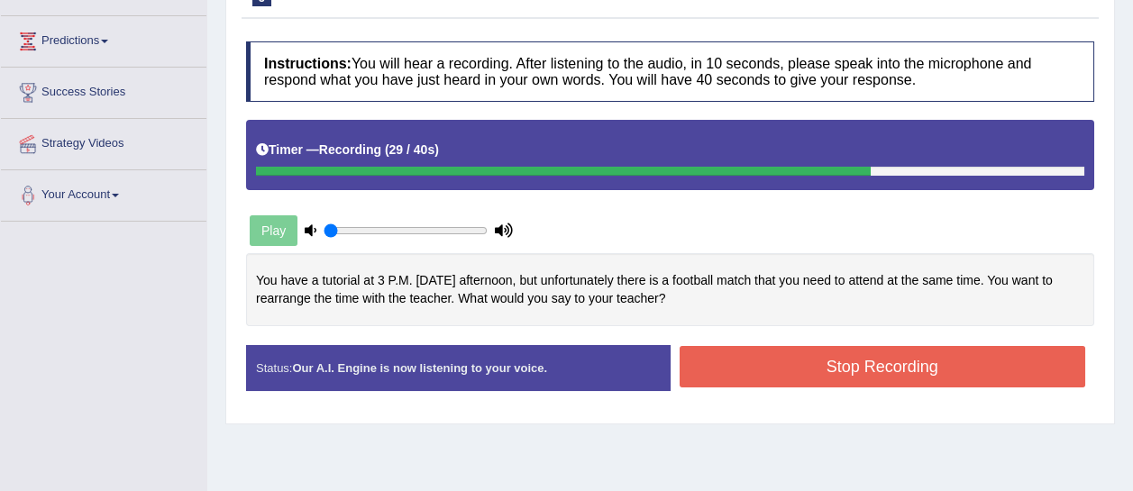
click at [845, 362] on button "Stop Recording" at bounding box center [883, 366] width 407 height 41
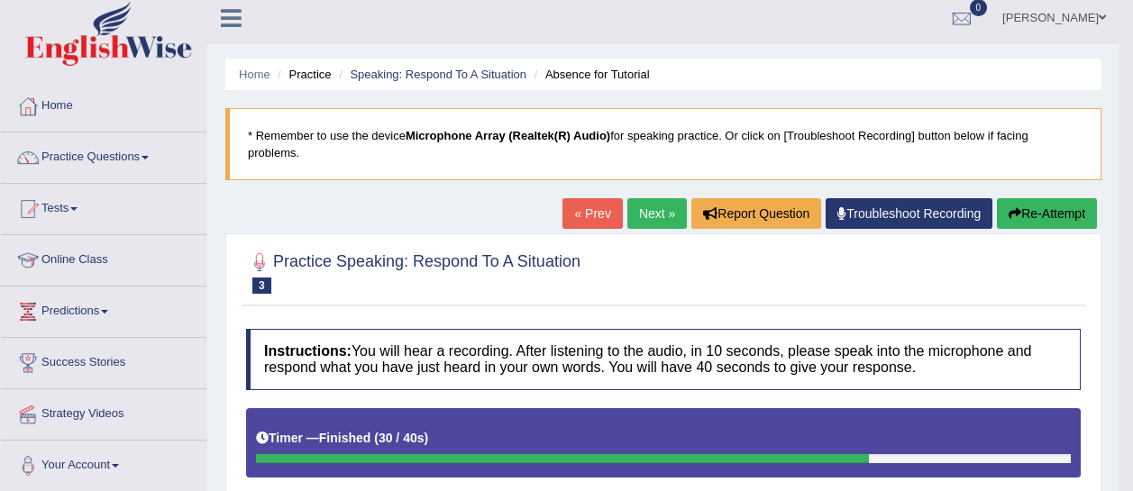
scroll to position [0, 0]
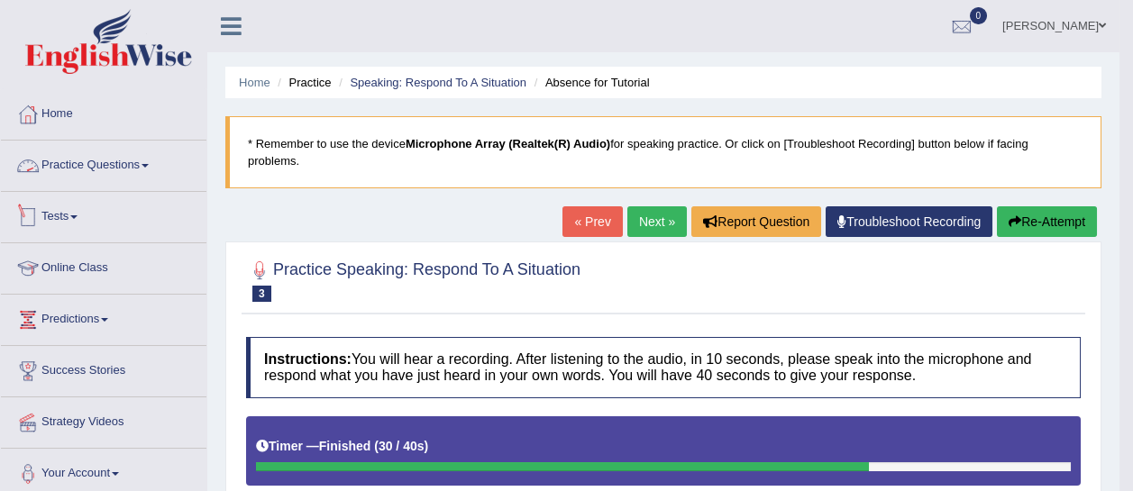
click at [160, 173] on link "Practice Questions" at bounding box center [104, 163] width 206 height 45
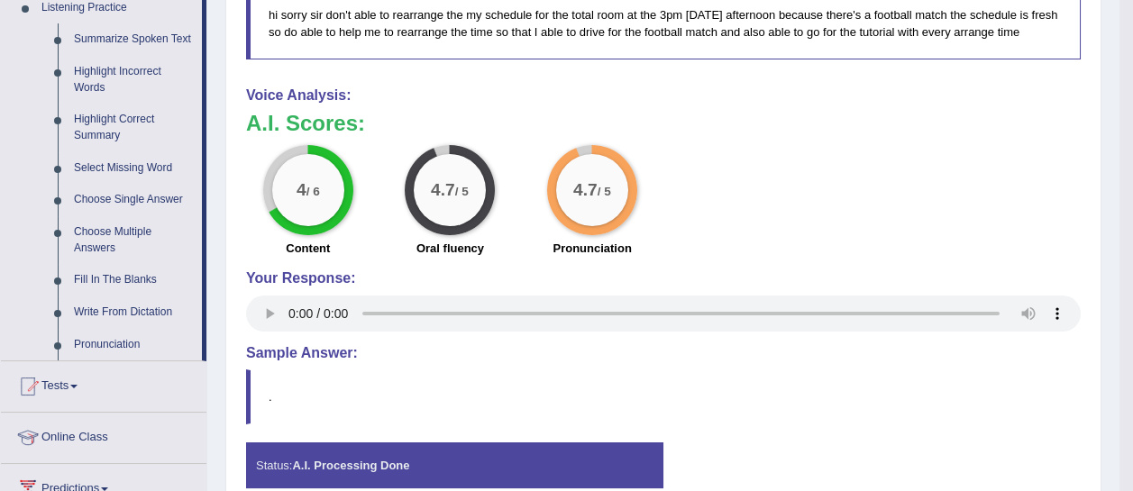
scroll to position [793, 0]
click at [646, 240] on div "Pronunciation" at bounding box center [592, 251] width 124 height 22
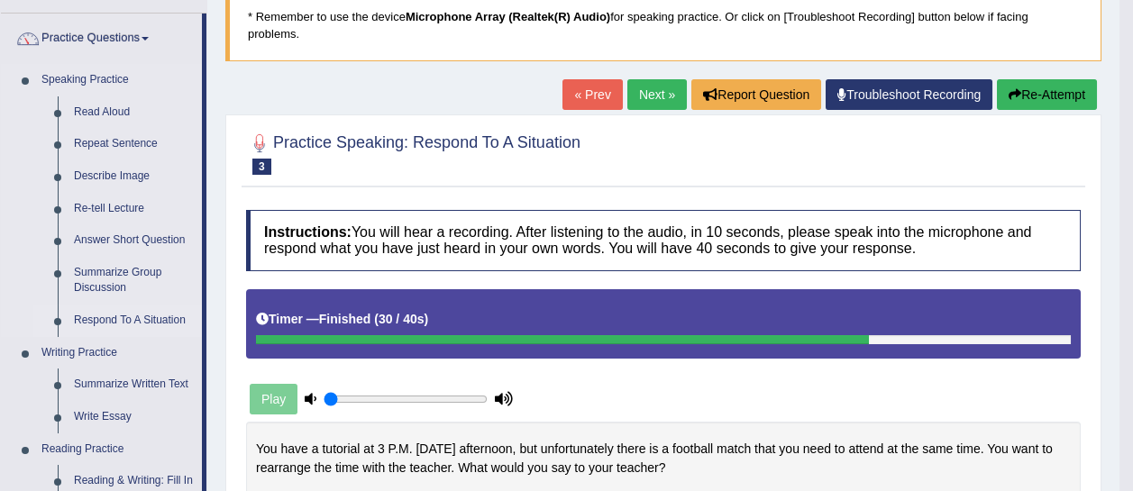
scroll to position [129, 0]
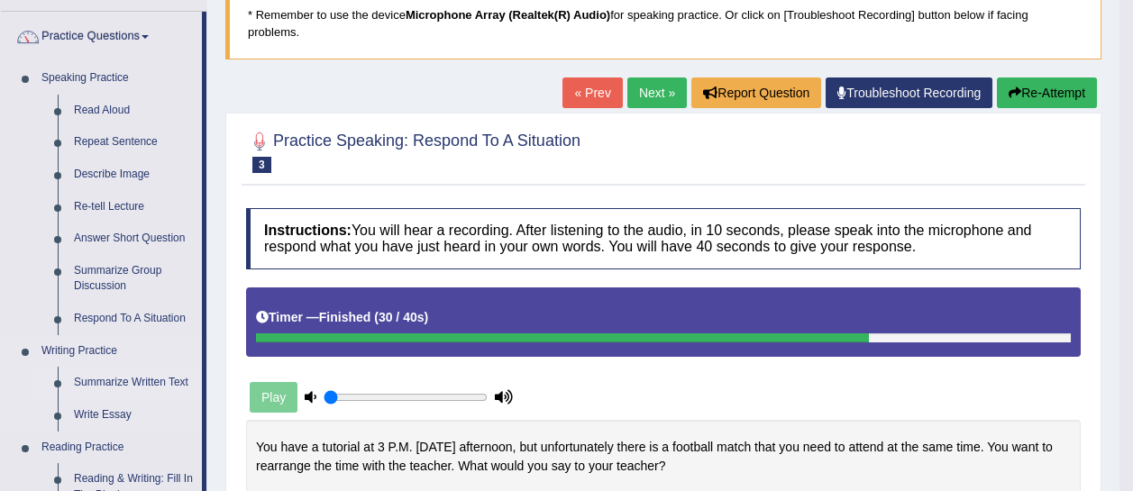
click at [135, 378] on link "Summarize Written Text" at bounding box center [134, 383] width 136 height 32
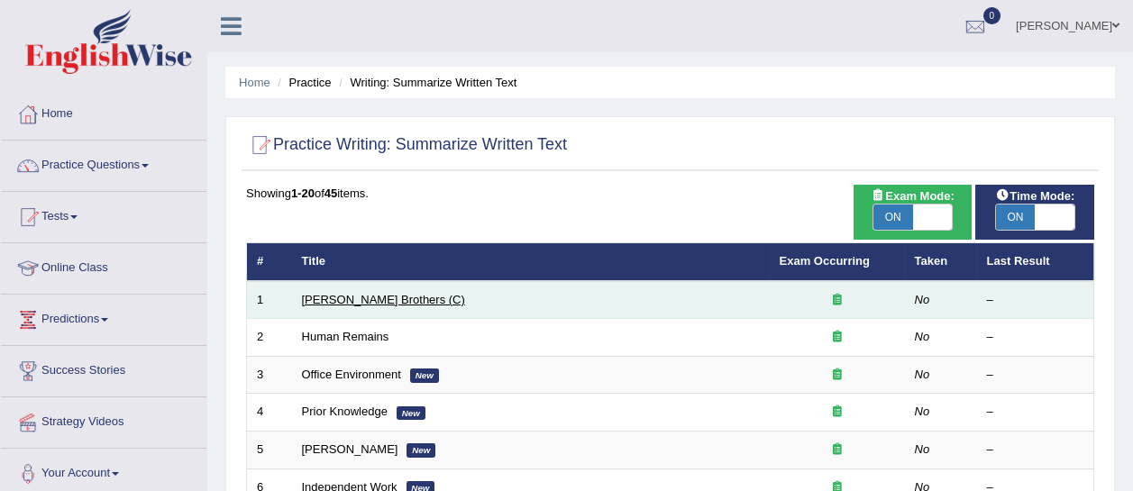
click at [365, 297] on link "Wright Brothers (C)" at bounding box center [383, 300] width 163 height 14
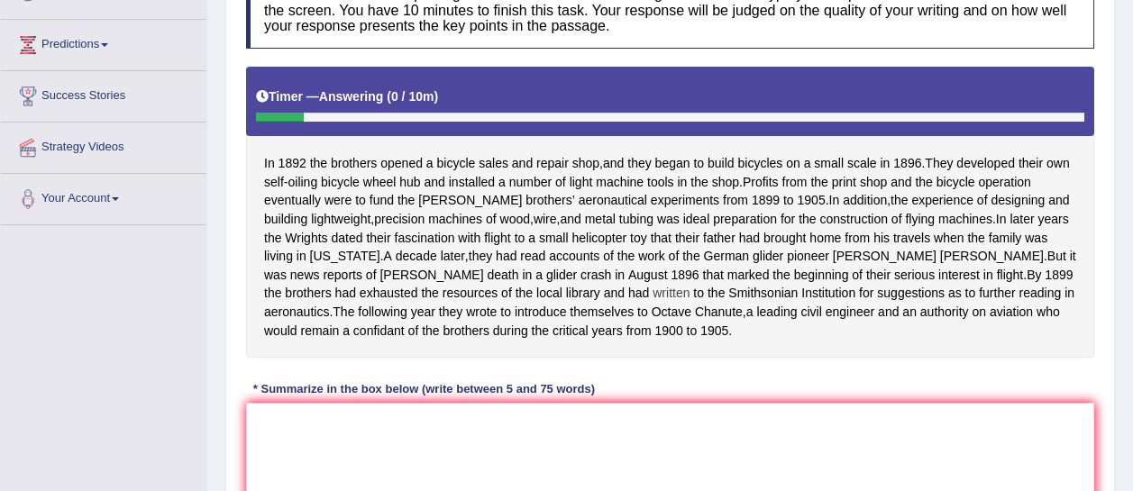
scroll to position [277, 0]
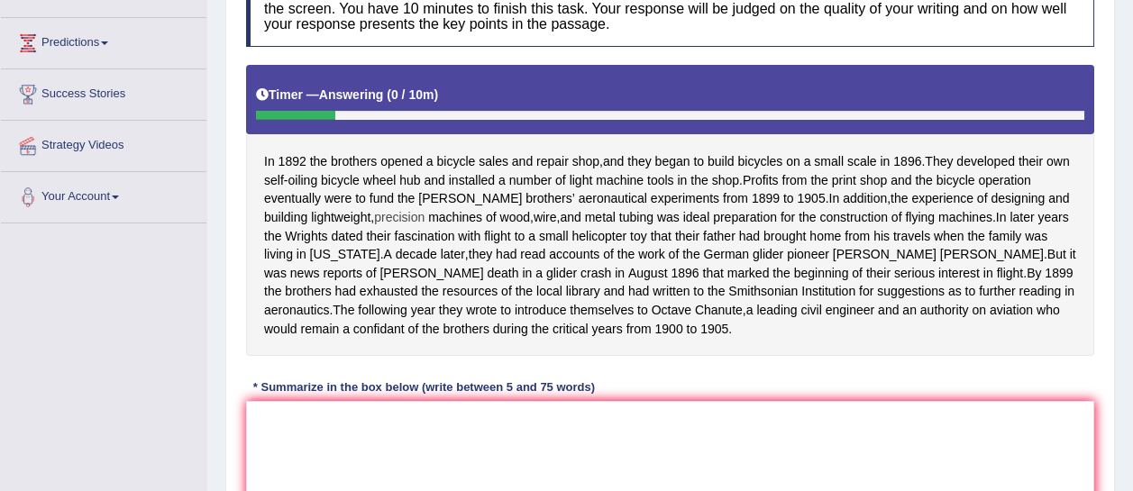
drag, startPoint x: 645, startPoint y: 357, endPoint x: 338, endPoint y: 216, distance: 338.0
click at [377, 247] on div "In 1892 the brothers opened a bicycle sales and repair shop , and they began to…" at bounding box center [670, 210] width 848 height 291
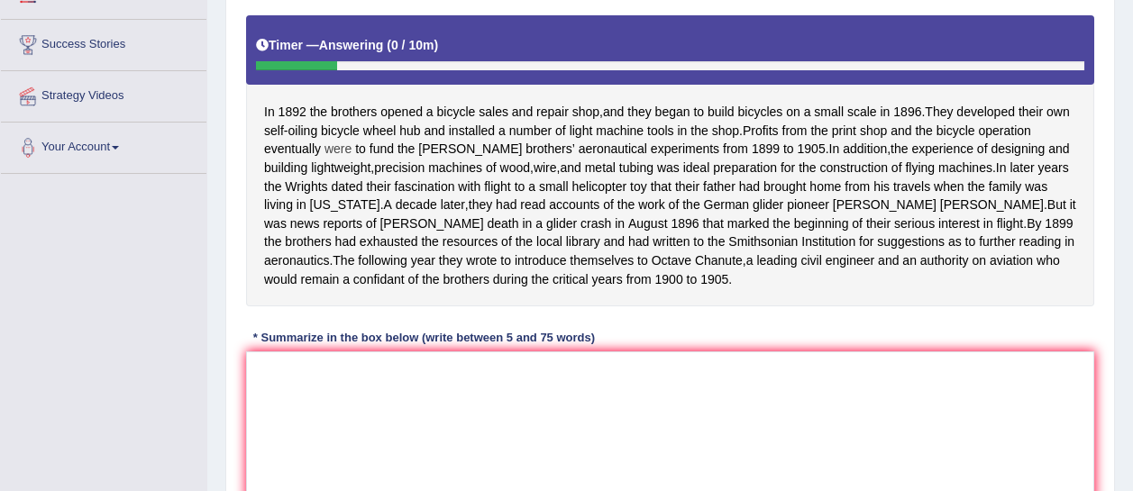
scroll to position [328, 0]
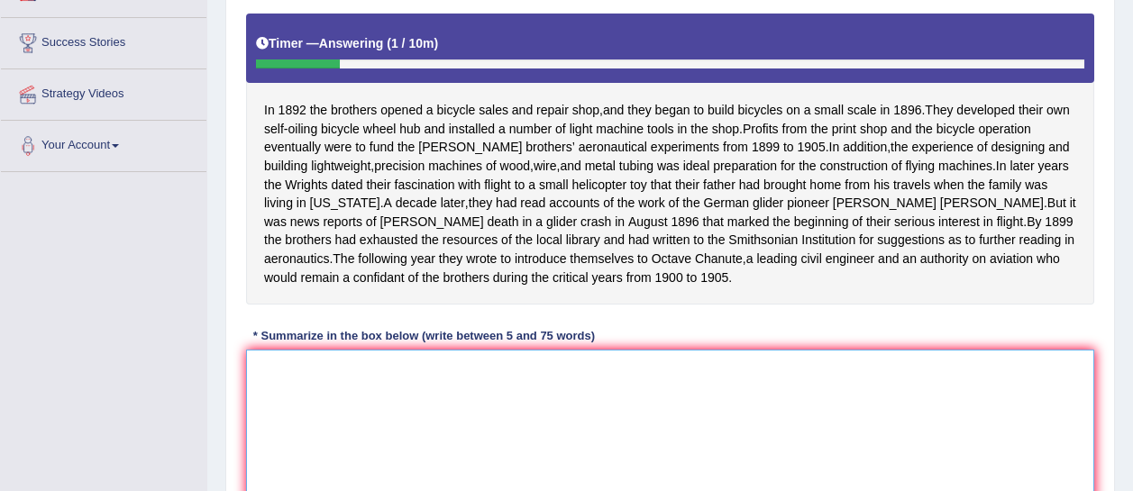
click at [397, 401] on textarea at bounding box center [670, 437] width 848 height 175
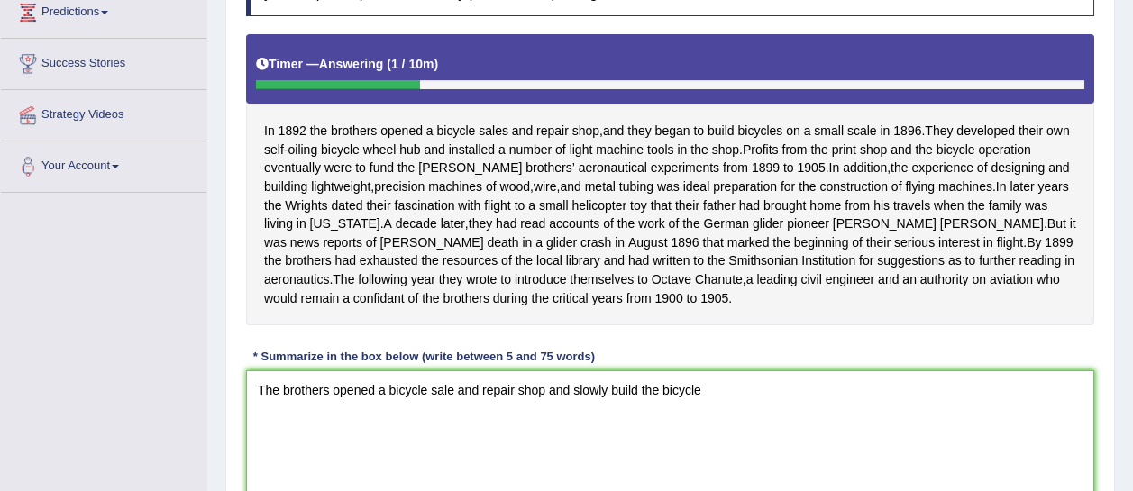
scroll to position [309, 0]
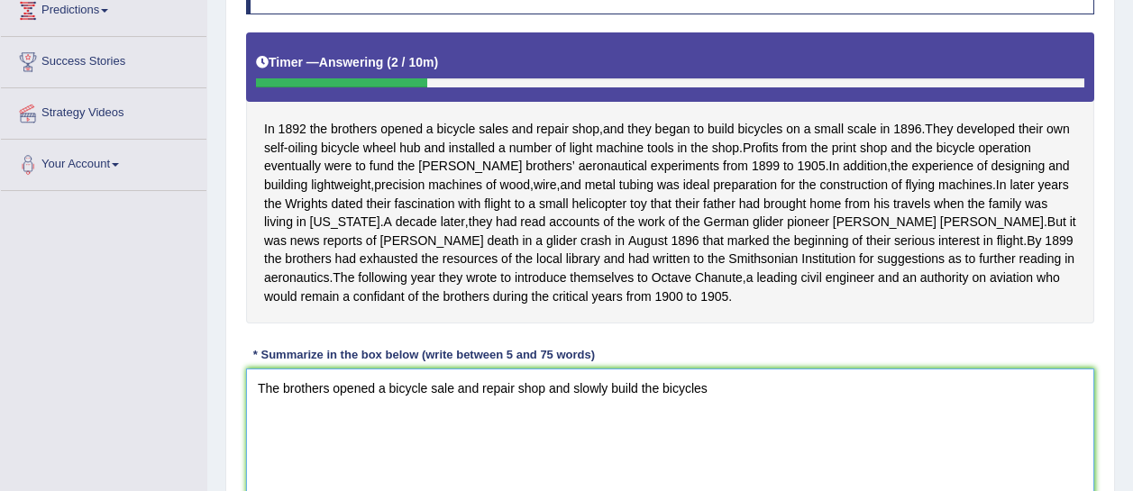
click at [452, 403] on textarea "The brothers opened a bicycle sale and repair shop and slowly build the bicycles" at bounding box center [670, 456] width 848 height 175
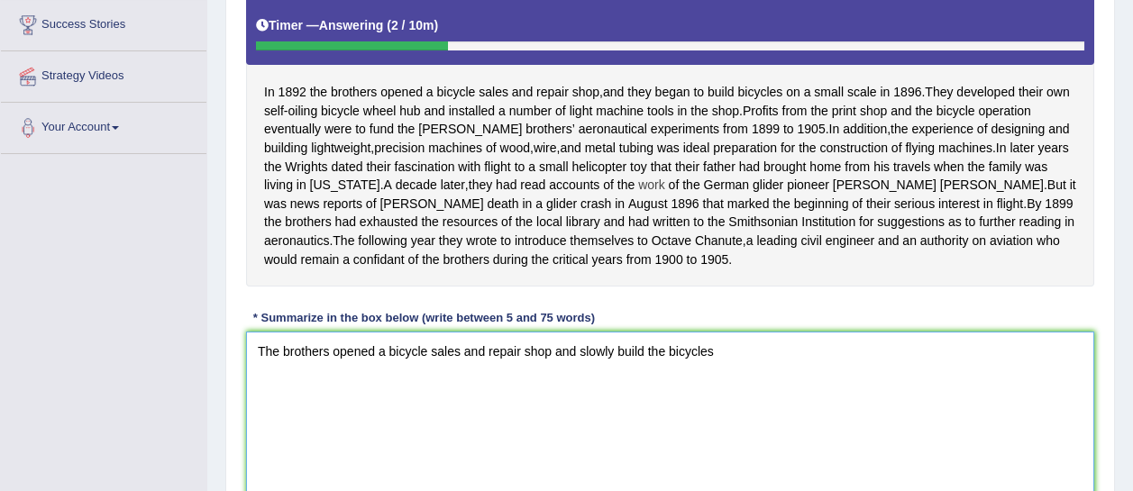
scroll to position [348, 0]
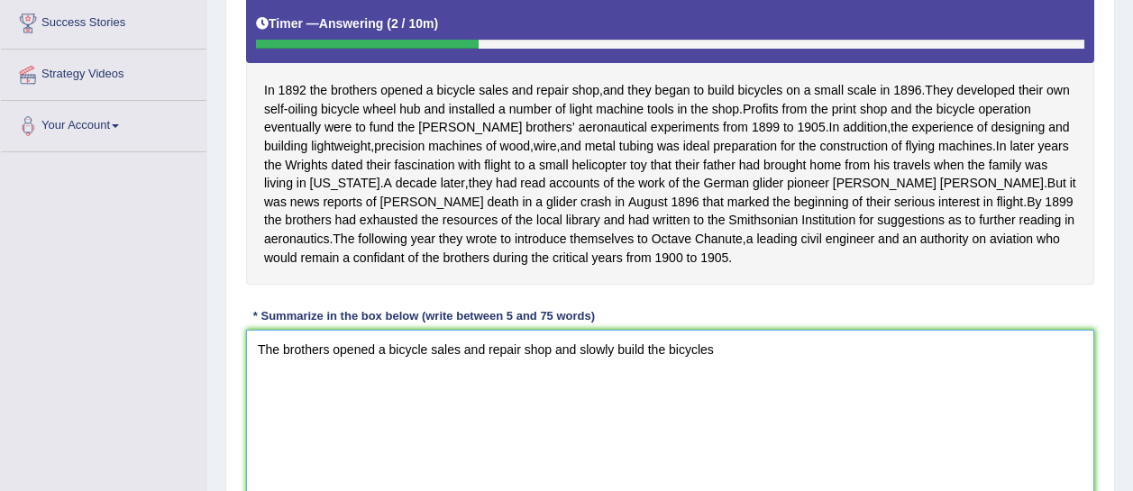
click at [754, 352] on textarea "The brothers opened a bicycle sales and repair shop and slowly build the bicycl…" at bounding box center [670, 417] width 848 height 175
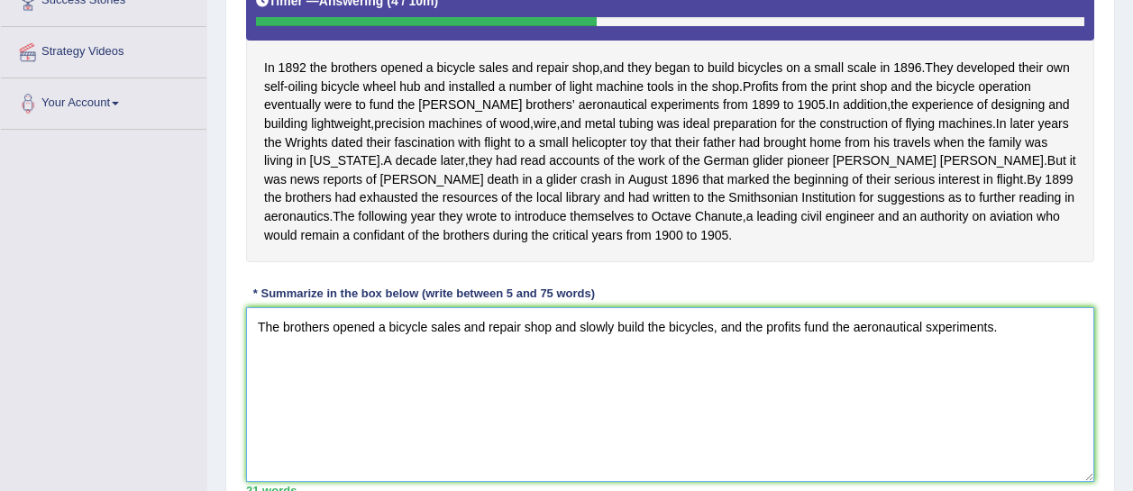
scroll to position [370, 0]
drag, startPoint x: 611, startPoint y: 343, endPoint x: 581, endPoint y: 346, distance: 30.0
click at [581, 346] on textarea "The brothers opened a bicycle sales and repair shop and slowly build the bicycl…" at bounding box center [670, 394] width 848 height 175
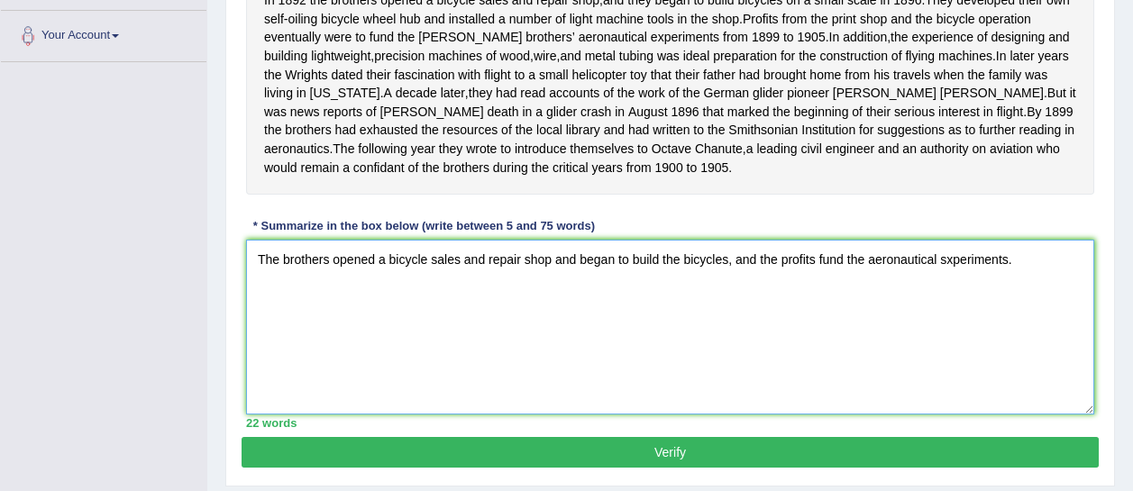
scroll to position [507, 0]
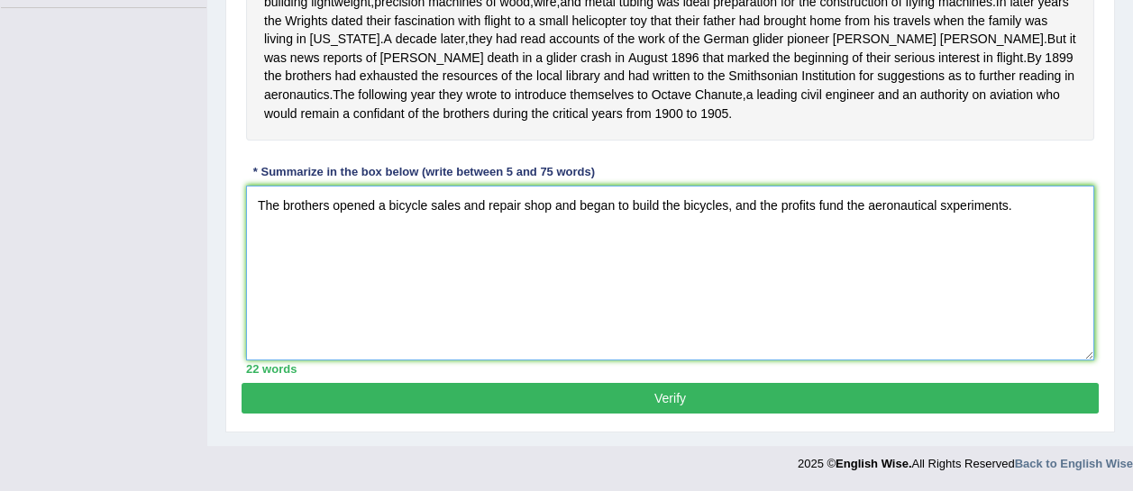
type textarea "The brothers opened a bicycle sales and repair shop and began to build the bicy…"
click at [610, 393] on button "Verify" at bounding box center [670, 398] width 857 height 31
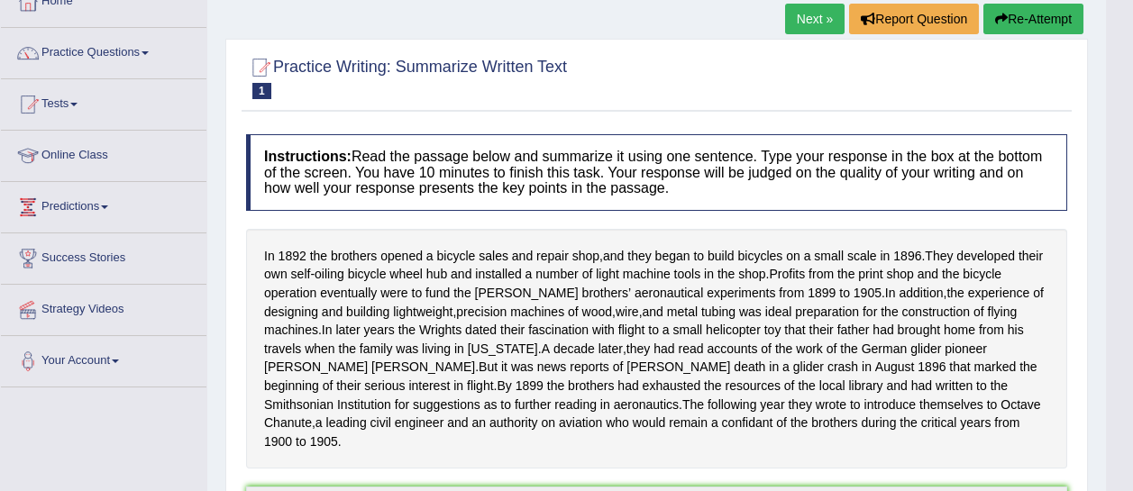
scroll to position [107, 0]
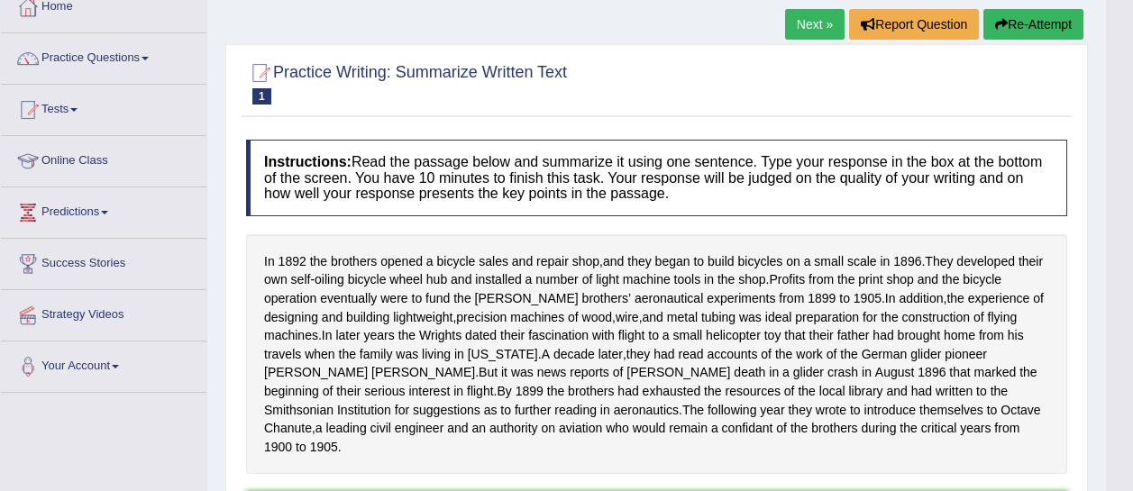
click at [1010, 25] on button "Re-Attempt" at bounding box center [1033, 24] width 100 height 31
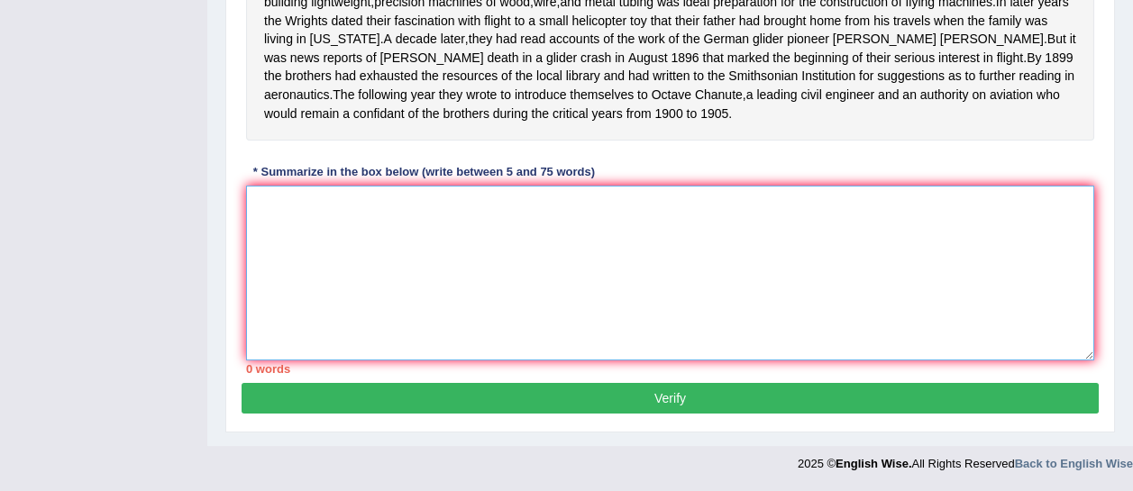
click at [725, 248] on textarea at bounding box center [670, 273] width 848 height 175
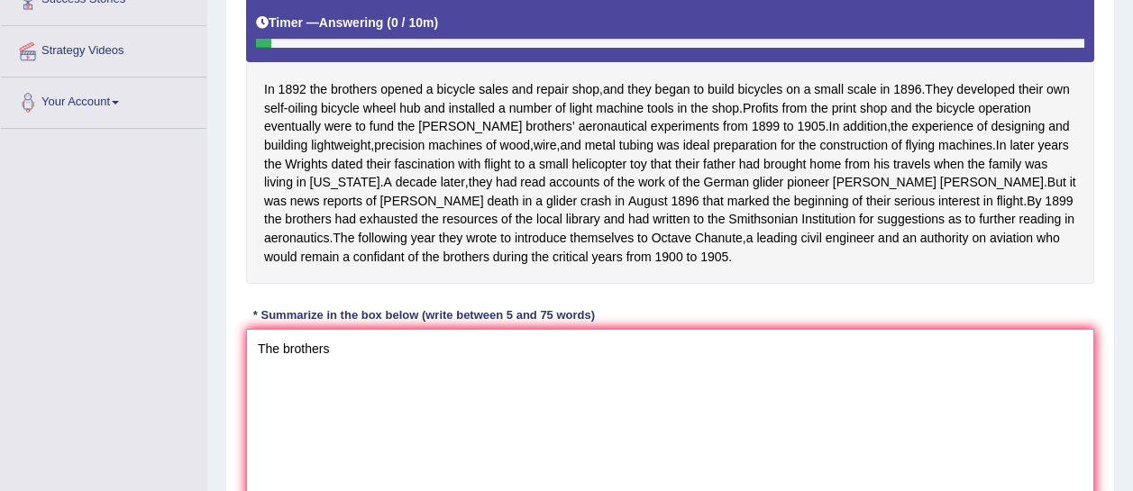
scroll to position [372, 0]
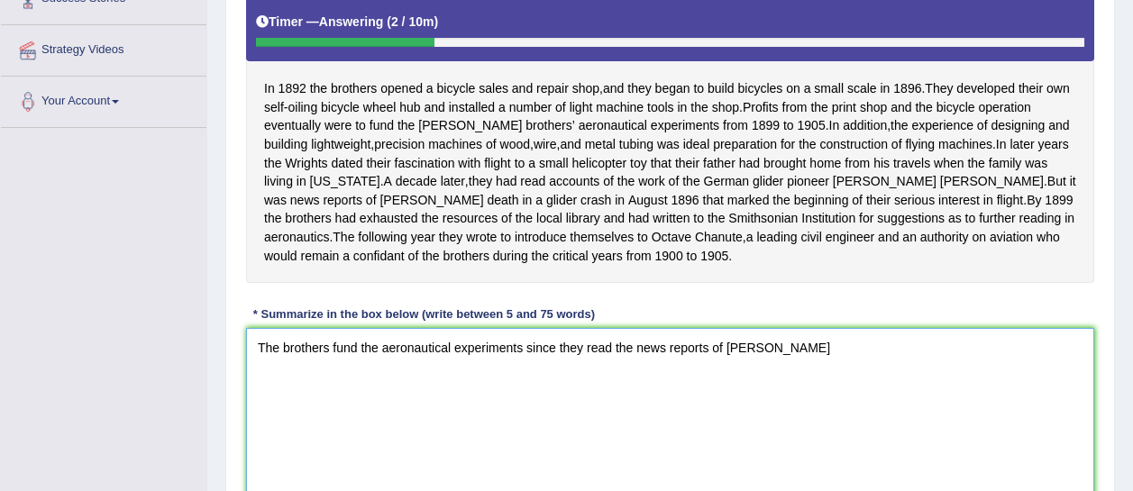
click at [526, 364] on textarea "The brothers fund the aeronautical experiments since they read the news reports…" at bounding box center [670, 415] width 848 height 175
drag, startPoint x: 771, startPoint y: 366, endPoint x: 736, endPoint y: 362, distance: 34.4
click at [736, 362] on textarea "The brothers fund the aeronautical experiments and beginning of their interest …" at bounding box center [670, 415] width 848 height 175
drag, startPoint x: 988, startPoint y: 362, endPoint x: 738, endPoint y: 367, distance: 249.7
click at [738, 367] on textarea "The brothers fund the aeronautical experiments and beginning of their interest …" at bounding box center [670, 415] width 848 height 175
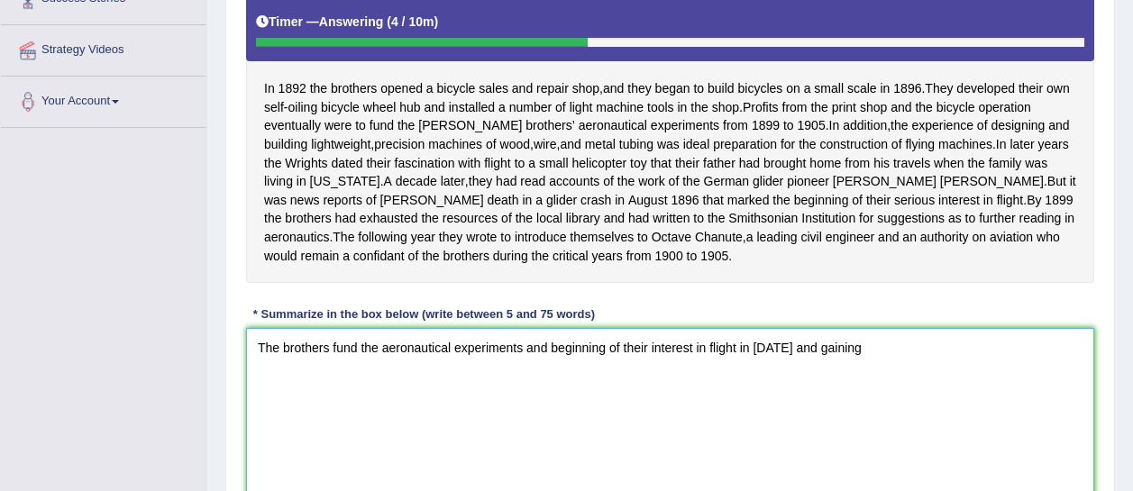
click at [553, 362] on textarea "The brothers fund the aeronautical experiments and beginning of their interest …" at bounding box center [670, 415] width 848 height 175
drag, startPoint x: 528, startPoint y: 363, endPoint x: 917, endPoint y: 367, distance: 388.5
click at [917, 367] on textarea "The brothers fund the aeronautical experiments since beginning of their interes…" at bounding box center [670, 415] width 848 height 175
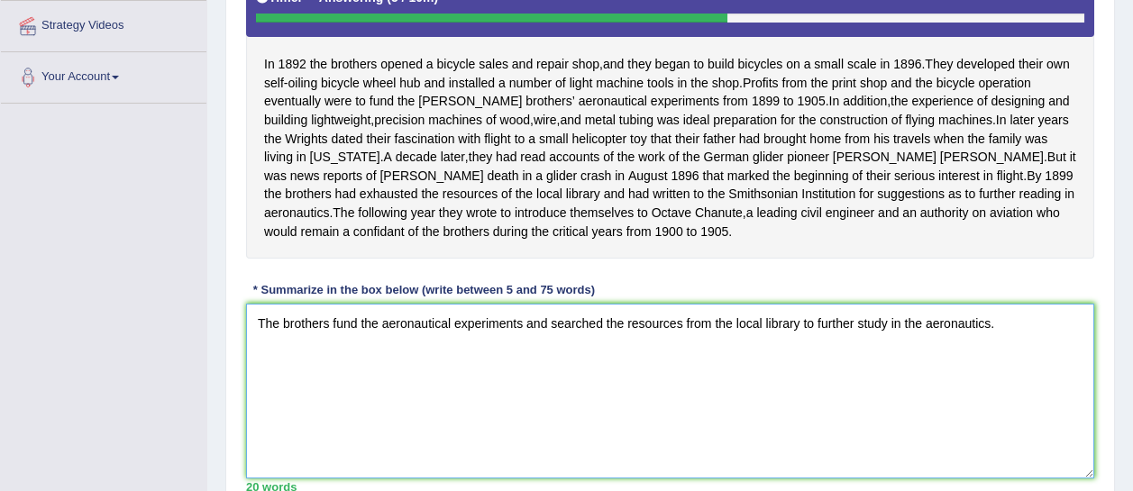
scroll to position [396, 0]
click at [606, 343] on textarea "The brothers fund the aeronautical experiments and searched the resources from …" at bounding box center [670, 392] width 848 height 175
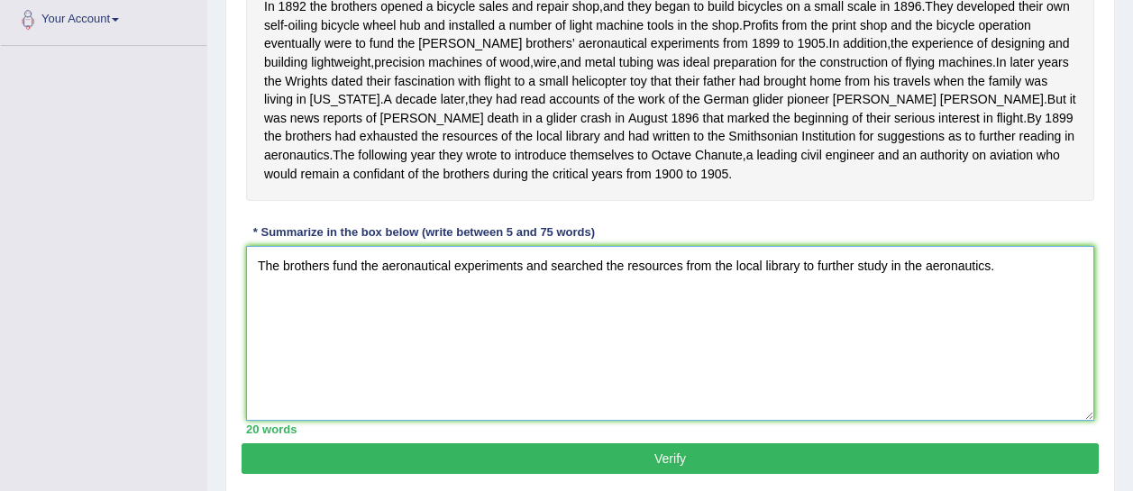
scroll to position [453, 0]
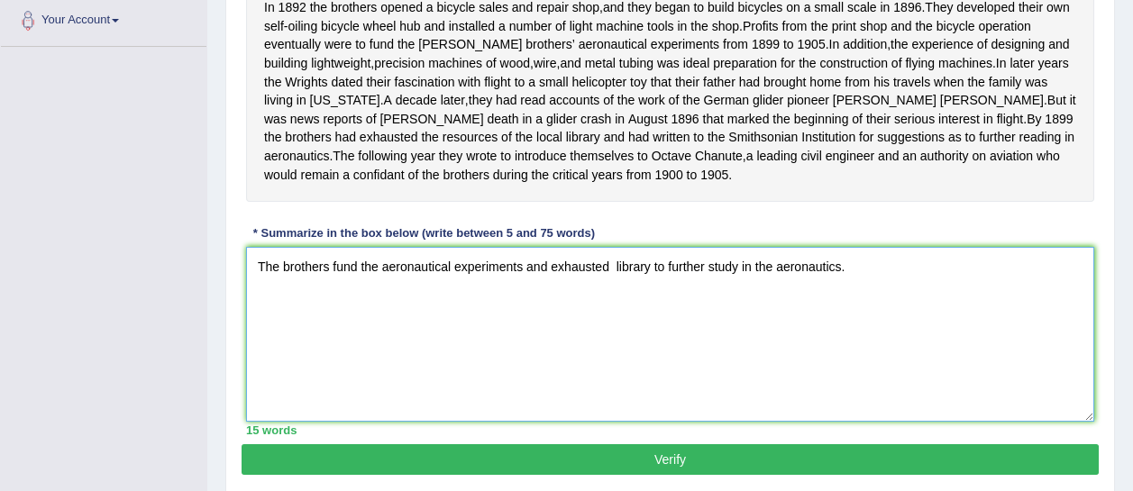
drag, startPoint x: 855, startPoint y: 290, endPoint x: 611, endPoint y: 287, distance: 244.3
click at [611, 287] on textarea "The brothers fund the aeronautical experiments and exhausted library to further…" at bounding box center [670, 334] width 848 height 175
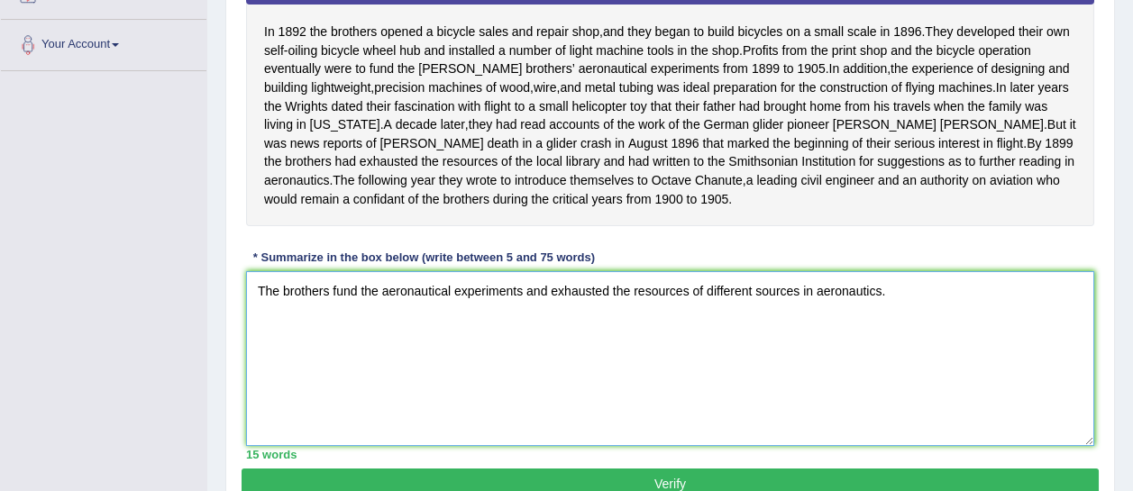
scroll to position [427, 0]
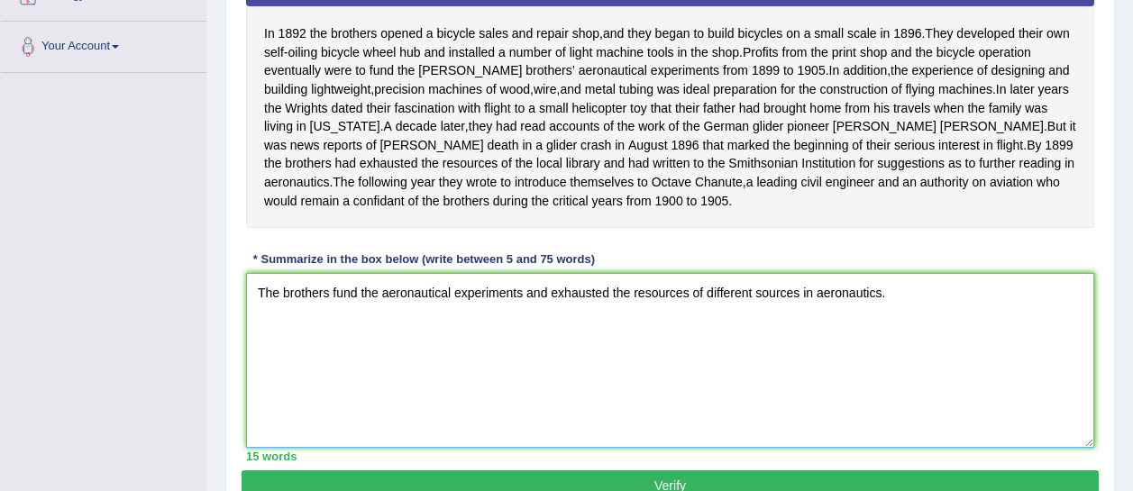
click at [527, 314] on textarea "The brothers fund the aeronautical experiments and exhausted the resources of d…" at bounding box center [670, 360] width 848 height 175
drag, startPoint x: 920, startPoint y: 304, endPoint x: 599, endPoint y: 317, distance: 322.1
click at [599, 317] on textarea "The brothers fund the aeronautical experiments for constructing ed the resource…" at bounding box center [670, 360] width 848 height 175
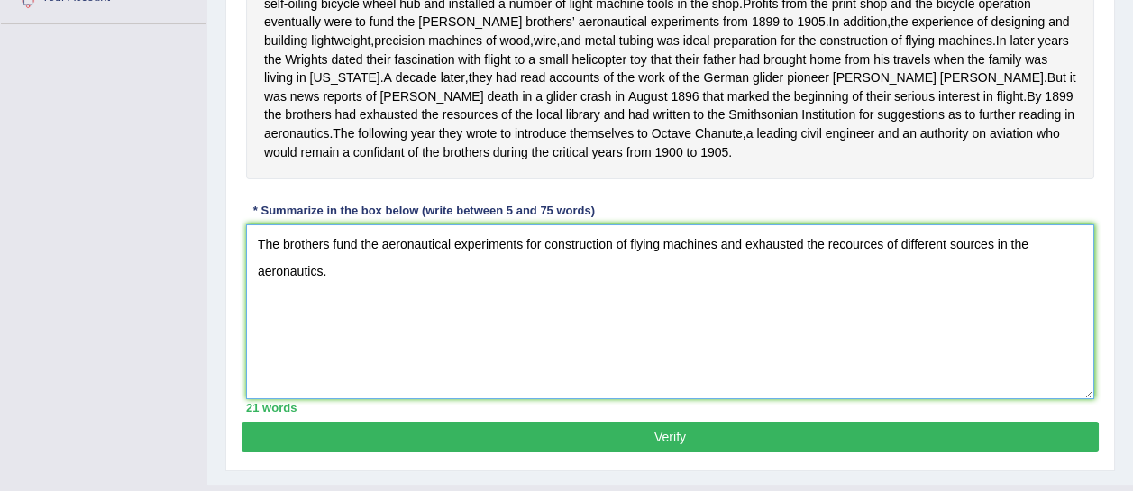
scroll to position [514, 0]
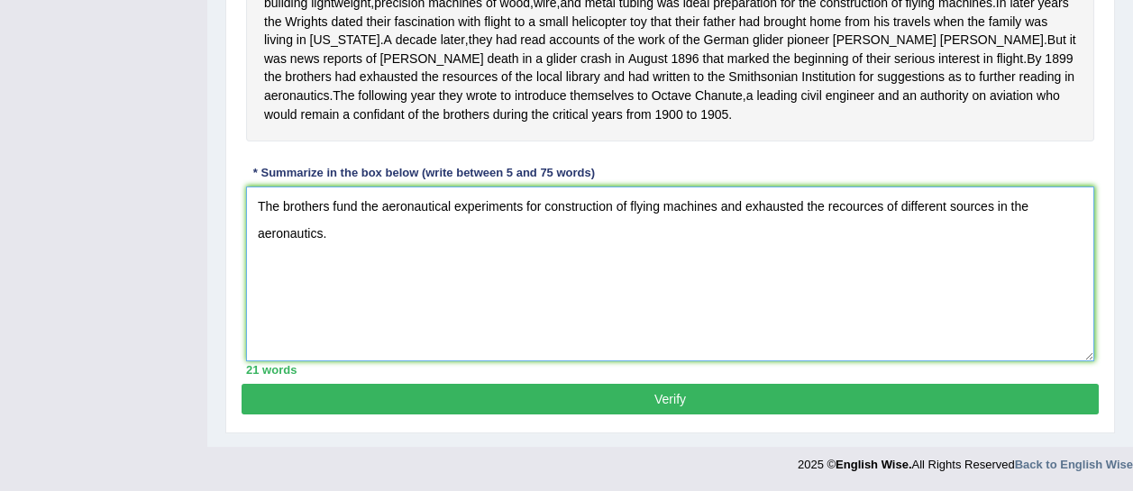
type textarea "The brothers fund the aeronautical experiments for construction of flying machi…"
click at [694, 415] on button "Verify" at bounding box center [670, 399] width 857 height 31
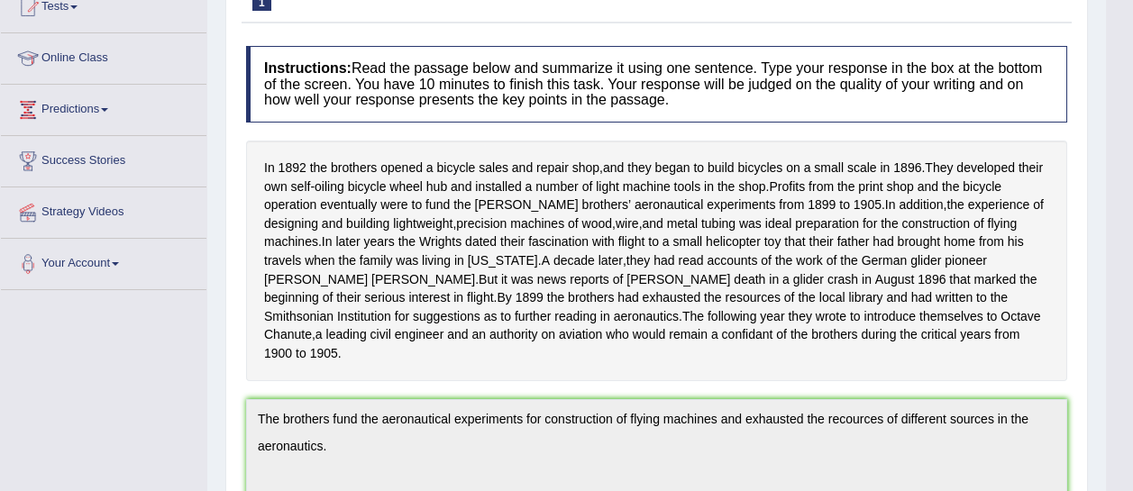
scroll to position [0, 0]
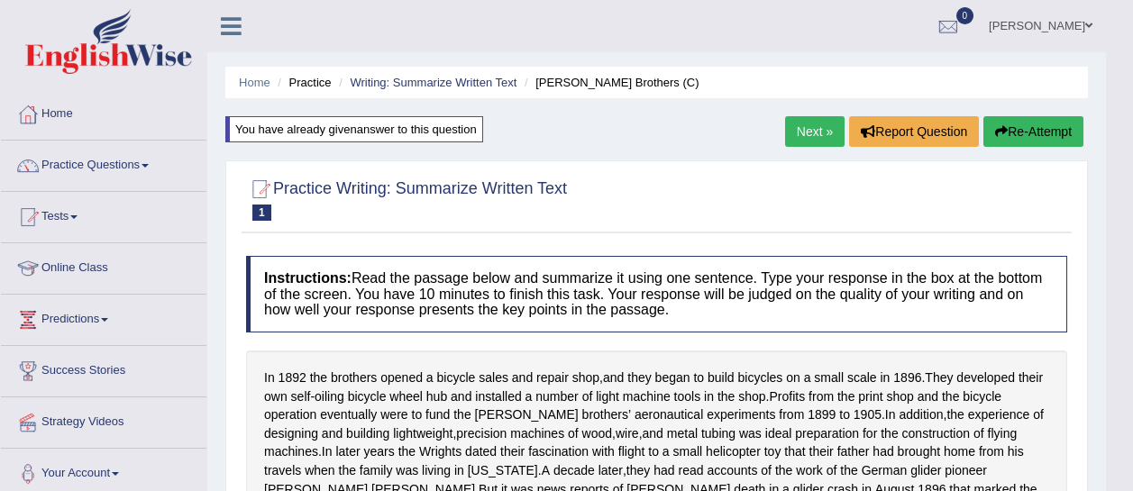
click at [795, 130] on link "Next »" at bounding box center [814, 131] width 59 height 31
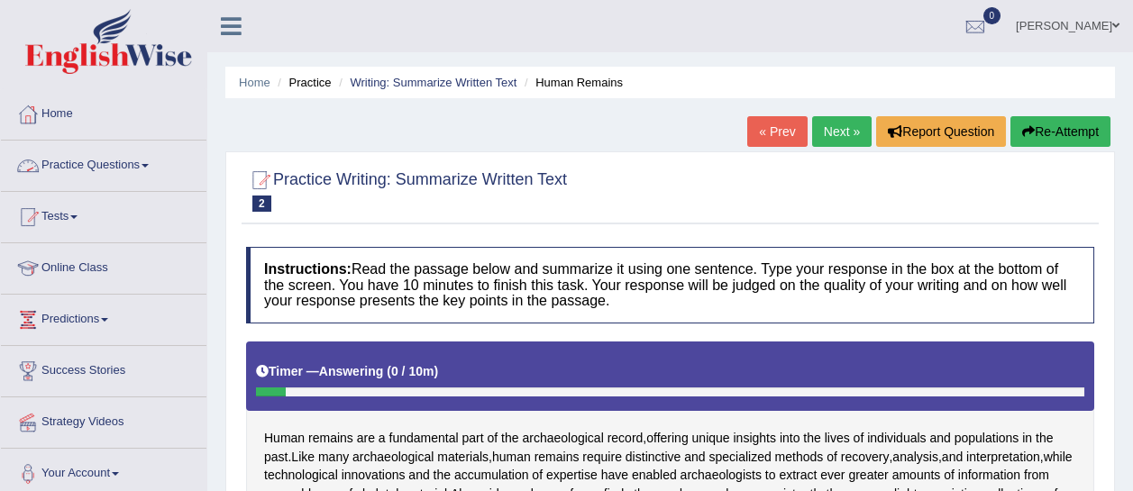
click at [150, 160] on link "Practice Questions" at bounding box center [104, 163] width 206 height 45
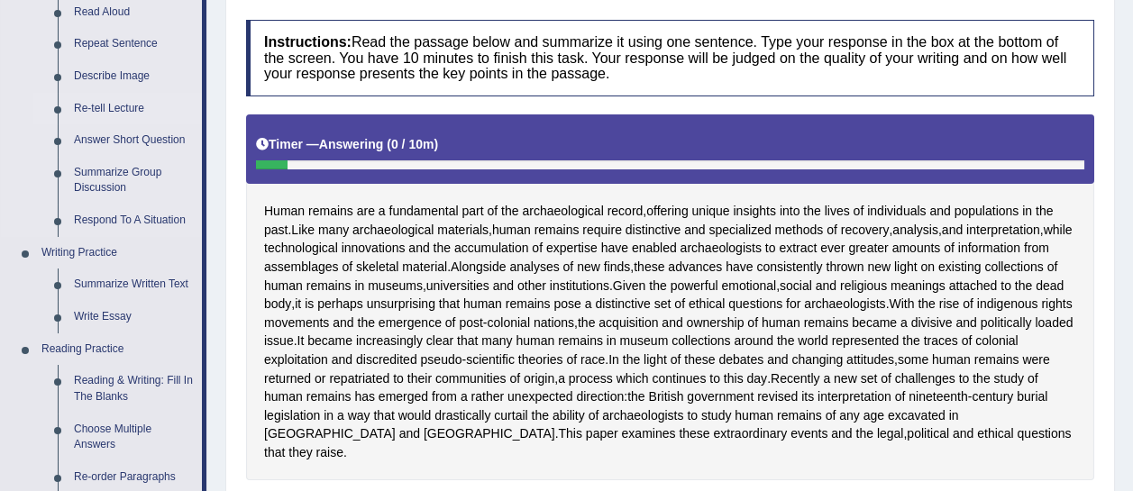
scroll to position [229, 0]
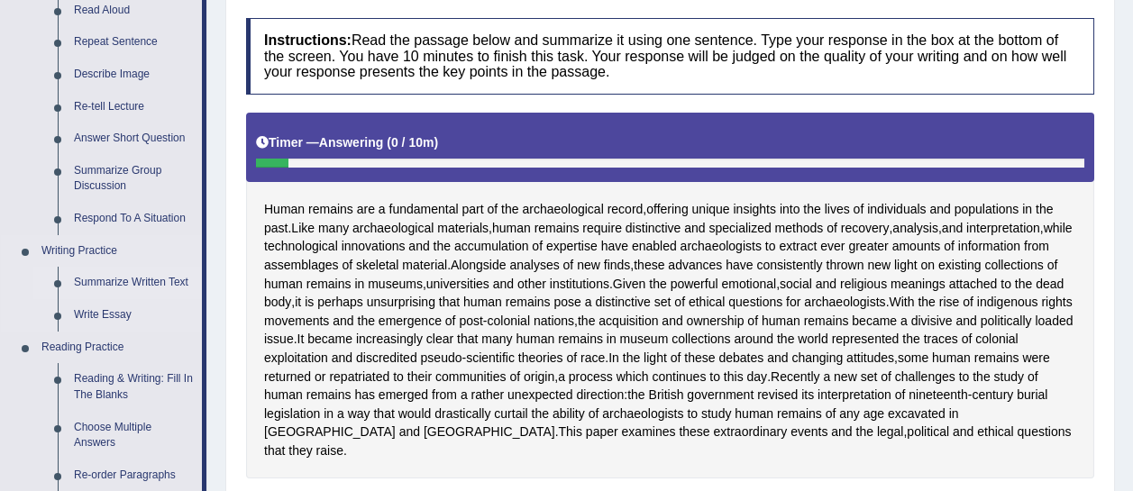
click at [110, 278] on link "Summarize Written Text" at bounding box center [134, 283] width 136 height 32
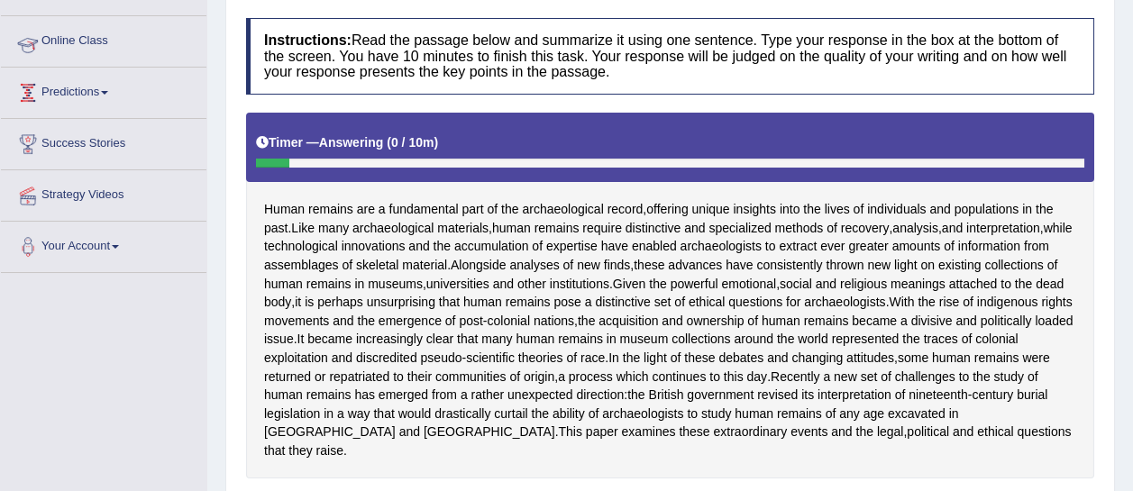
scroll to position [265, 0]
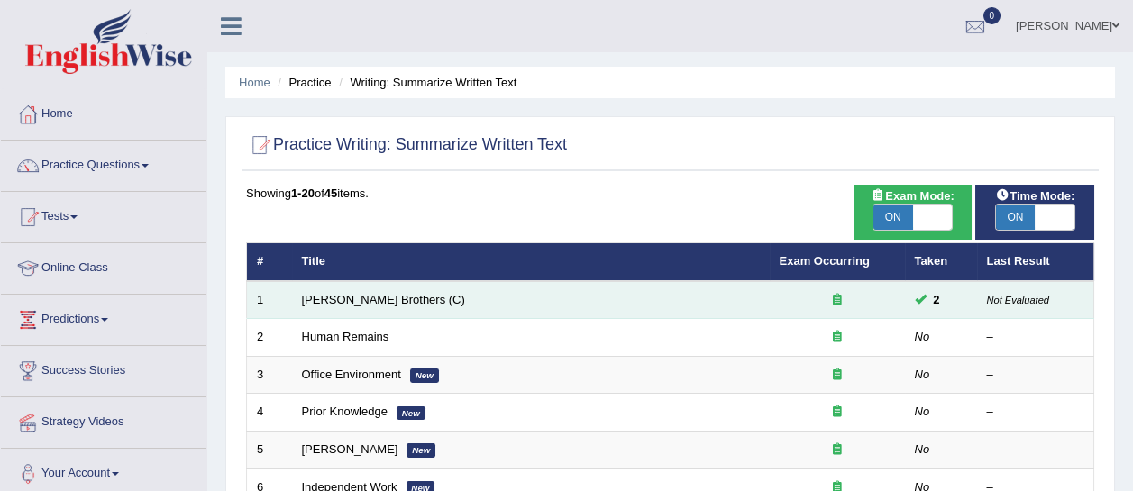
click at [838, 298] on icon at bounding box center [837, 300] width 9 height 12
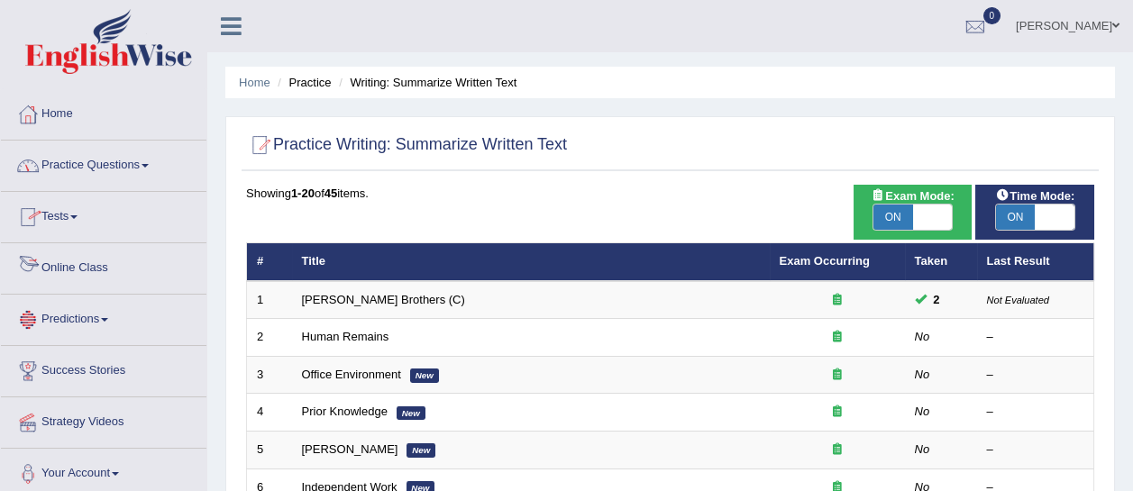
click at [68, 311] on link "Predictions" at bounding box center [104, 317] width 206 height 45
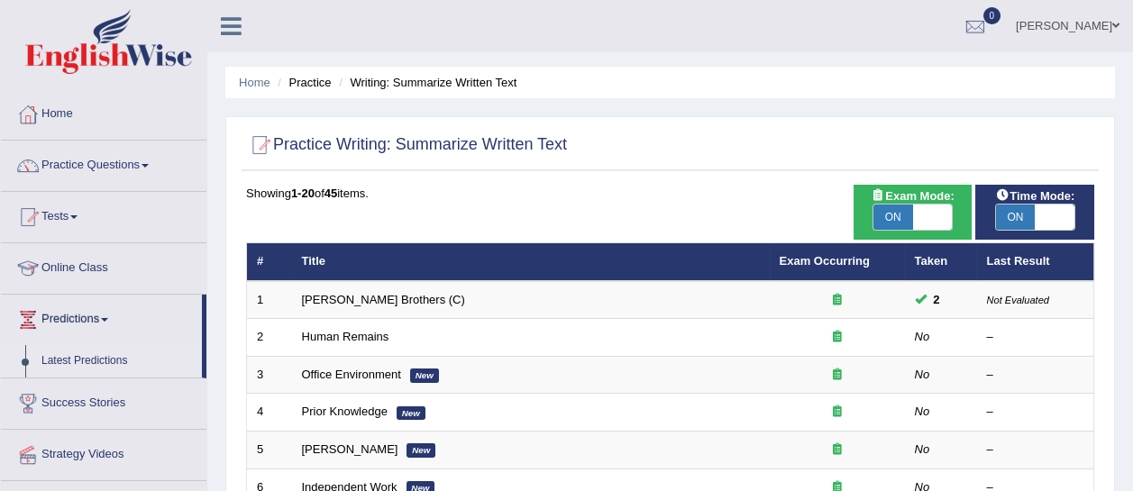
click at [69, 351] on link "Latest Predictions" at bounding box center [117, 361] width 169 height 32
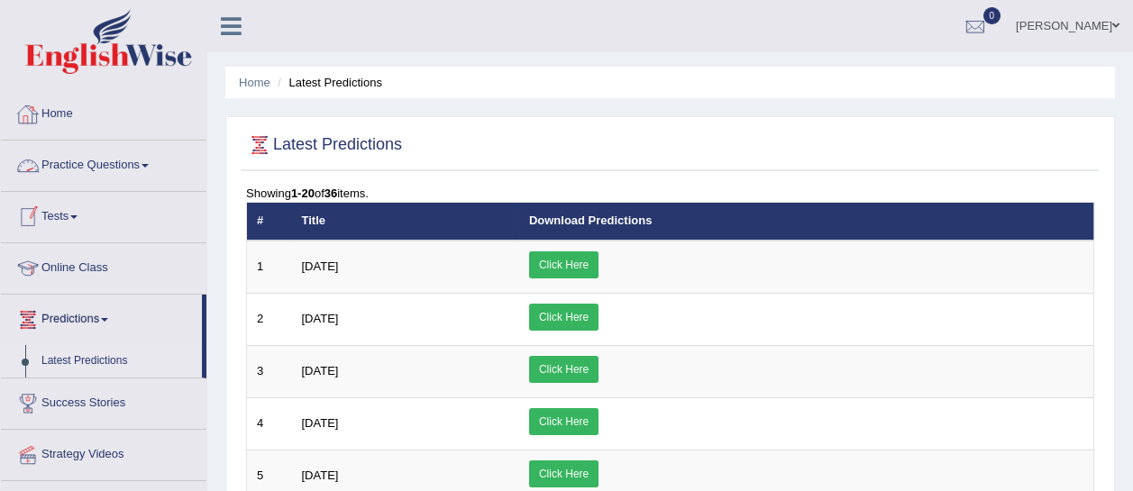
click at [65, 114] on link "Home" at bounding box center [104, 111] width 206 height 45
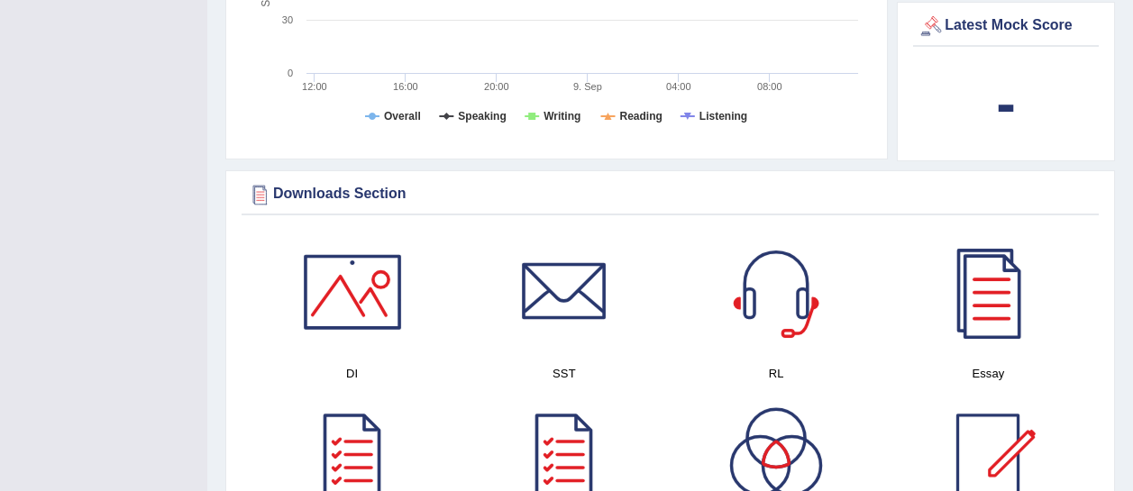
scroll to position [756, 0]
click at [344, 297] on div at bounding box center [352, 292] width 126 height 126
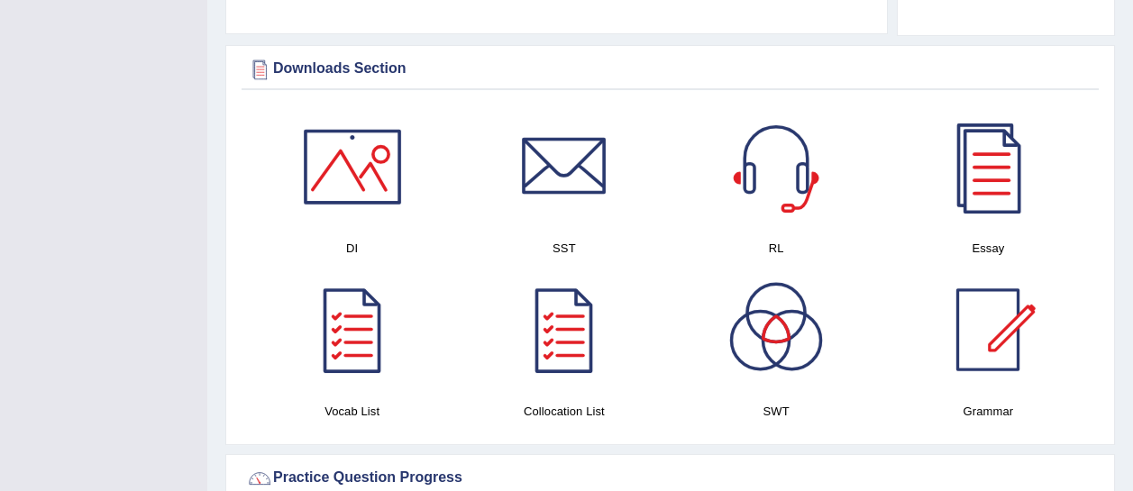
scroll to position [883, 0]
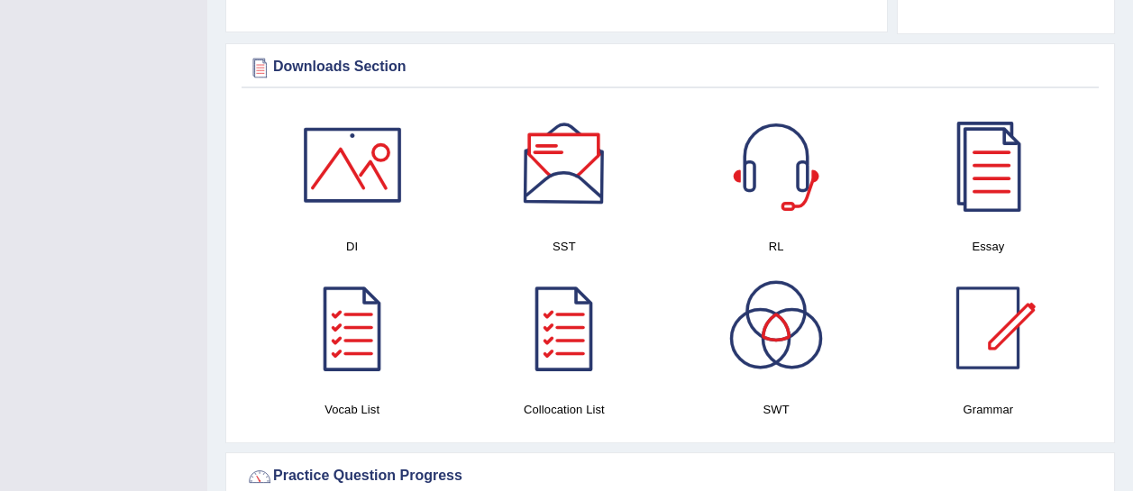
click at [582, 186] on div at bounding box center [564, 165] width 126 height 126
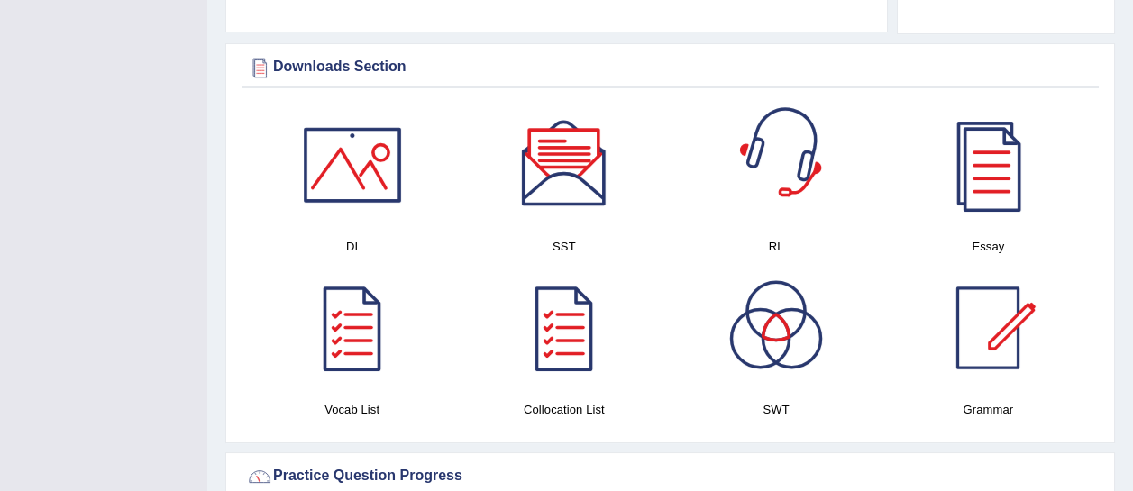
click at [753, 134] on div at bounding box center [776, 165] width 126 height 126
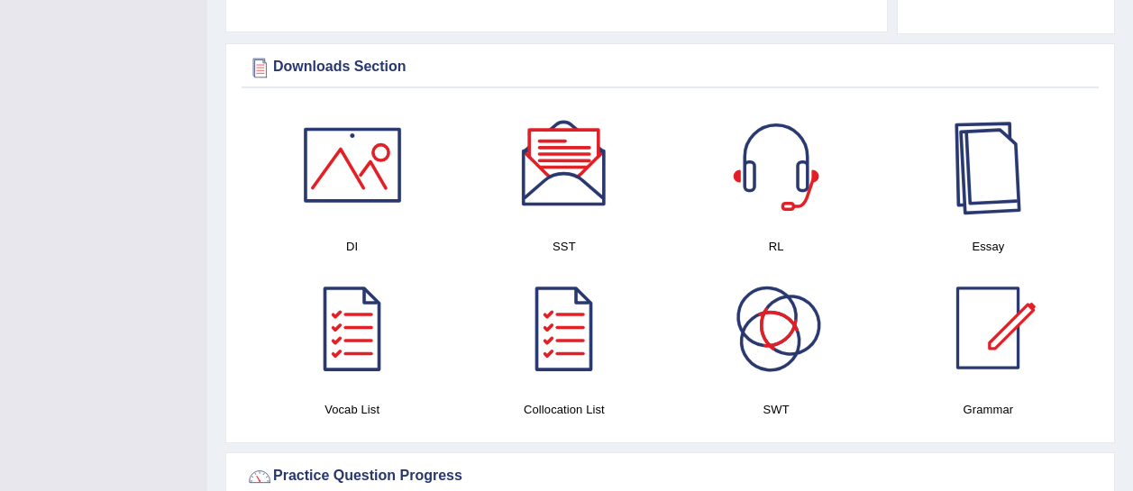
click at [962, 187] on div at bounding box center [988, 165] width 126 height 126
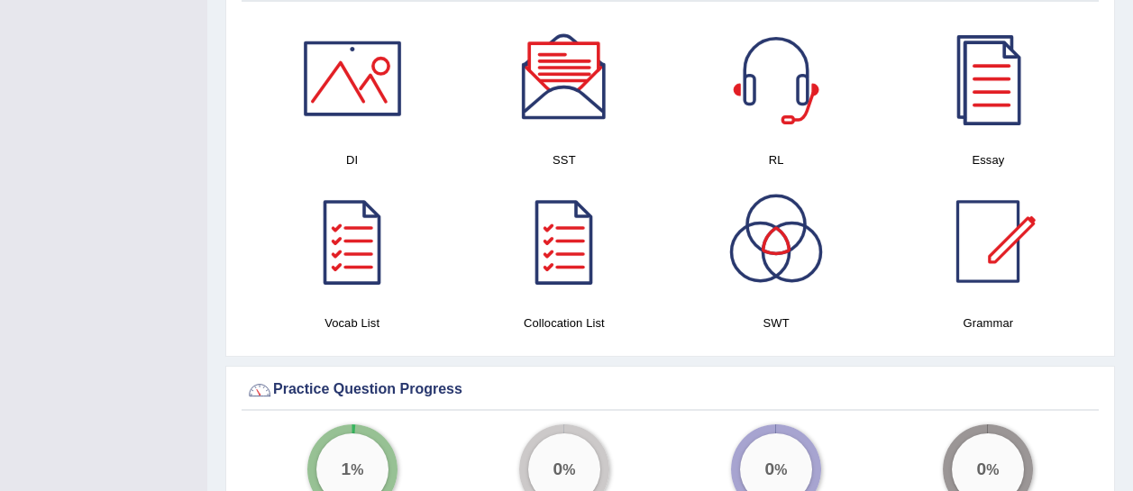
scroll to position [975, 0]
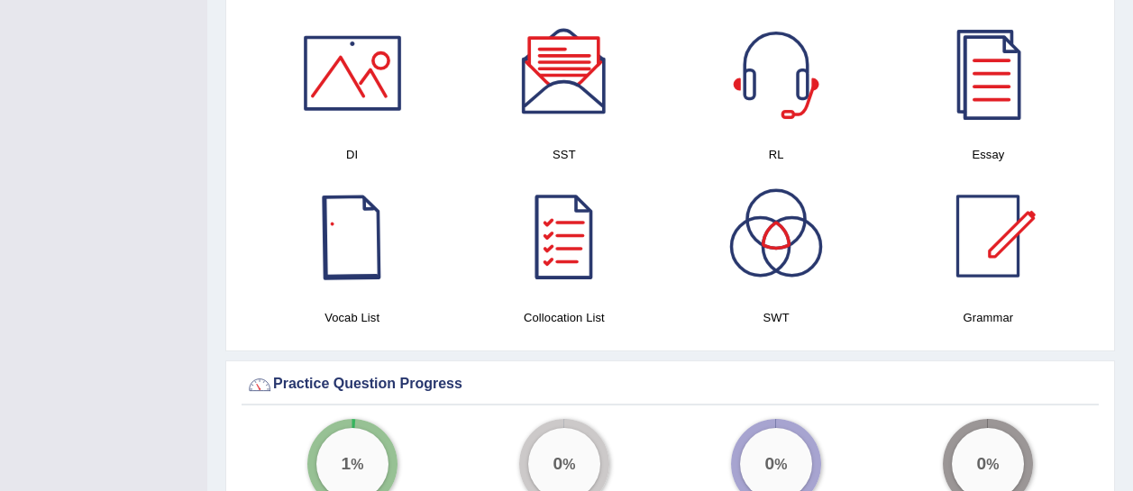
click at [361, 214] on div at bounding box center [352, 236] width 126 height 126
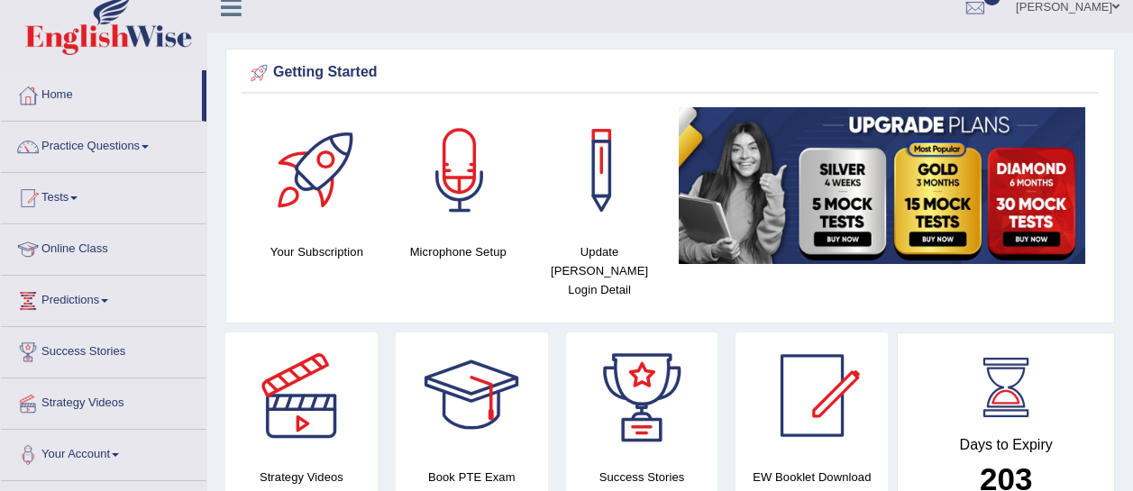
scroll to position [6, 0]
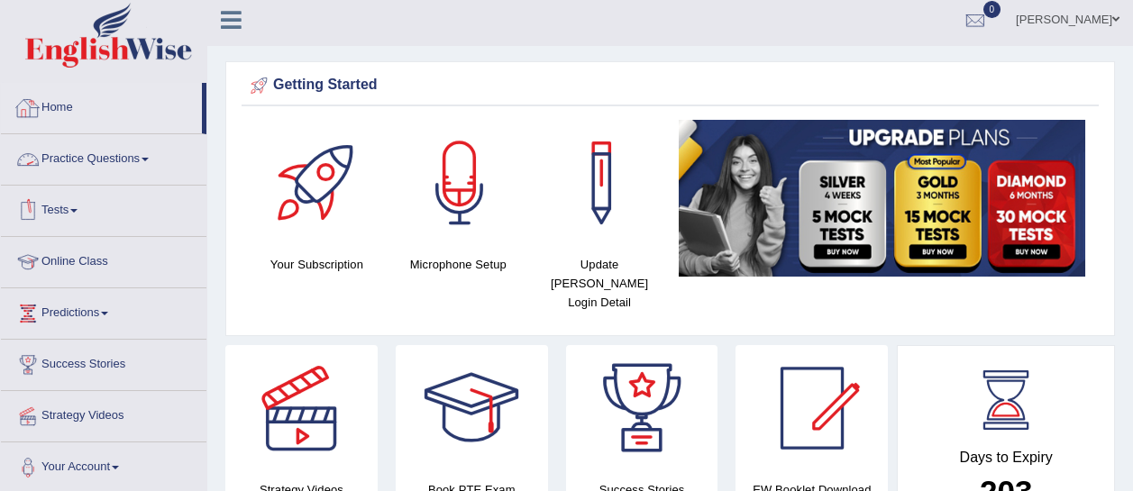
click at [98, 163] on link "Practice Questions" at bounding box center [104, 156] width 206 height 45
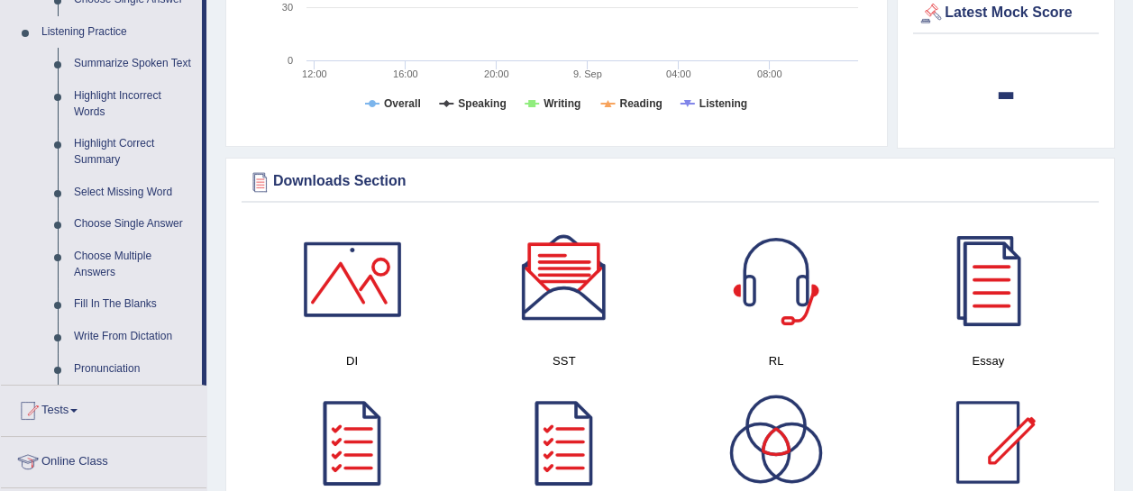
scroll to position [767, 0]
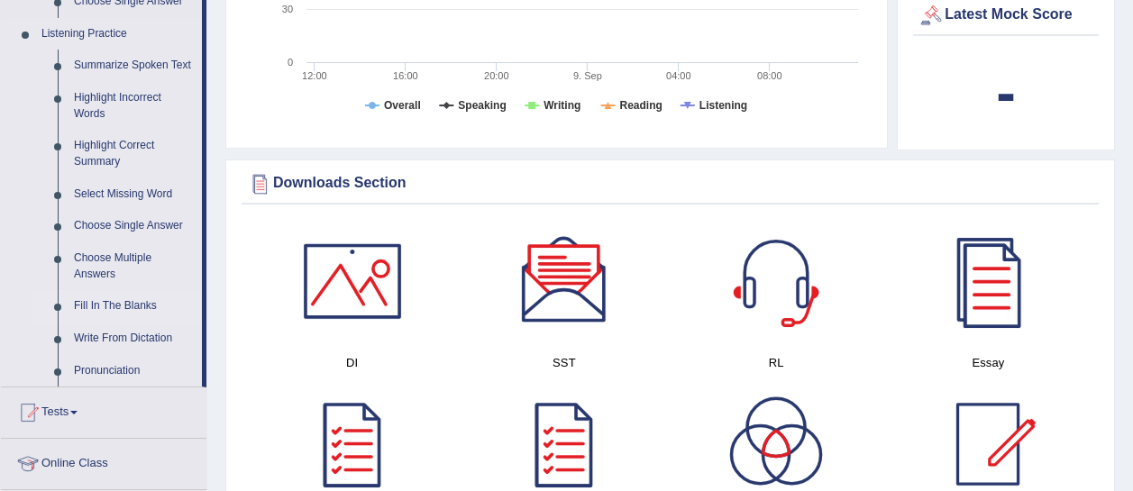
click at [142, 300] on link "Fill In The Blanks" at bounding box center [134, 306] width 136 height 32
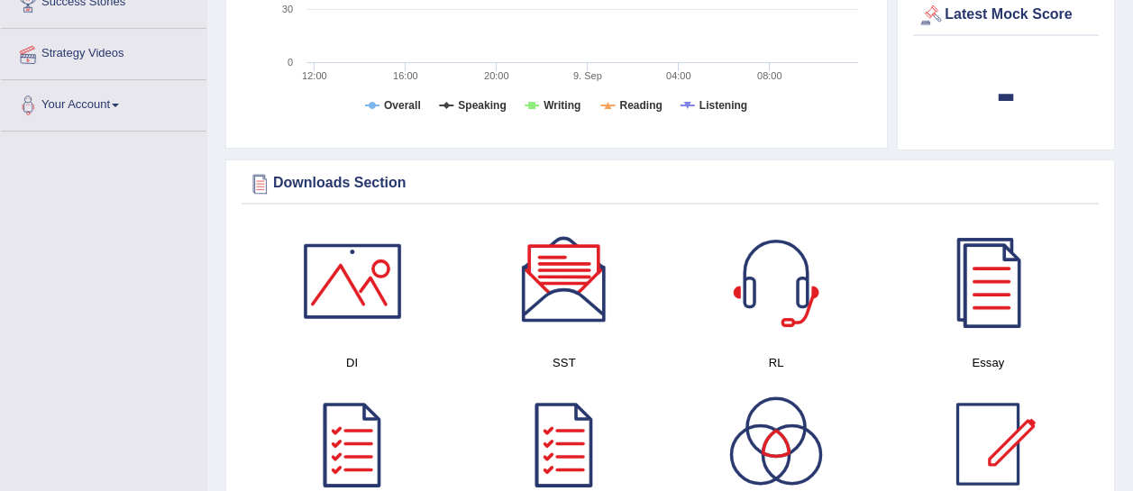
scroll to position [482, 0]
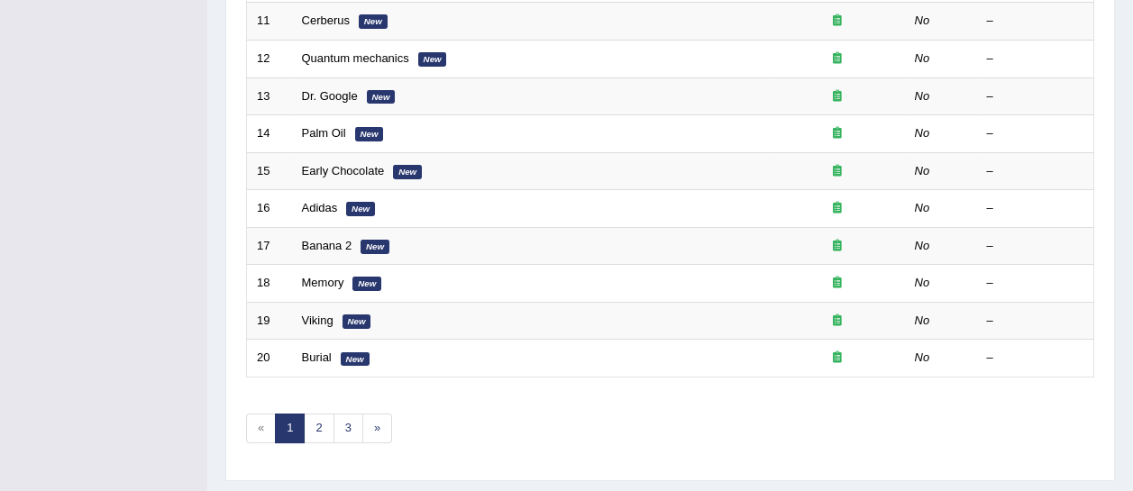
scroll to position [693, 0]
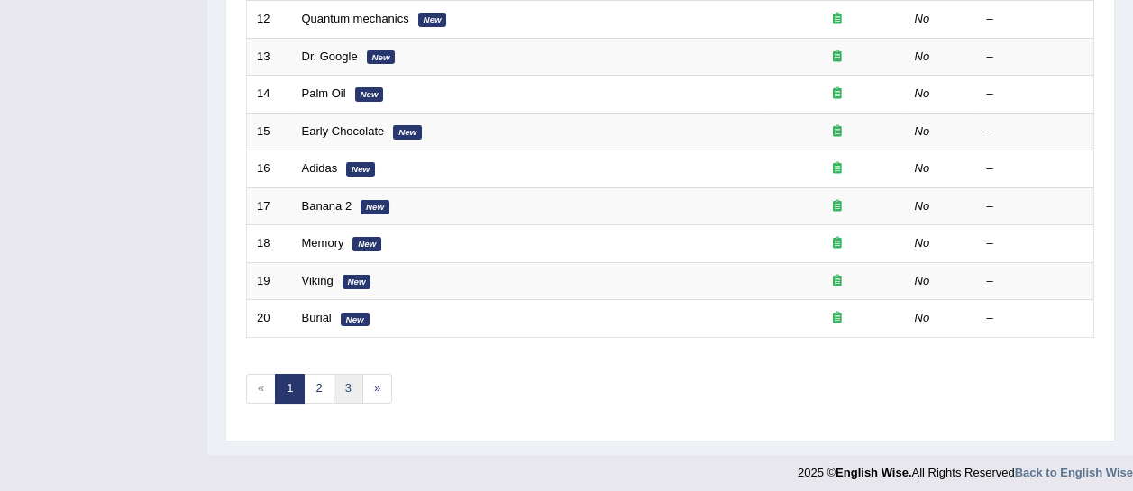
click at [339, 379] on link "3" at bounding box center [349, 389] width 30 height 30
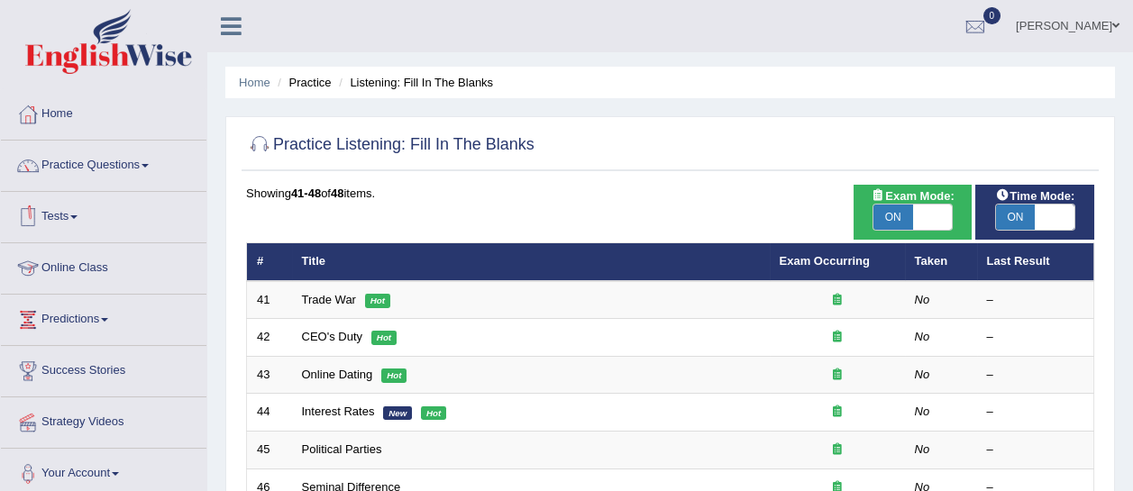
click at [72, 211] on link "Tests" at bounding box center [104, 214] width 206 height 45
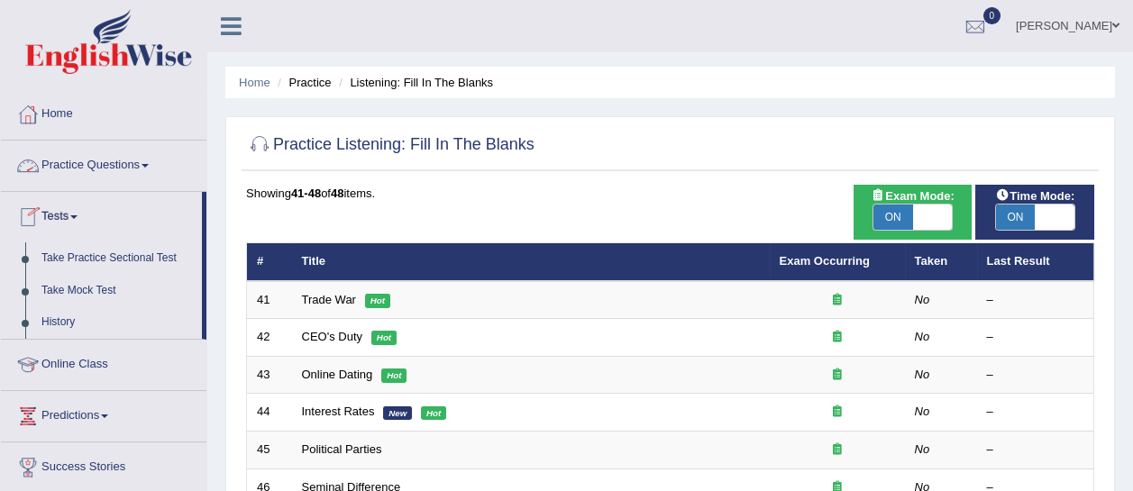
click at [117, 166] on link "Practice Questions" at bounding box center [104, 163] width 206 height 45
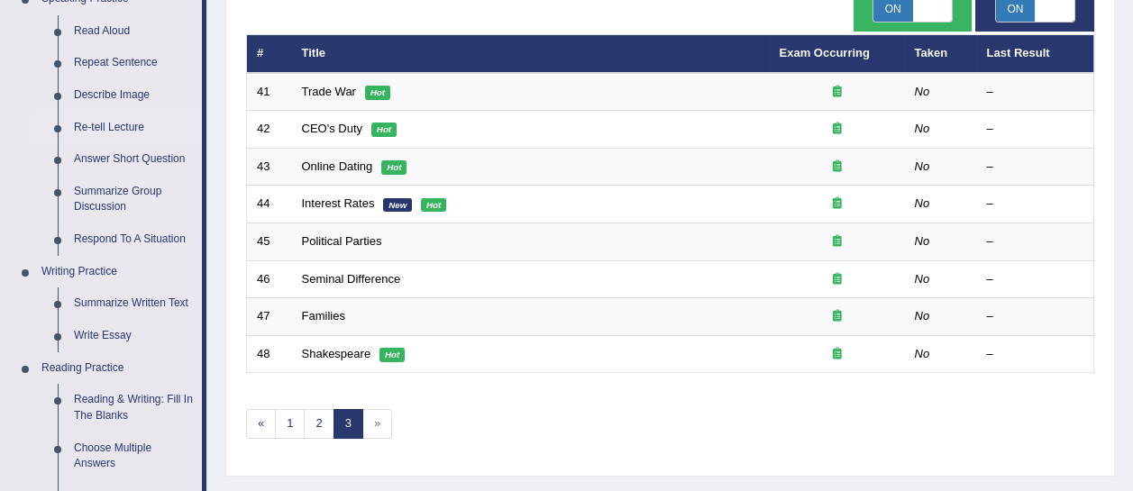
scroll to position [210, 0]
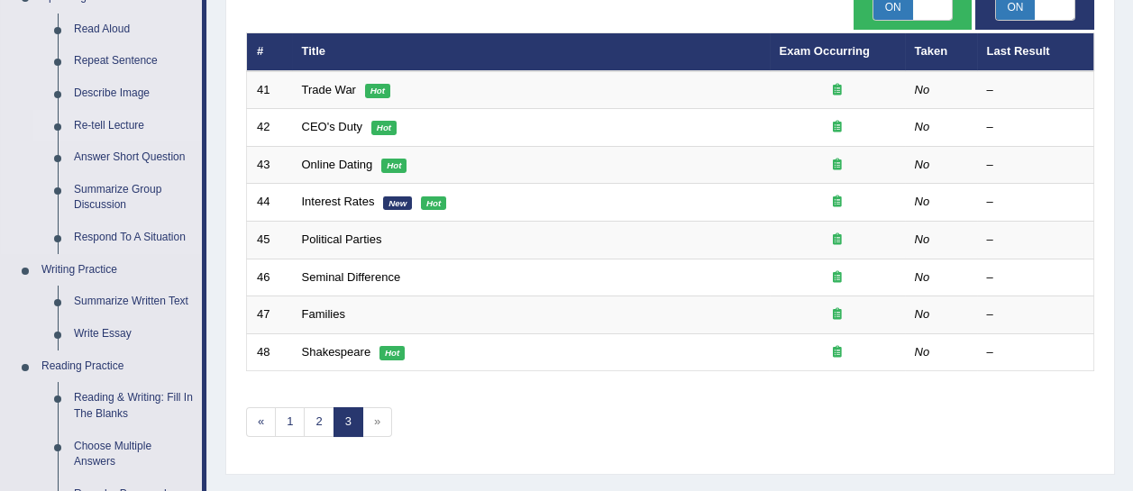
click at [141, 335] on link "Write Essay" at bounding box center [134, 334] width 136 height 32
